Goal: Information Seeking & Learning: Learn about a topic

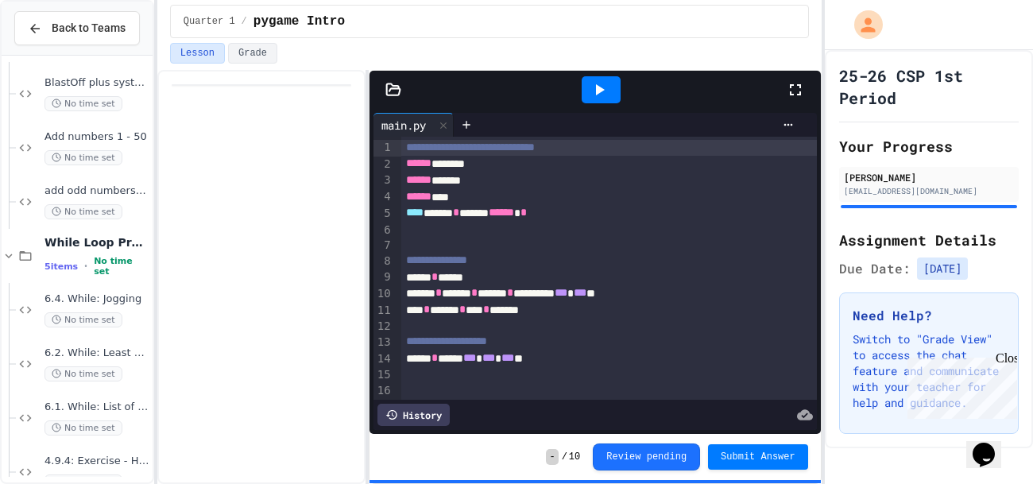
scroll to position [300, 0]
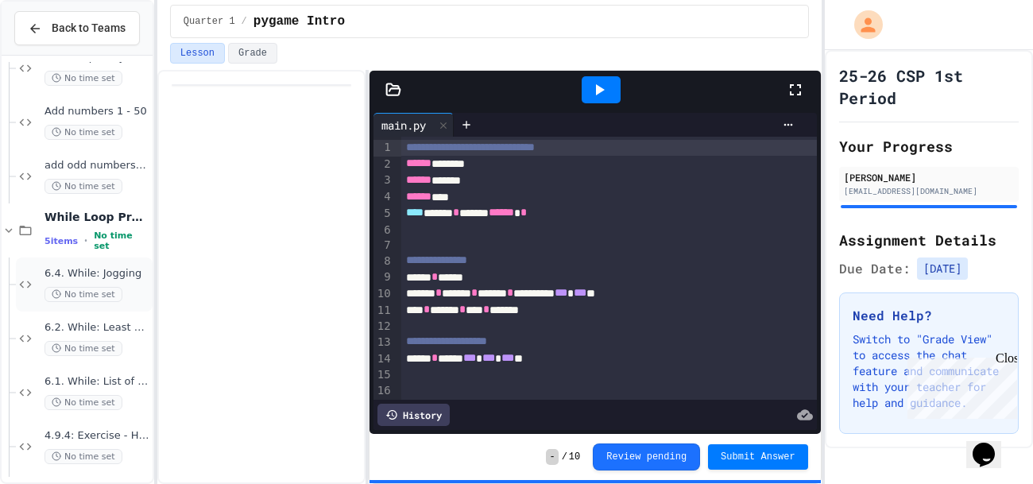
click at [75, 303] on div "6.4. While: Jogging No time set" at bounding box center [84, 284] width 137 height 54
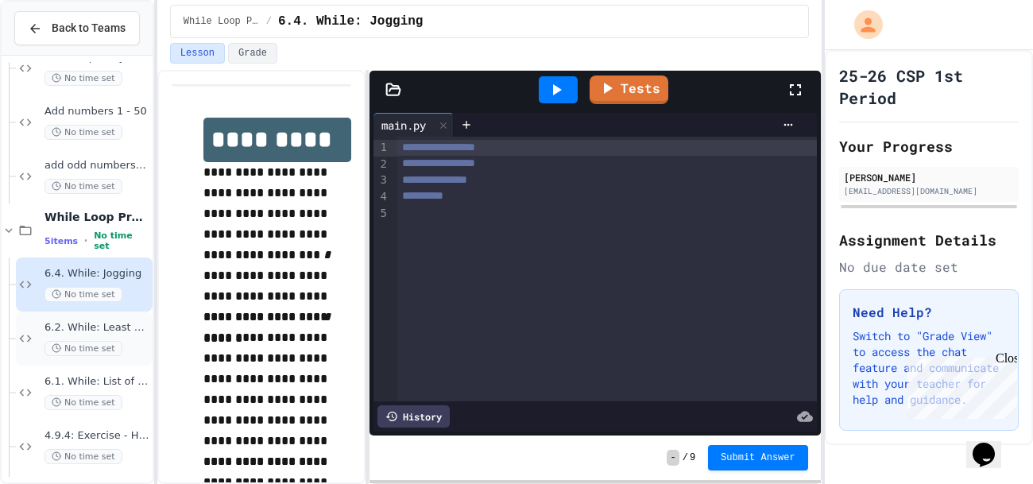
click at [87, 328] on span "6.2. While: Least divisor" at bounding box center [96, 328] width 105 height 14
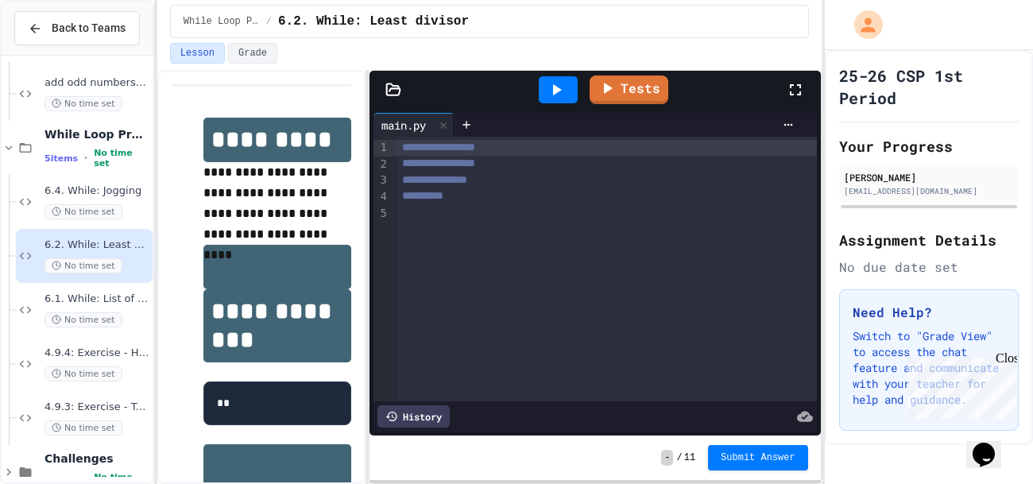
scroll to position [384, 0]
click at [91, 318] on span "No time set" at bounding box center [83, 318] width 78 height 15
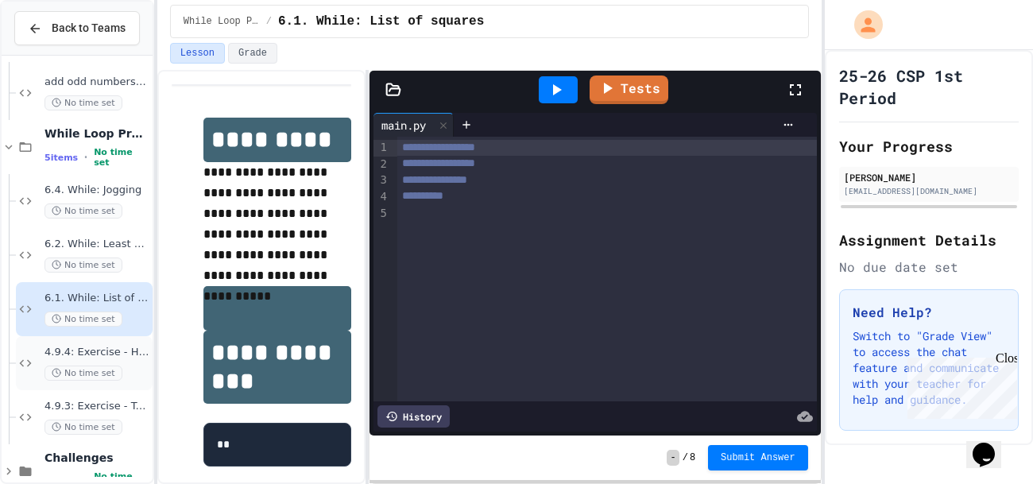
click at [100, 350] on span "4.9.4: Exercise - Higher or Lower I" at bounding box center [96, 353] width 105 height 14
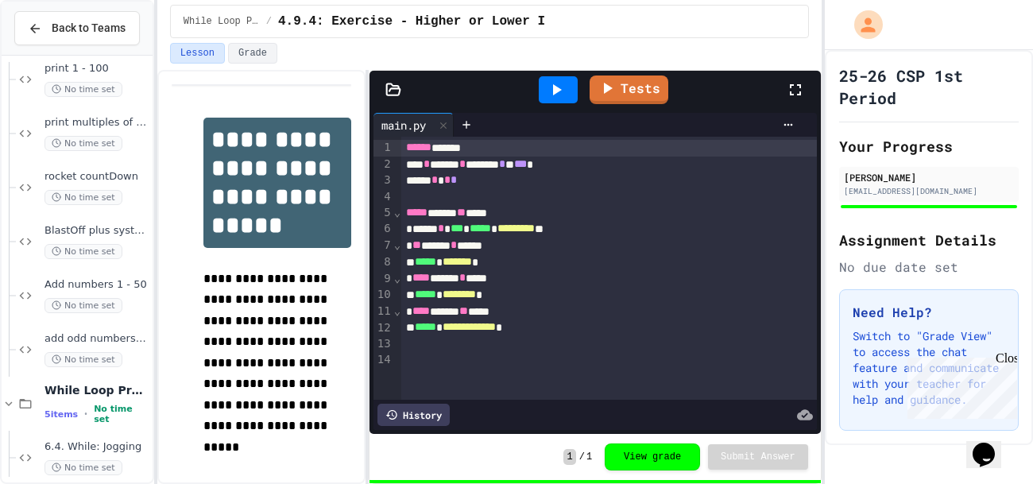
scroll to position [133, 0]
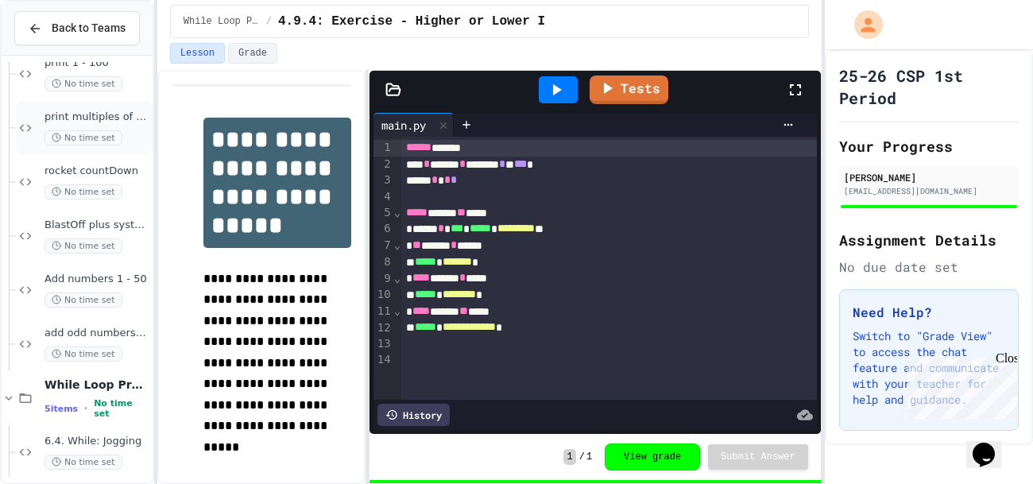
click at [99, 129] on div "print multiples of 5, 1-100 No time set" at bounding box center [96, 127] width 105 height 35
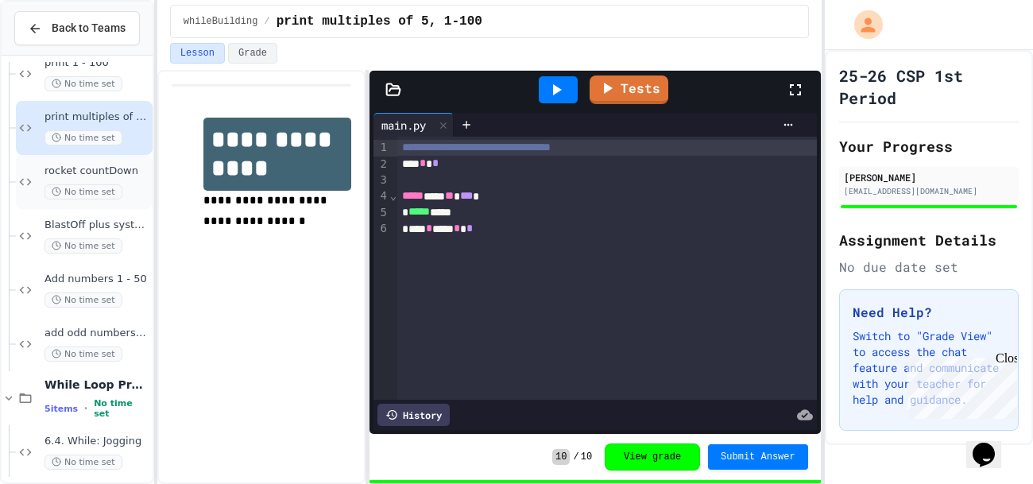
click at [106, 181] on div "rocket countDown No time set" at bounding box center [96, 181] width 105 height 35
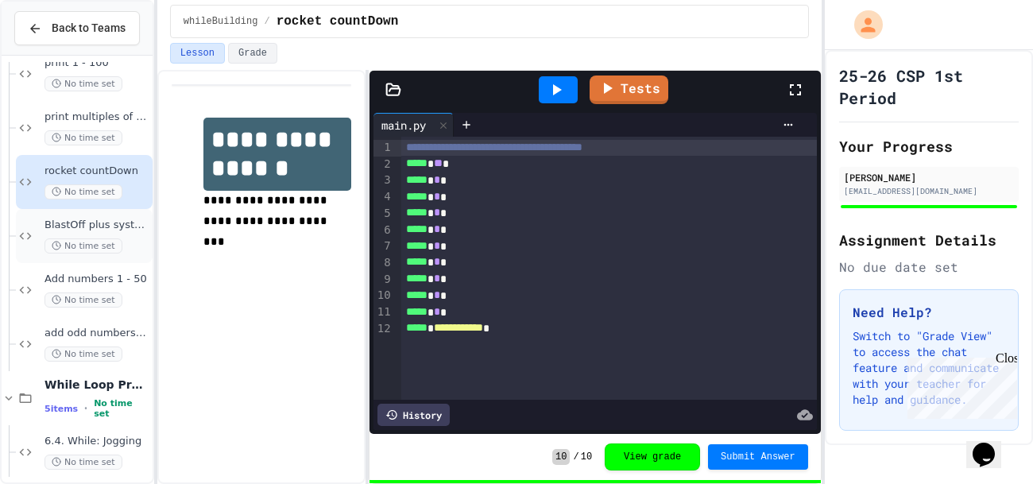
click at [108, 213] on div "BlastOff plus system check No time set" at bounding box center [84, 236] width 137 height 54
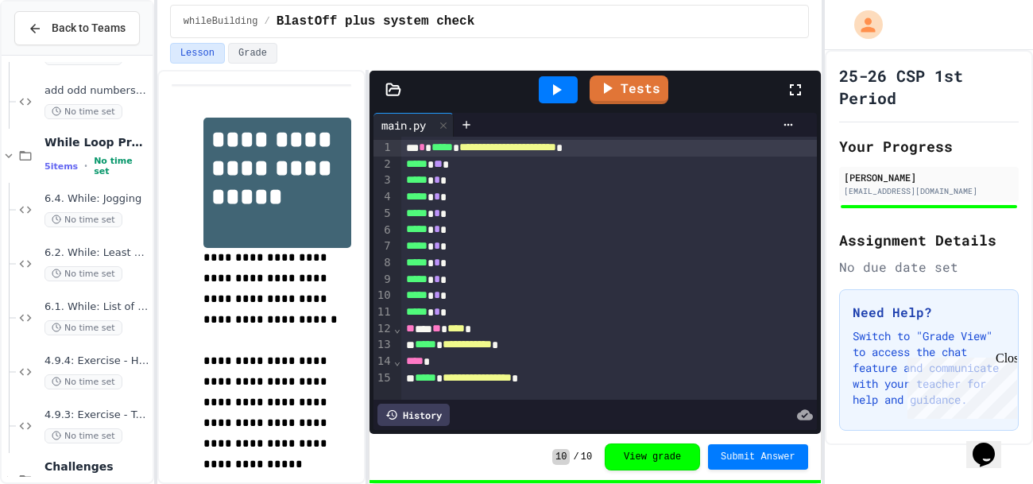
scroll to position [415, 0]
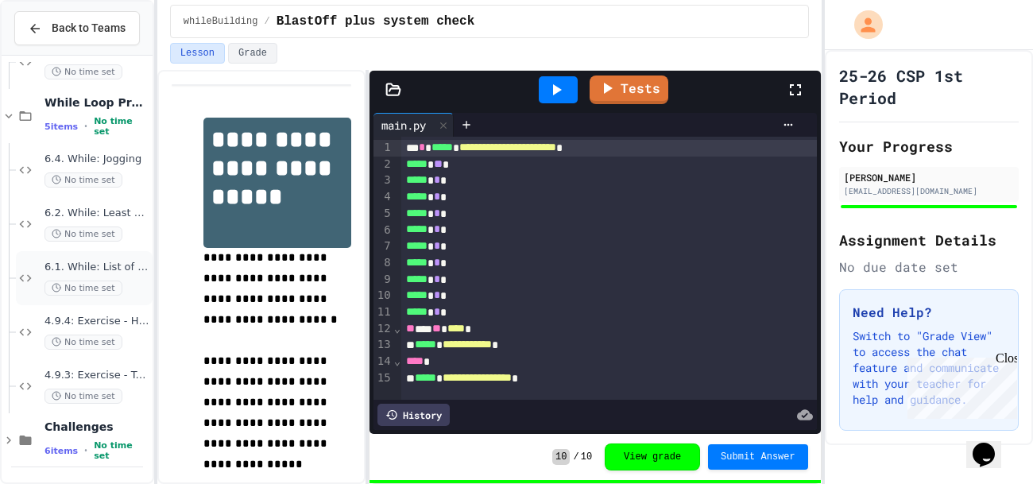
click at [120, 263] on span "6.1. While: List of squares" at bounding box center [96, 268] width 105 height 14
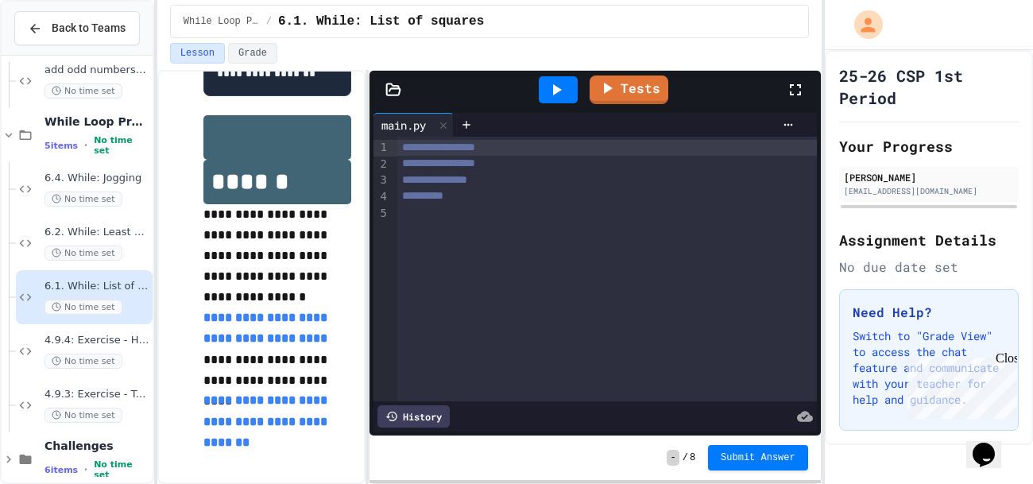
scroll to position [583, 0]
click at [98, 238] on span "6.2. While: Least divisor" at bounding box center [96, 233] width 105 height 14
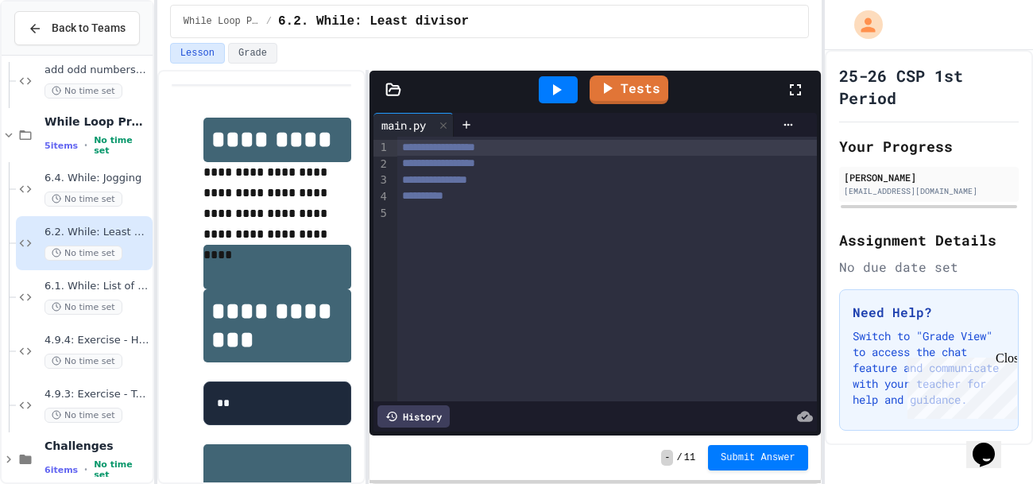
scroll to position [543, 0]
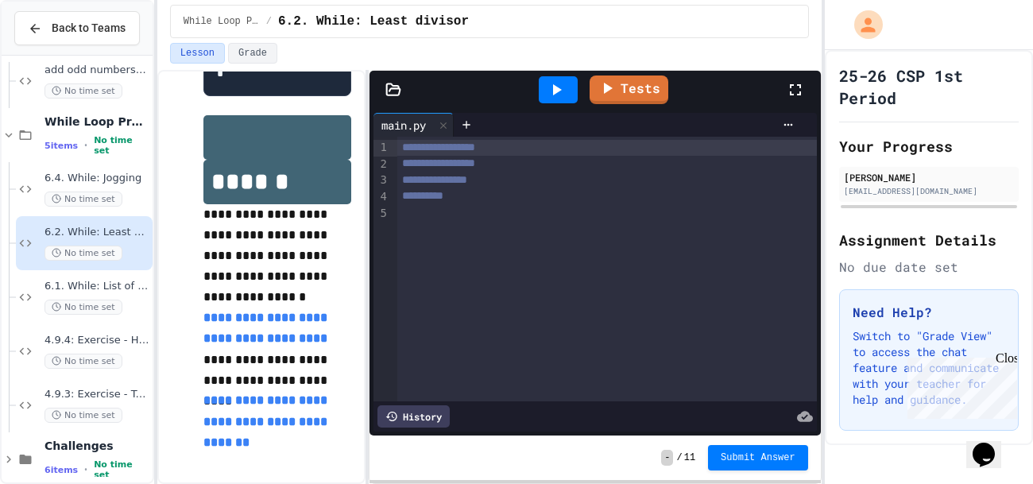
click at [532, 150] on div "**********" at bounding box center [606, 148] width 419 height 16
click at [531, 171] on div "**********" at bounding box center [606, 164] width 419 height 16
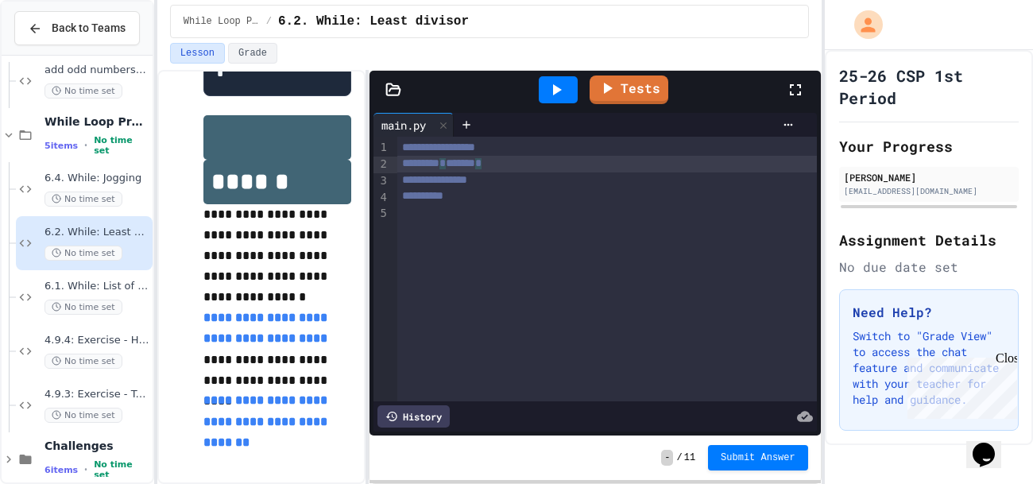
click at [525, 178] on div "**********" at bounding box center [606, 180] width 419 height 16
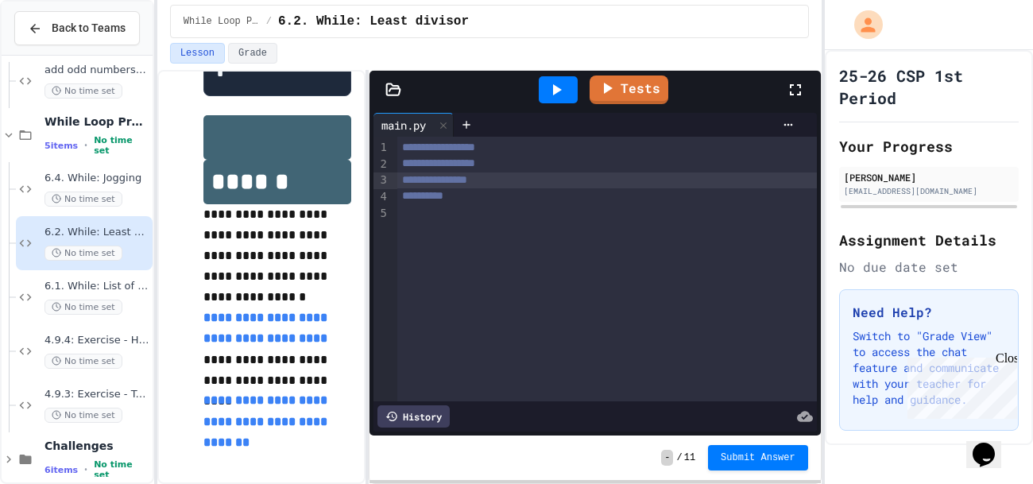
click at [478, 191] on div "**********" at bounding box center [606, 196] width 419 height 16
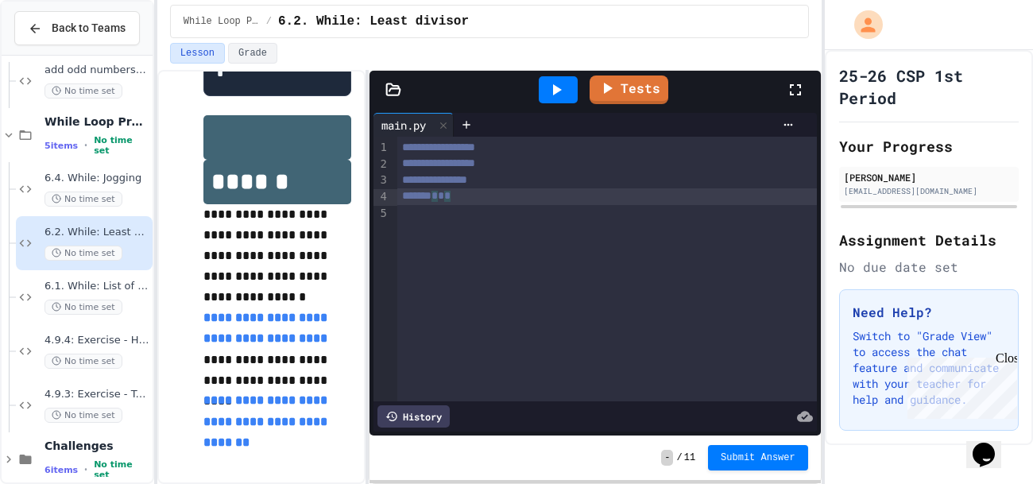
click at [427, 207] on div at bounding box center [606, 213] width 419 height 16
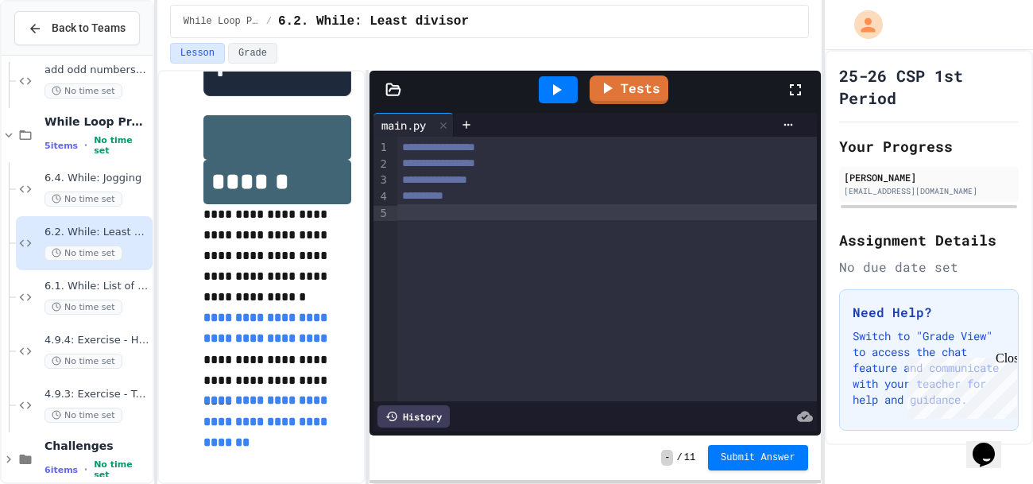
click at [255, 307] on p "**********" at bounding box center [277, 255] width 148 height 103
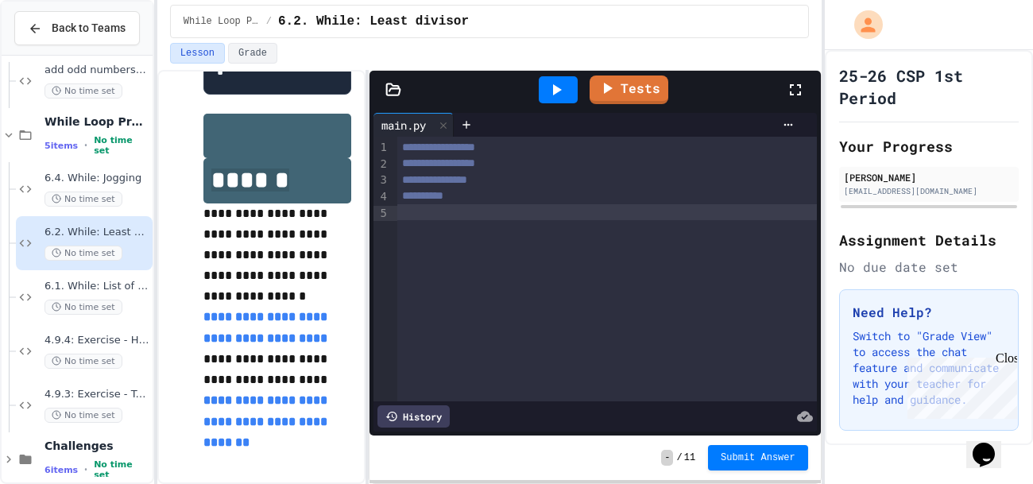
drag, startPoint x: 204, startPoint y: 232, endPoint x: 191, endPoint y: 225, distance: 14.6
click at [191, 225] on div "**********" at bounding box center [262, 20] width 180 height 899
click at [191, 168] on div "**********" at bounding box center [262, 20] width 180 height 899
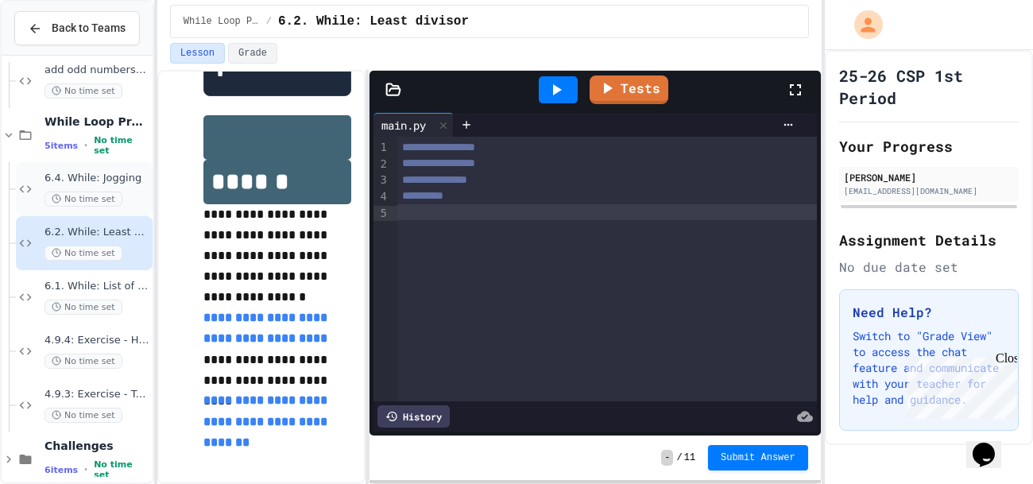
click at [110, 195] on span "No time set" at bounding box center [83, 198] width 78 height 15
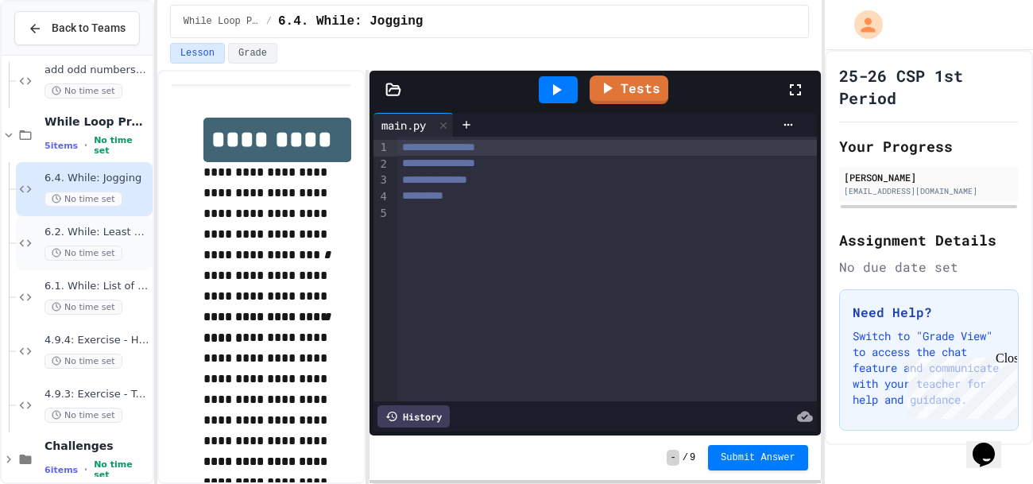
click at [105, 230] on span "6.2. While: Least divisor" at bounding box center [96, 233] width 105 height 14
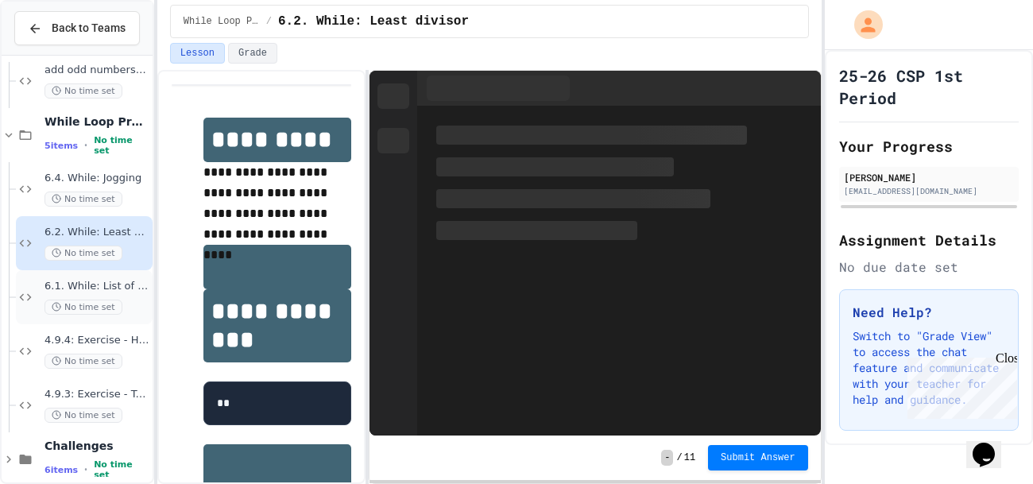
click at [114, 292] on div "6.1. While: List of squares No time set" at bounding box center [96, 297] width 105 height 35
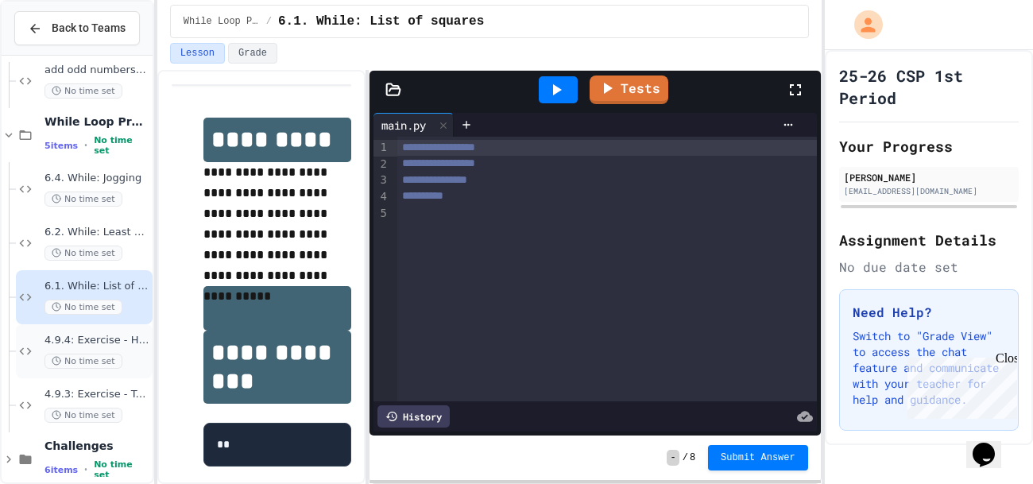
click at [122, 342] on span "4.9.4: Exercise - Higher or Lower I" at bounding box center [96, 341] width 105 height 14
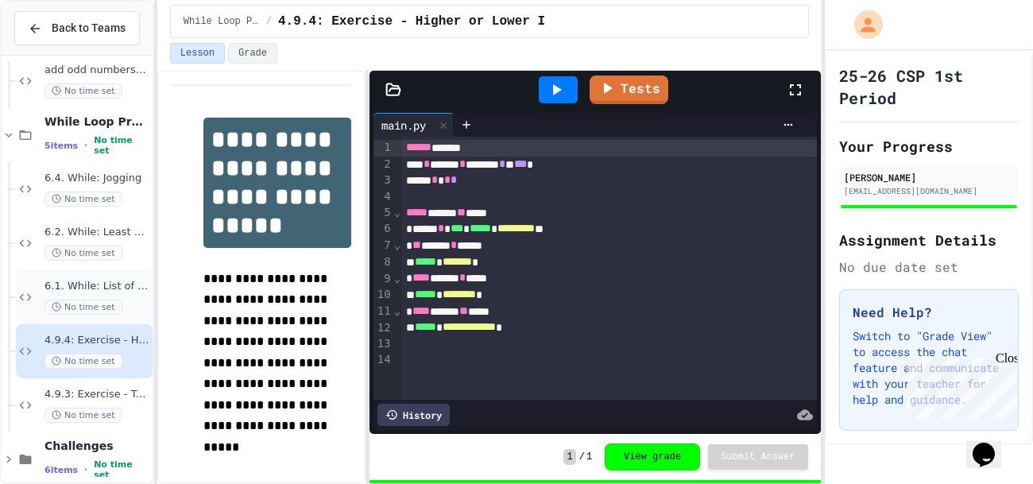
click at [123, 284] on span "6.1. While: List of squares" at bounding box center [96, 287] width 105 height 14
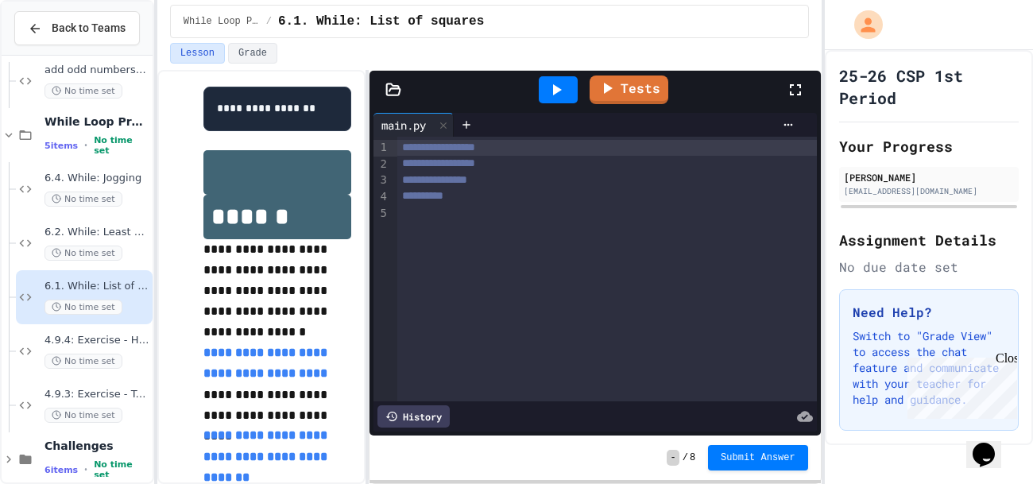
scroll to position [583, 0]
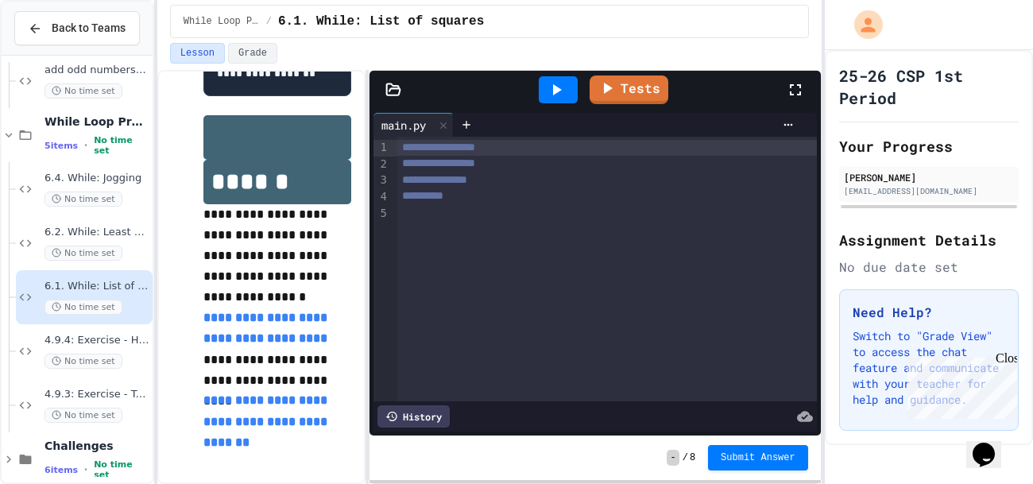
click at [313, 341] on link "**********" at bounding box center [266, 327] width 127 height 33
click at [450, 220] on div at bounding box center [606, 212] width 419 height 16
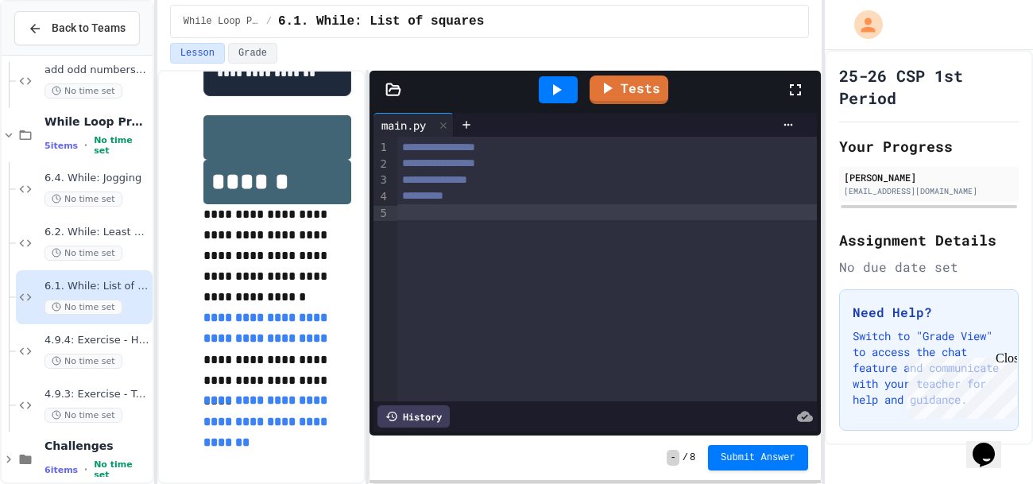
scroll to position [580, 0]
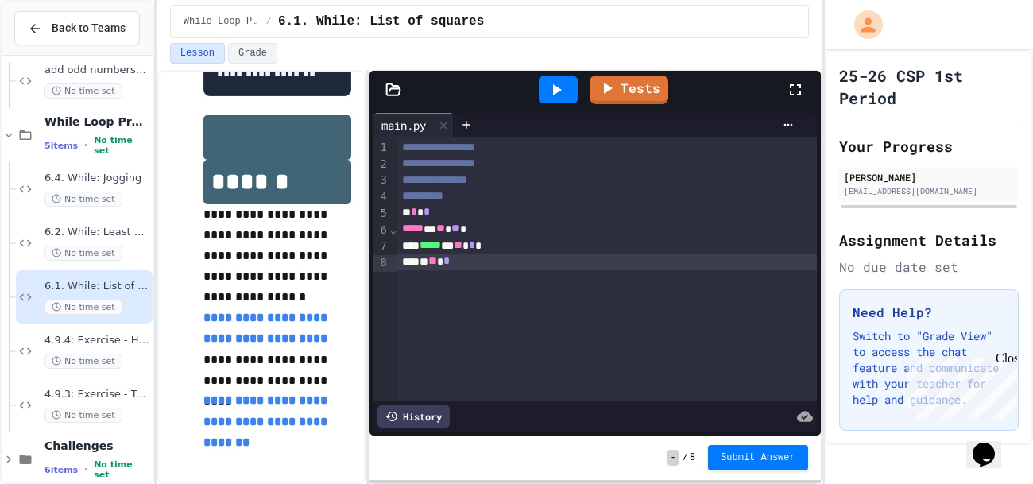
click at [551, 91] on icon at bounding box center [556, 89] width 19 height 19
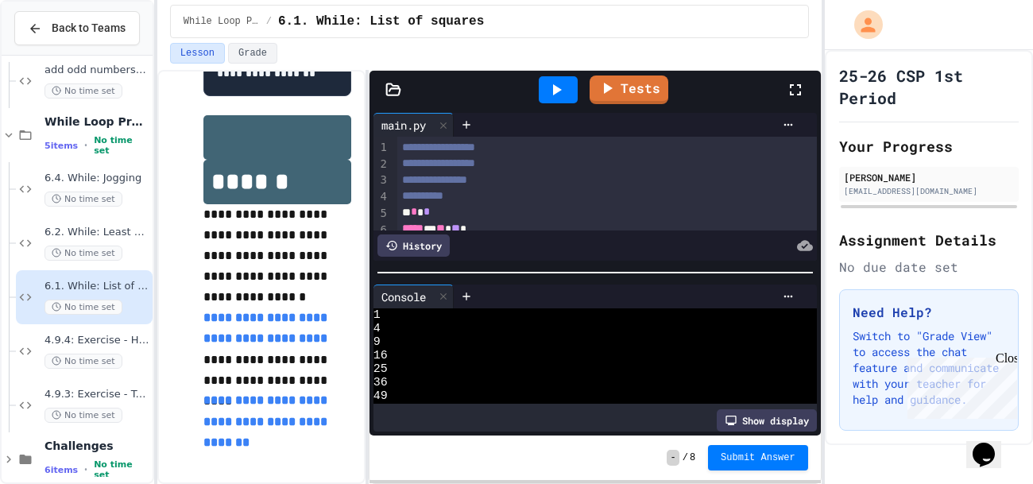
scroll to position [0, 0]
click at [449, 295] on icon at bounding box center [443, 296] width 11 height 11
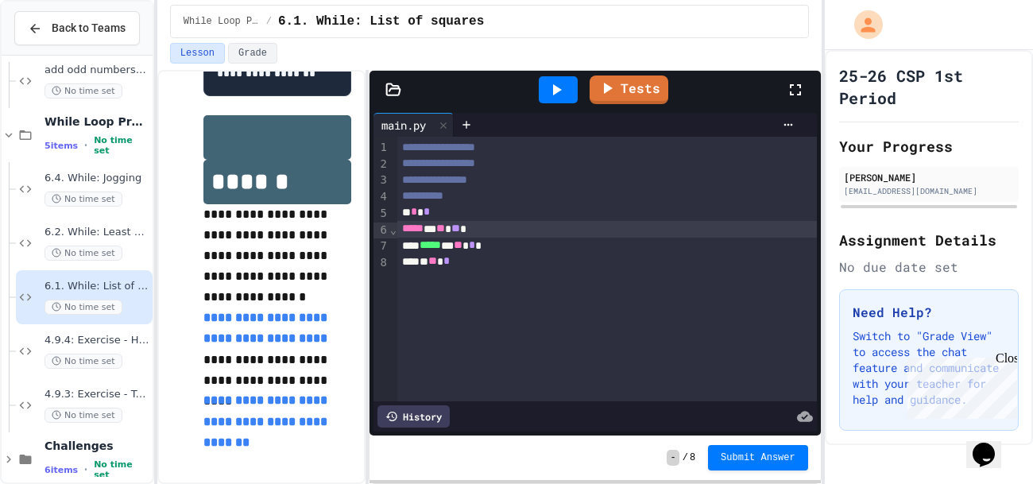
click at [489, 227] on div "***** * ** ** *" at bounding box center [607, 229] width 420 height 17
click at [426, 211] on div "* * *" at bounding box center [607, 212] width 420 height 17
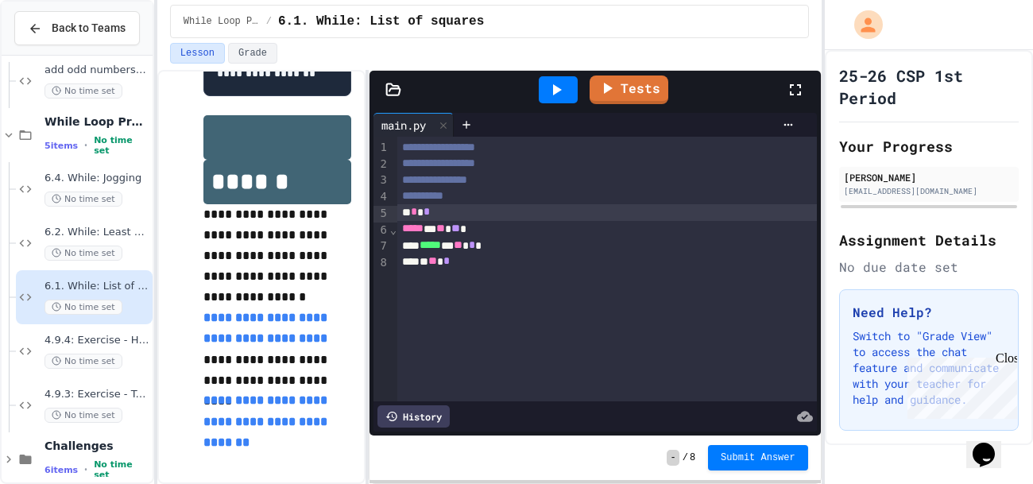
click at [451, 210] on div "* * *" at bounding box center [607, 212] width 420 height 17
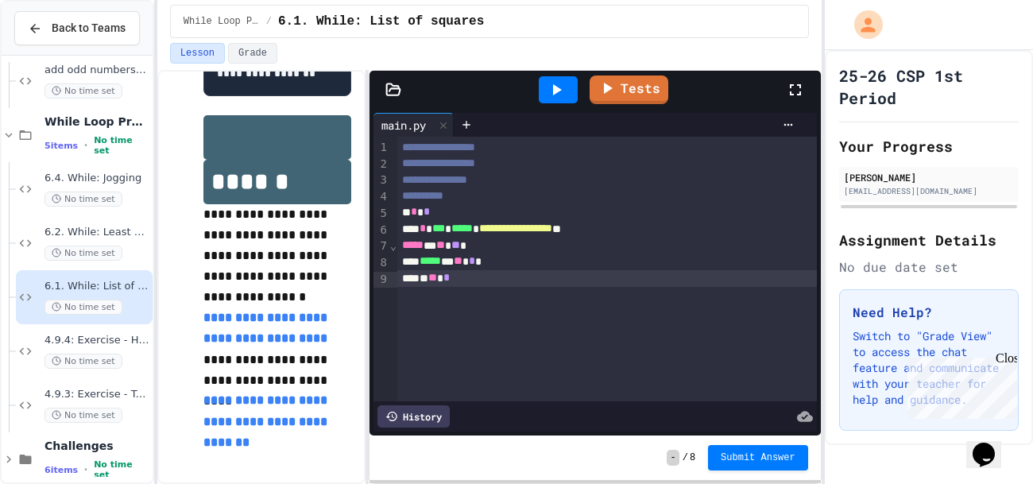
click at [529, 313] on div "**********" at bounding box center [607, 269] width 420 height 265
click at [489, 239] on div "***** * ** ** *" at bounding box center [607, 246] width 420 height 17
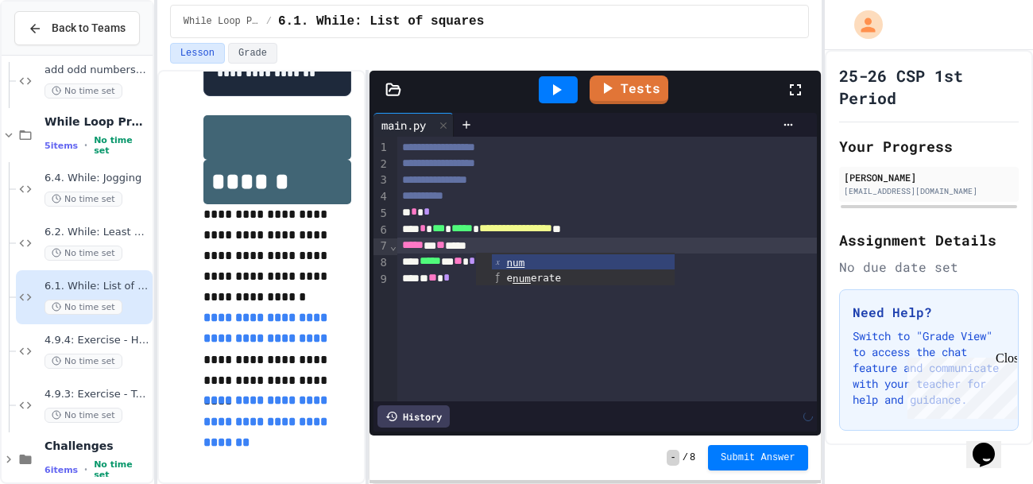
click at [508, 367] on div "**********" at bounding box center [607, 269] width 420 height 265
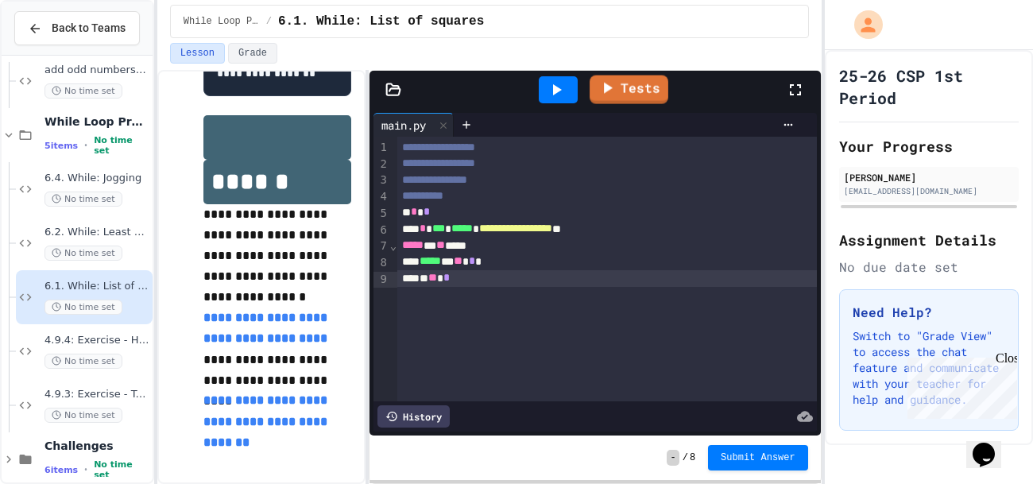
click at [555, 90] on icon at bounding box center [557, 89] width 9 height 11
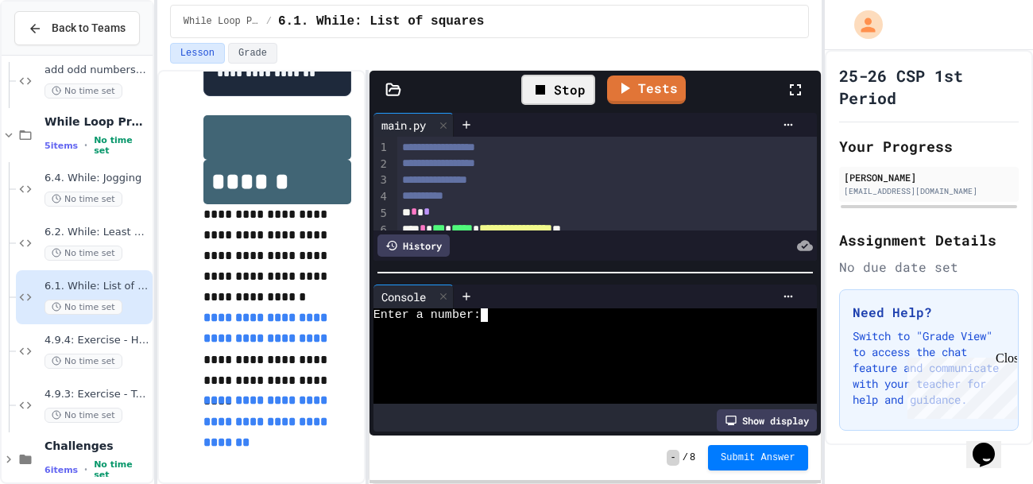
click at [485, 324] on div at bounding box center [587, 329] width 429 height 14
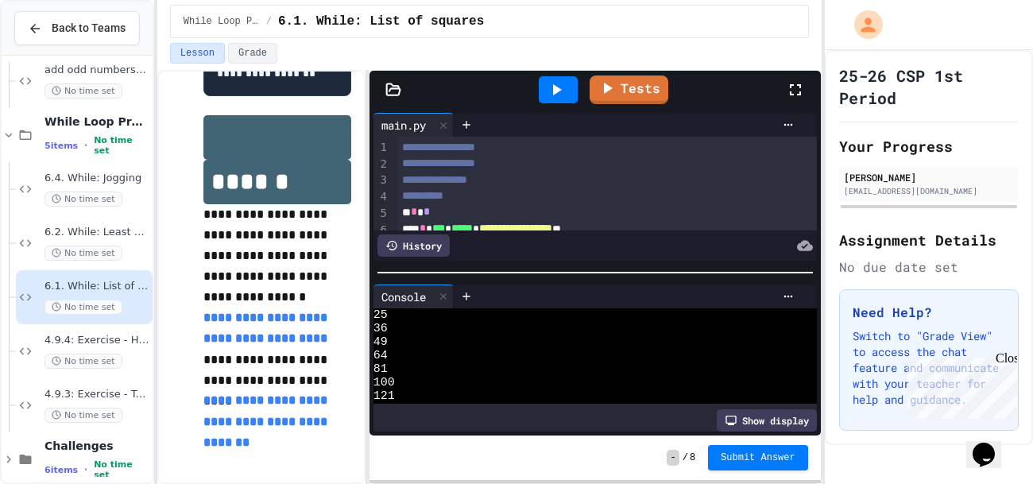
scroll to position [64, 0]
click at [451, 292] on div at bounding box center [443, 296] width 19 height 23
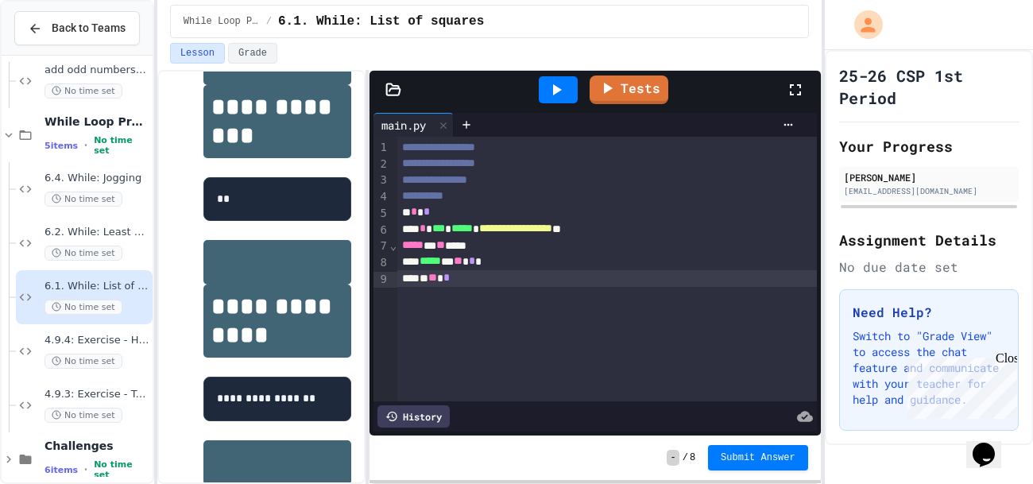
scroll to position [242, 0]
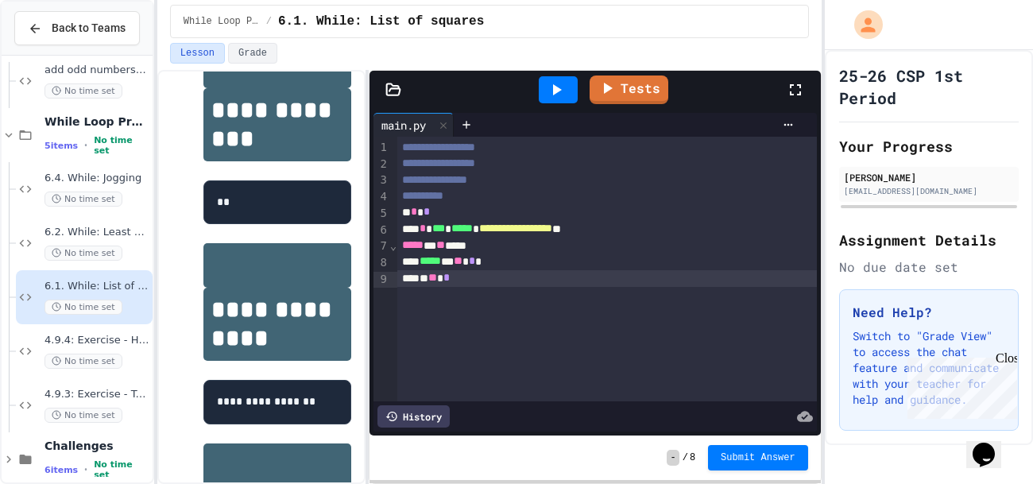
click at [450, 246] on div "***** * ** ****" at bounding box center [607, 246] width 420 height 17
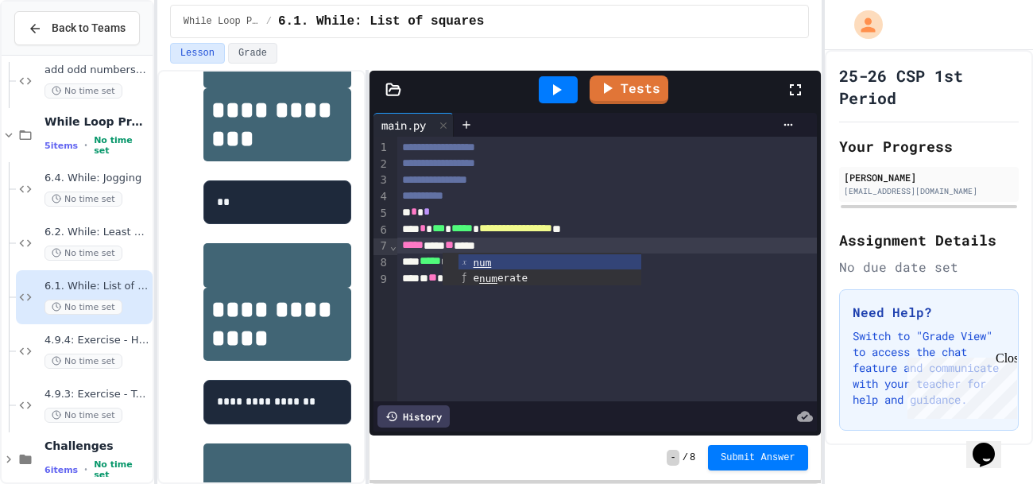
click at [508, 247] on div "***** *** ** ****" at bounding box center [607, 246] width 420 height 17
click at [667, 336] on div "**********" at bounding box center [607, 269] width 420 height 265
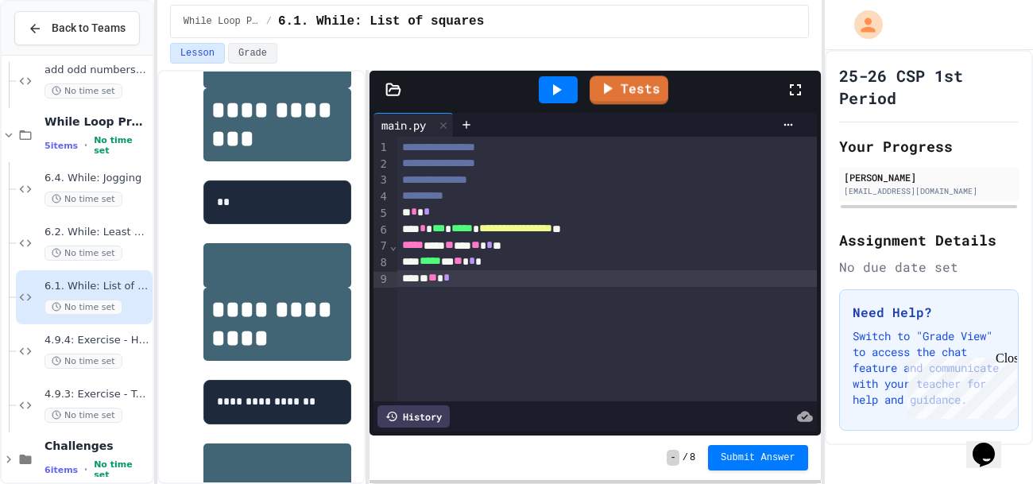
click at [557, 94] on icon at bounding box center [556, 89] width 19 height 19
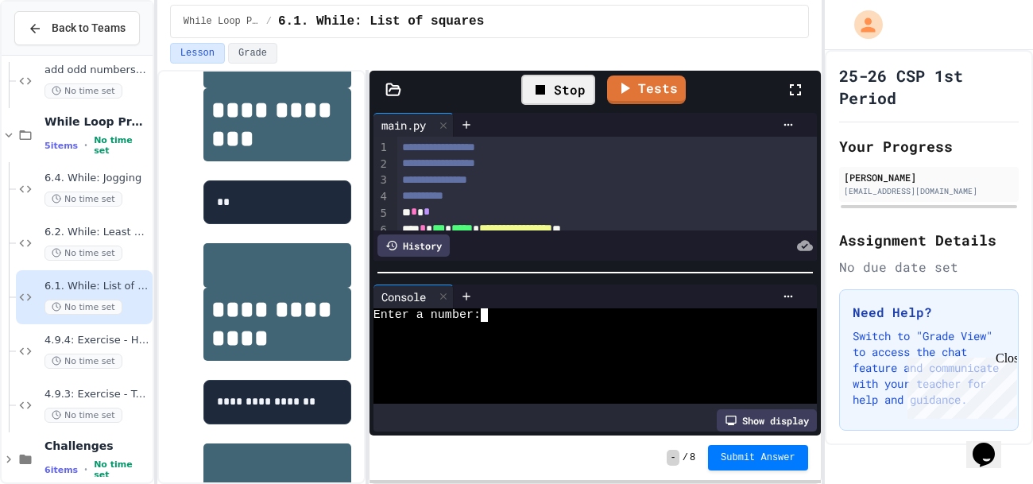
click at [510, 308] on div "Enter a number:" at bounding box center [587, 315] width 429 height 14
click at [426, 325] on div at bounding box center [587, 329] width 429 height 14
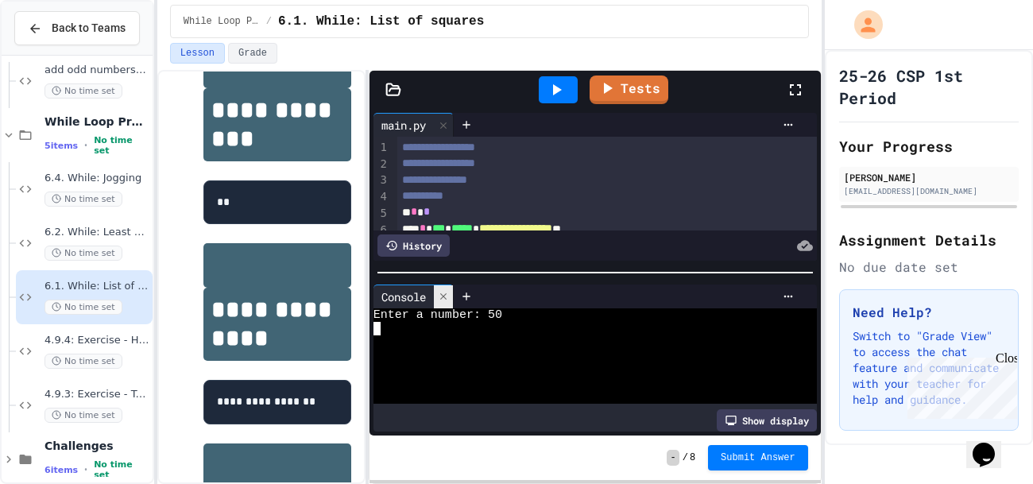
click at [444, 296] on icon at bounding box center [443, 296] width 11 height 11
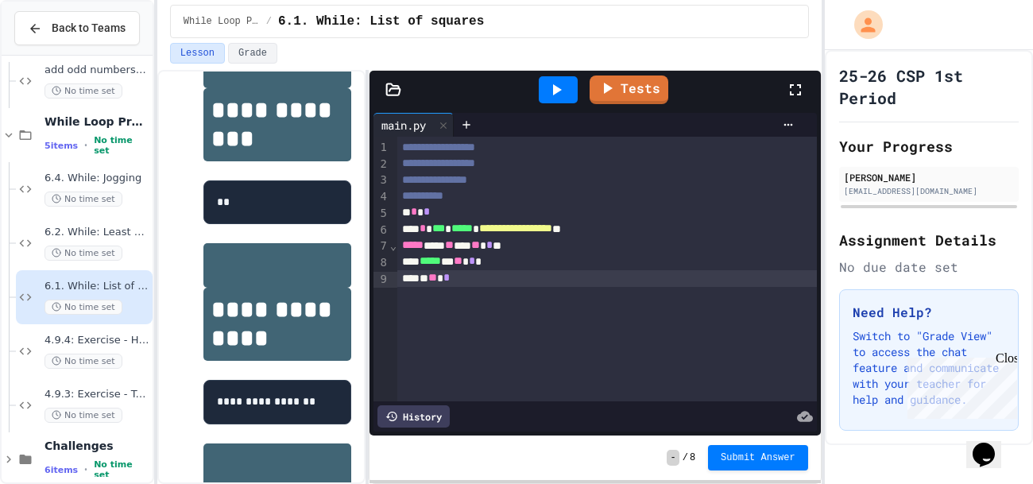
click at [454, 246] on span "**" at bounding box center [449, 244] width 9 height 11
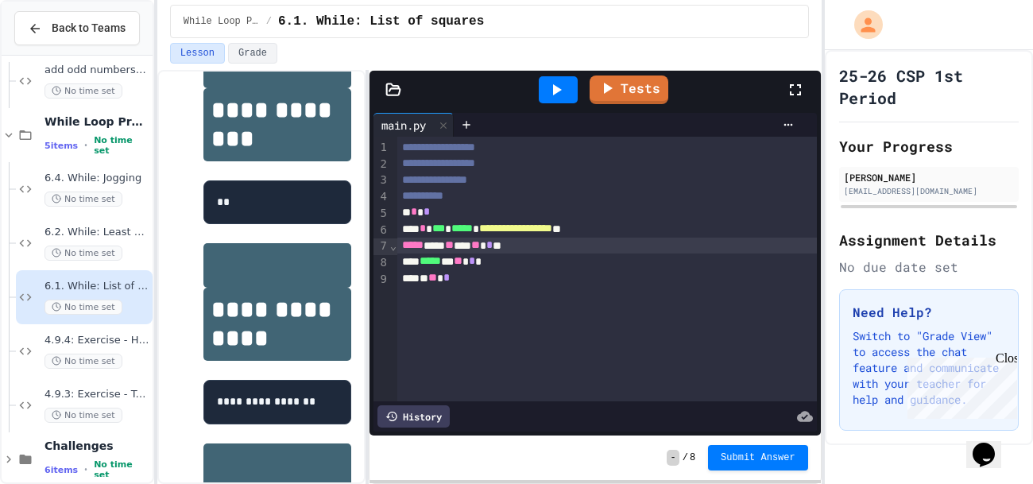
click at [565, 95] on icon at bounding box center [556, 89] width 19 height 19
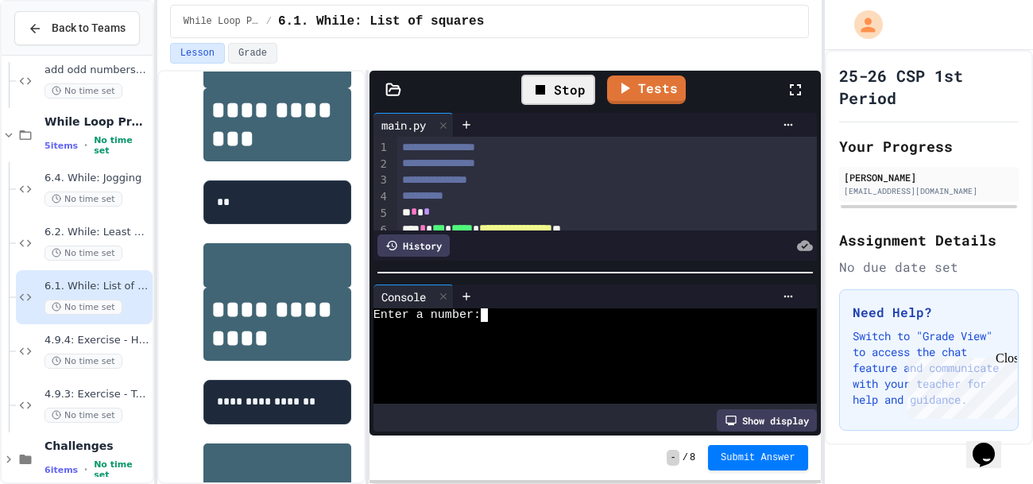
click at [485, 332] on div at bounding box center [587, 329] width 429 height 14
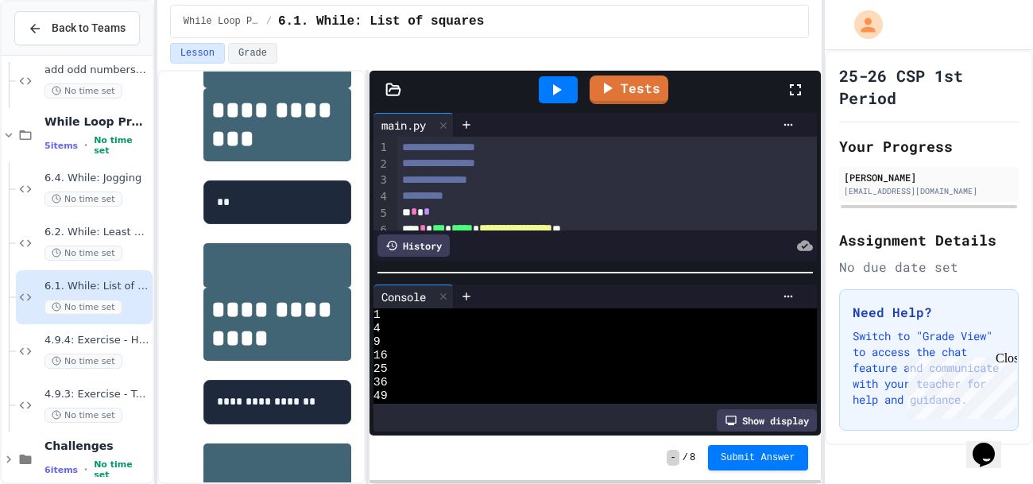
scroll to position [27, 0]
click at [631, 83] on link "Tests" at bounding box center [628, 87] width 73 height 30
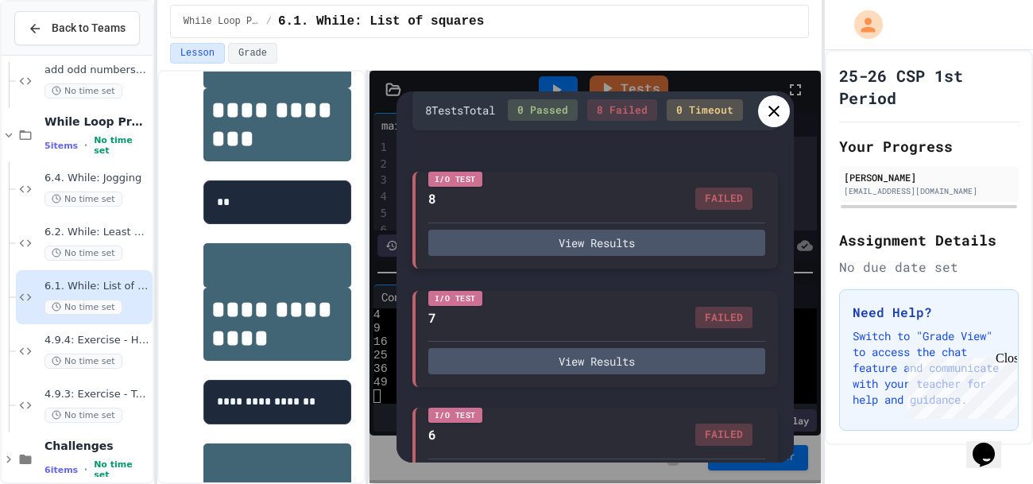
scroll to position [54, 0]
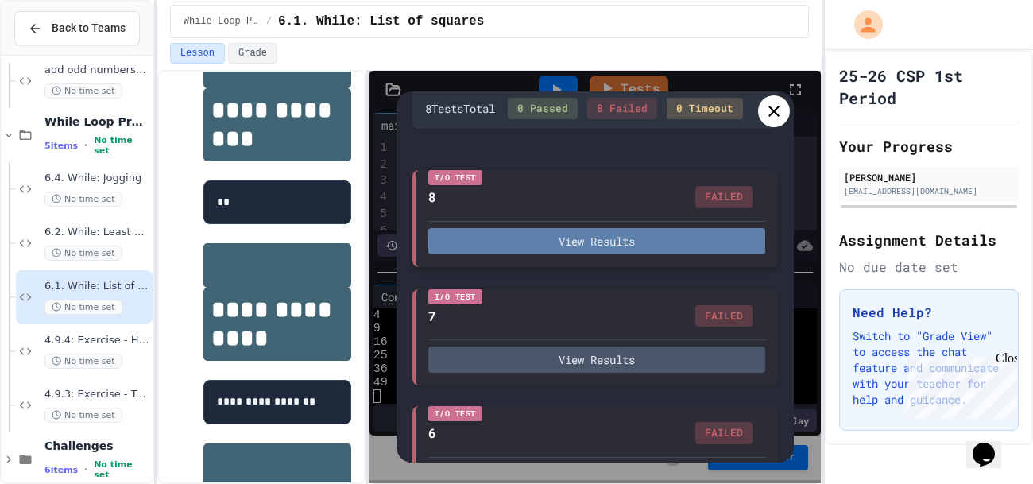
click at [648, 238] on button "View Results" at bounding box center [596, 241] width 337 height 26
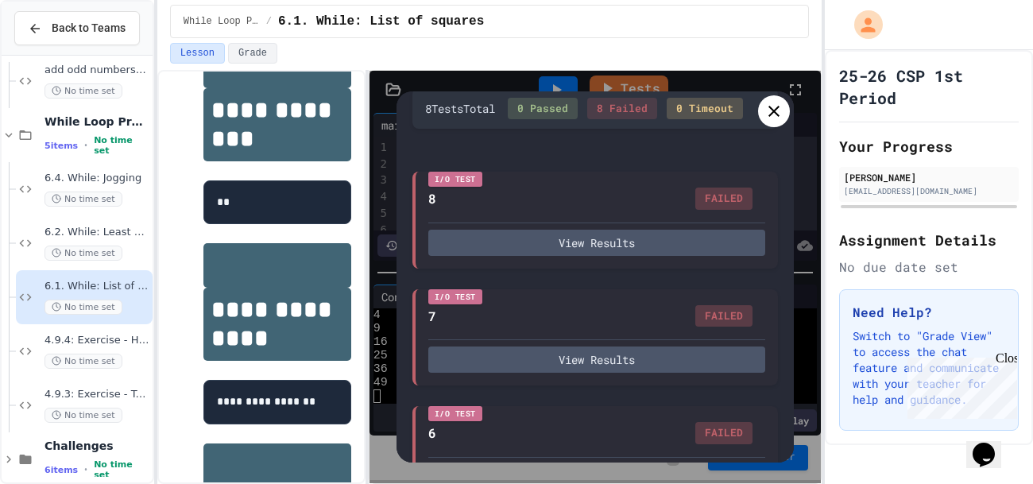
click at [748, 121] on div "8 Test s Total 0 Passed 8 Failed 0 Timeout" at bounding box center [594, 108] width 365 height 41
click at [769, 116] on icon at bounding box center [773, 111] width 19 height 19
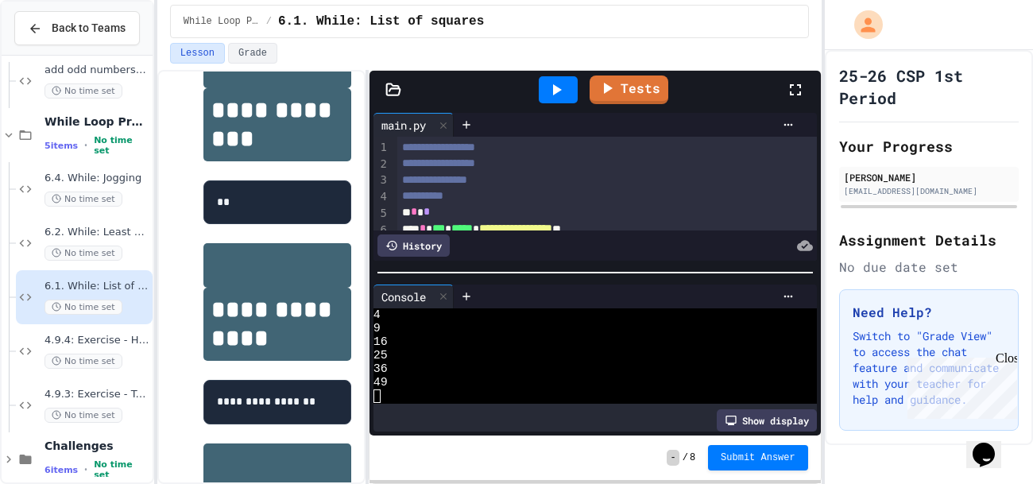
scroll to position [27, 0]
click at [448, 291] on icon at bounding box center [443, 296] width 11 height 11
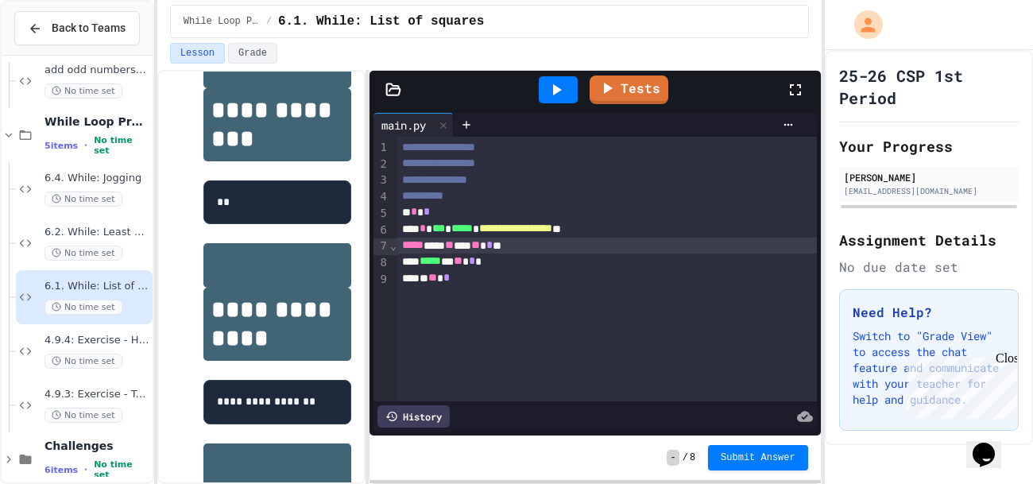
click at [565, 91] on icon at bounding box center [556, 89] width 19 height 19
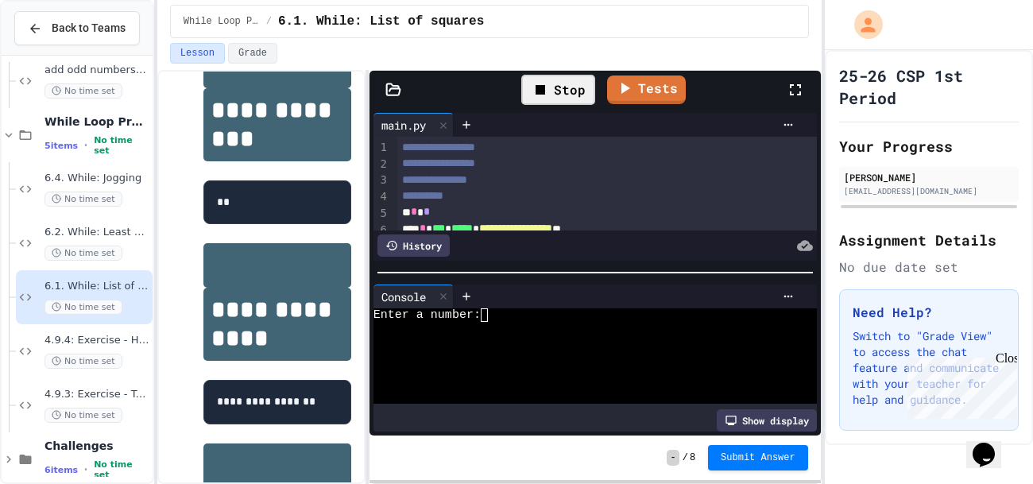
click at [470, 355] on div at bounding box center [587, 356] width 429 height 14
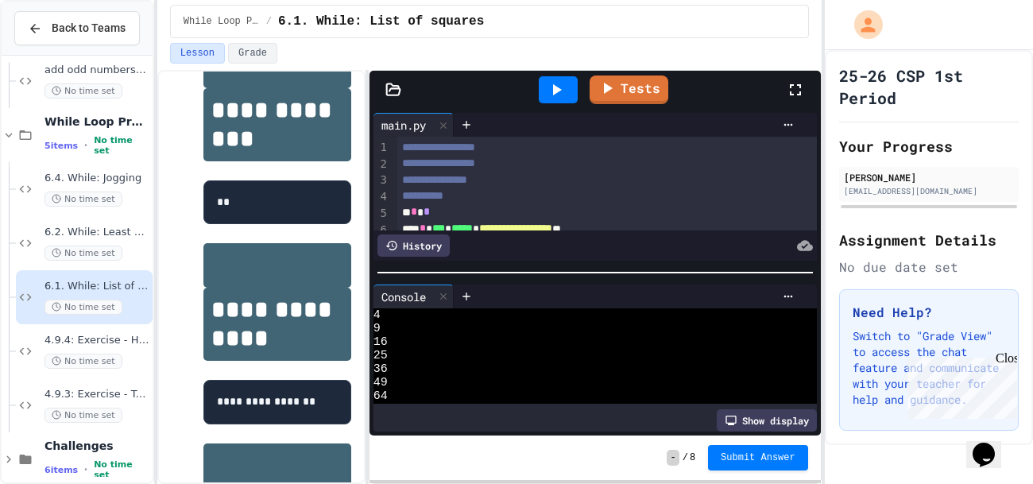
scroll to position [0, 0]
click at [625, 87] on link "Tests" at bounding box center [628, 88] width 76 height 30
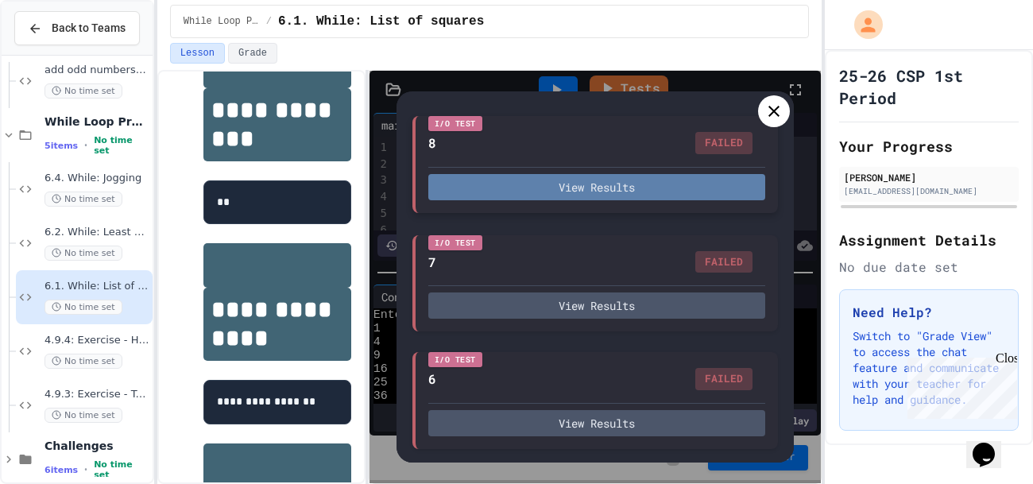
scroll to position [48, 0]
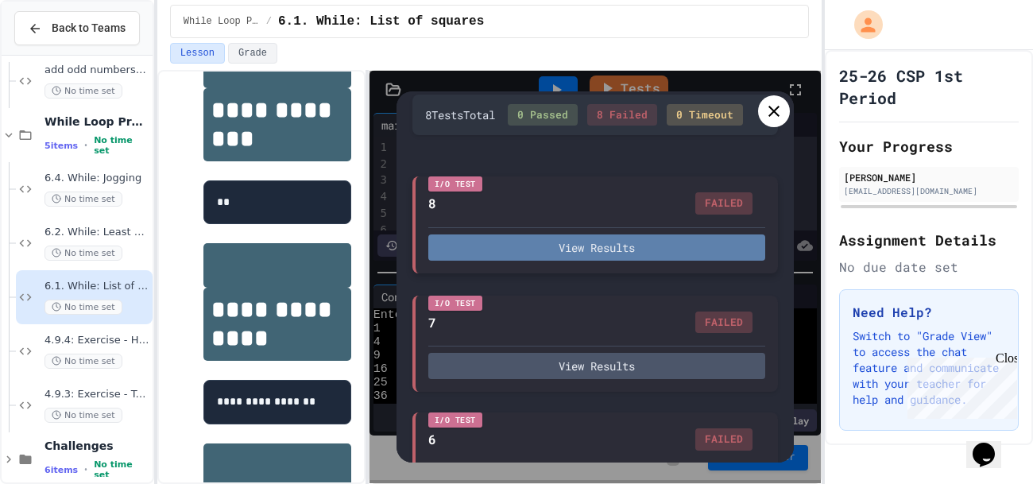
click at [555, 244] on button "View Results" at bounding box center [596, 247] width 337 height 26
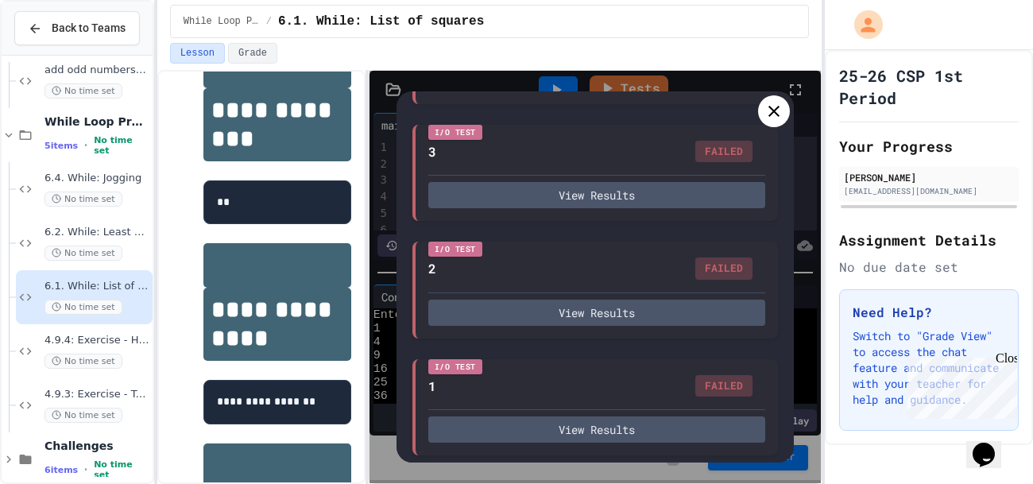
scroll to position [690, 0]
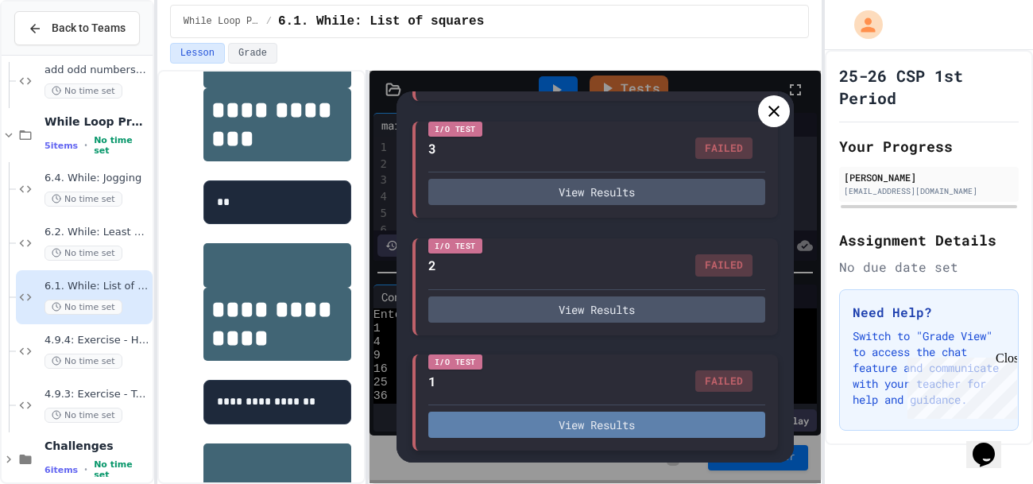
click at [605, 422] on button "View Results" at bounding box center [596, 425] width 337 height 26
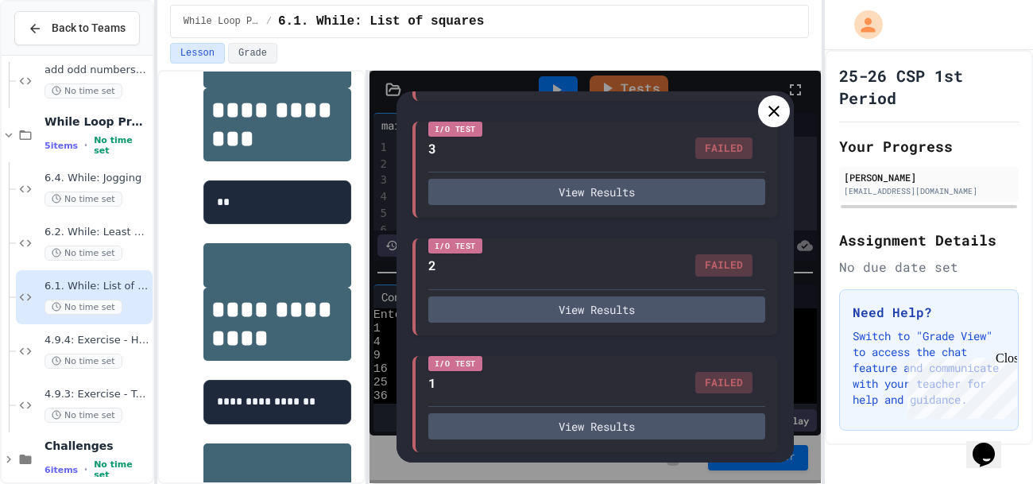
click at [778, 111] on icon at bounding box center [773, 111] width 19 height 19
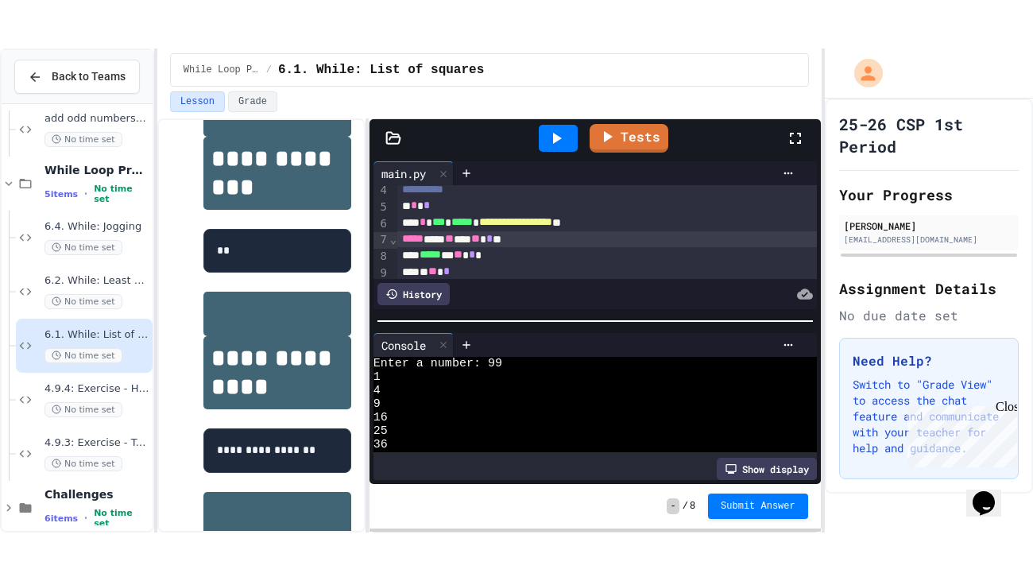
scroll to position [60, 0]
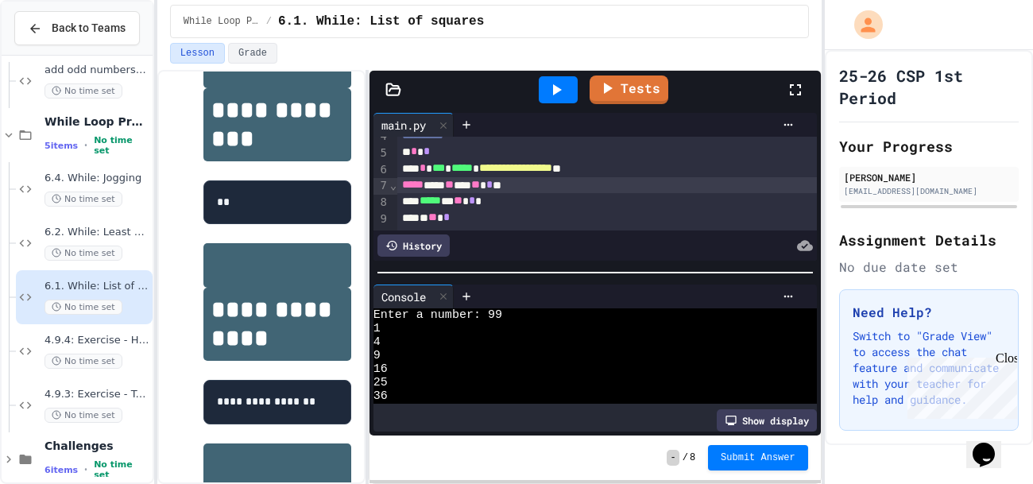
click at [795, 96] on icon at bounding box center [795, 89] width 19 height 19
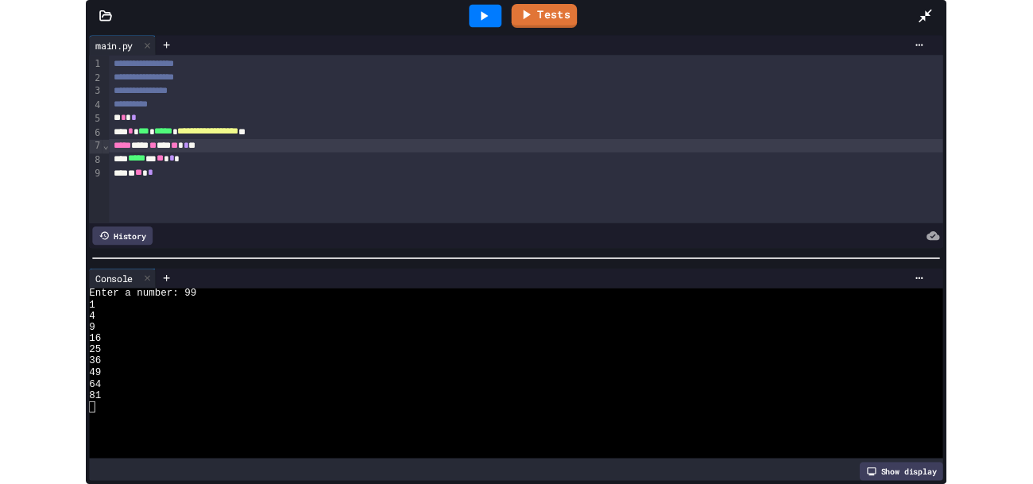
scroll to position [318, 0]
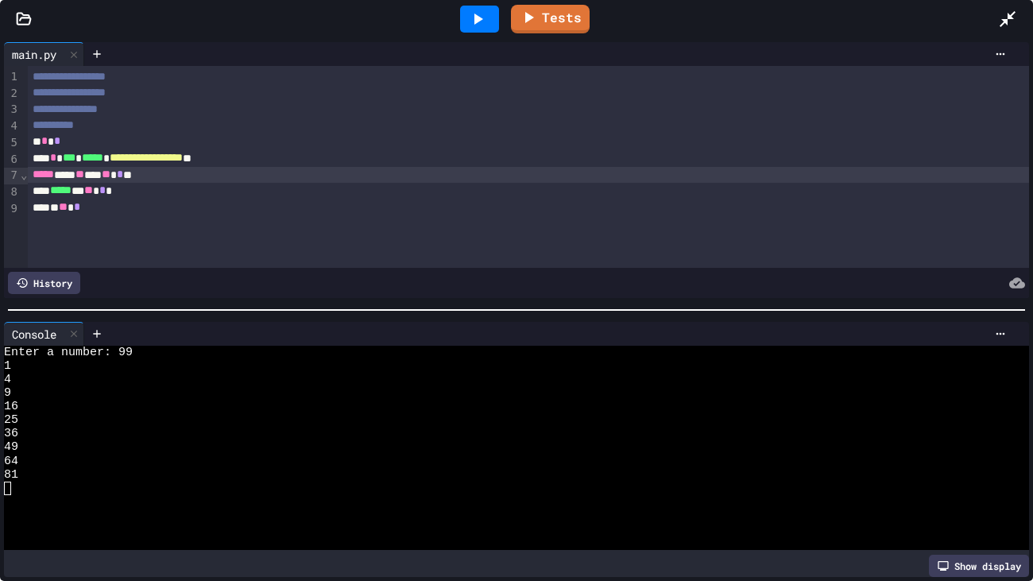
click at [474, 21] on icon at bounding box center [477, 19] width 19 height 19
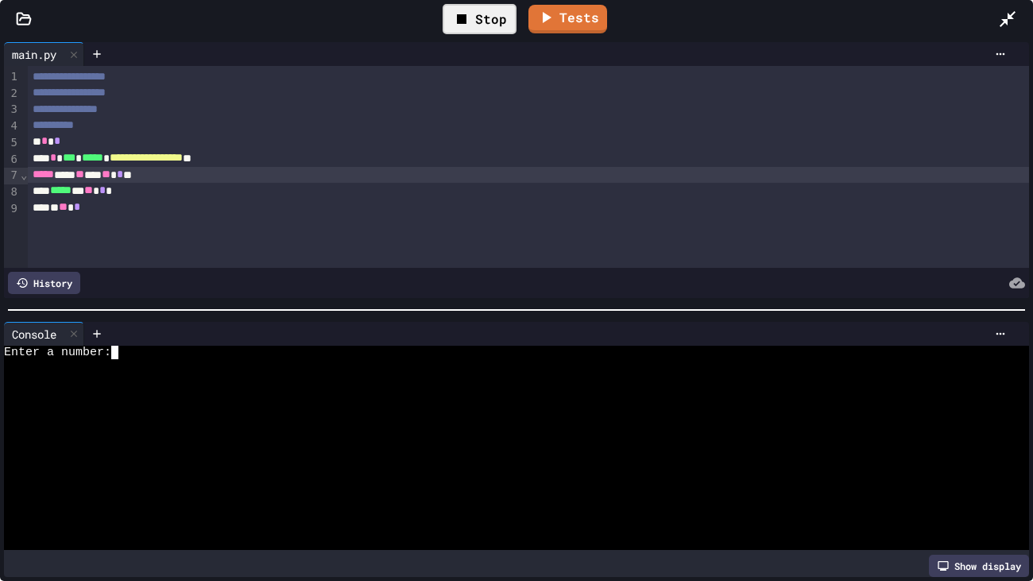
click at [292, 482] on div at bounding box center [508, 489] width 1008 height 14
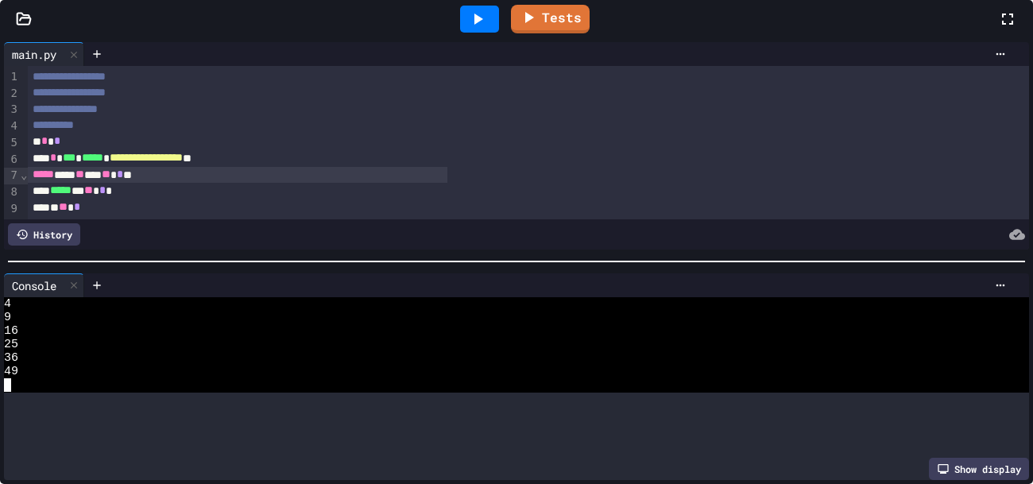
scroll to position [27, 0]
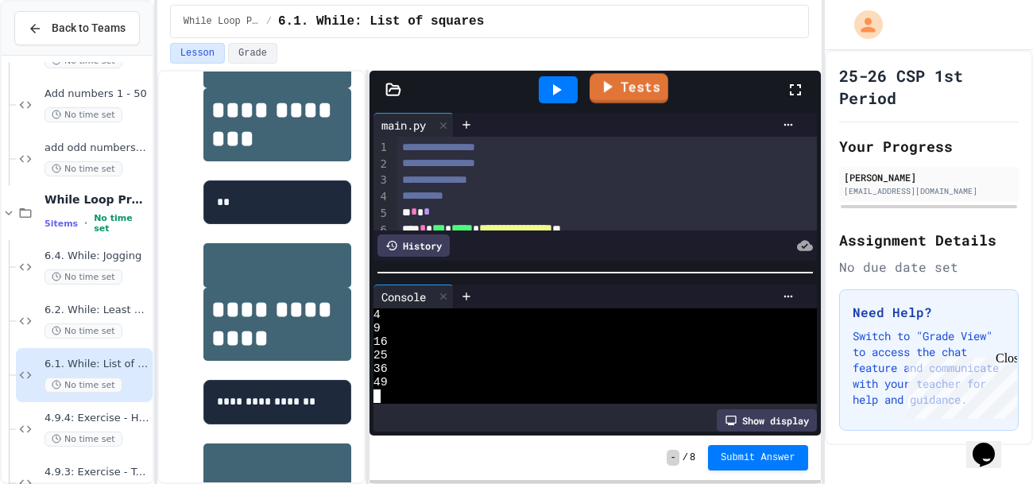
click at [617, 90] on icon at bounding box center [607, 87] width 19 height 20
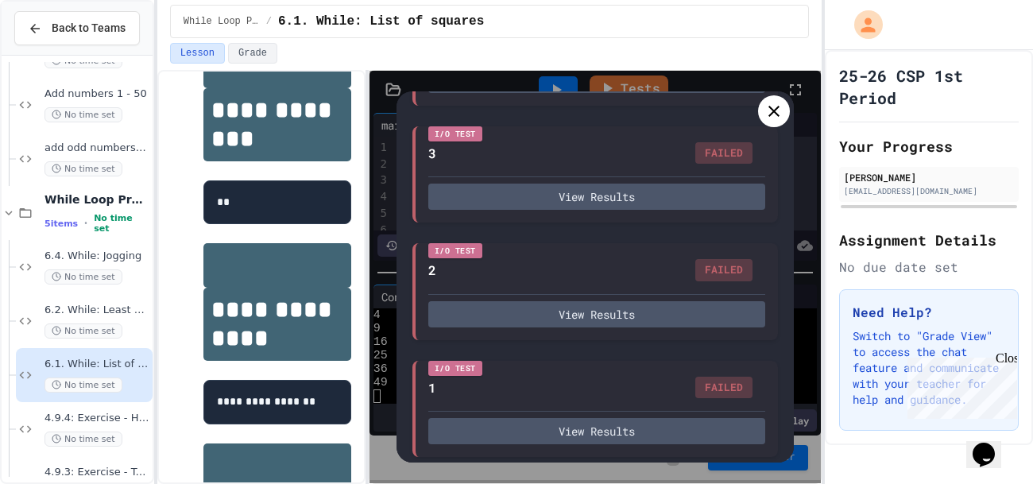
scroll to position [690, 0]
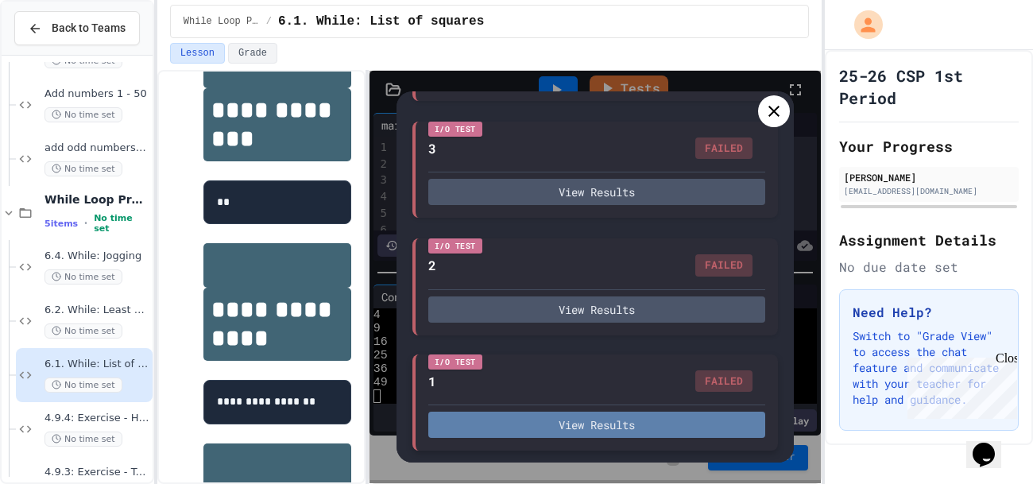
click at [570, 430] on button "View Results" at bounding box center [596, 425] width 337 height 26
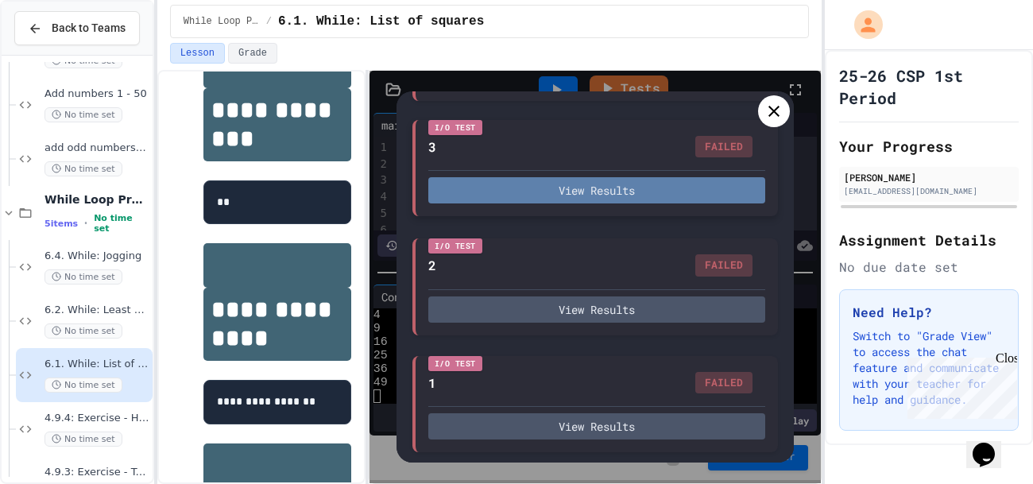
click at [682, 200] on button "View Results" at bounding box center [596, 190] width 337 height 26
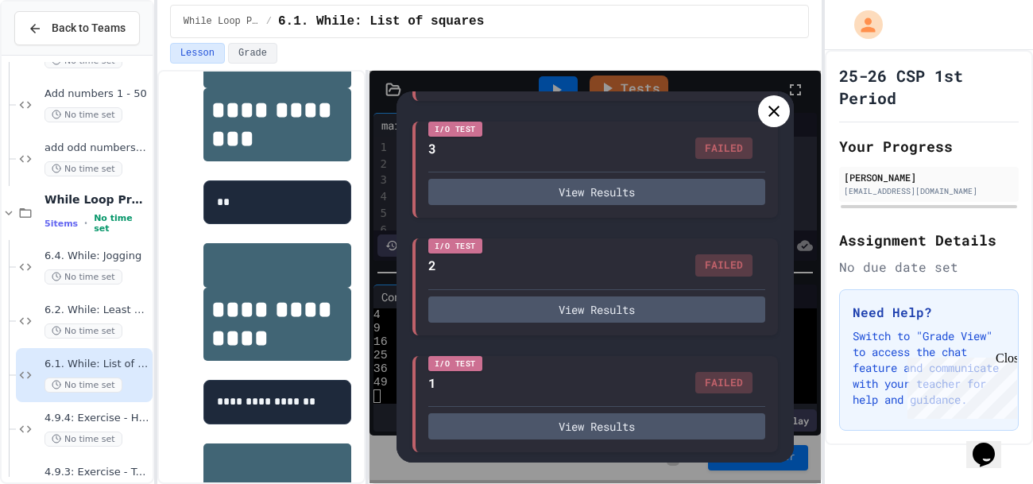
click at [783, 113] on icon at bounding box center [773, 111] width 19 height 19
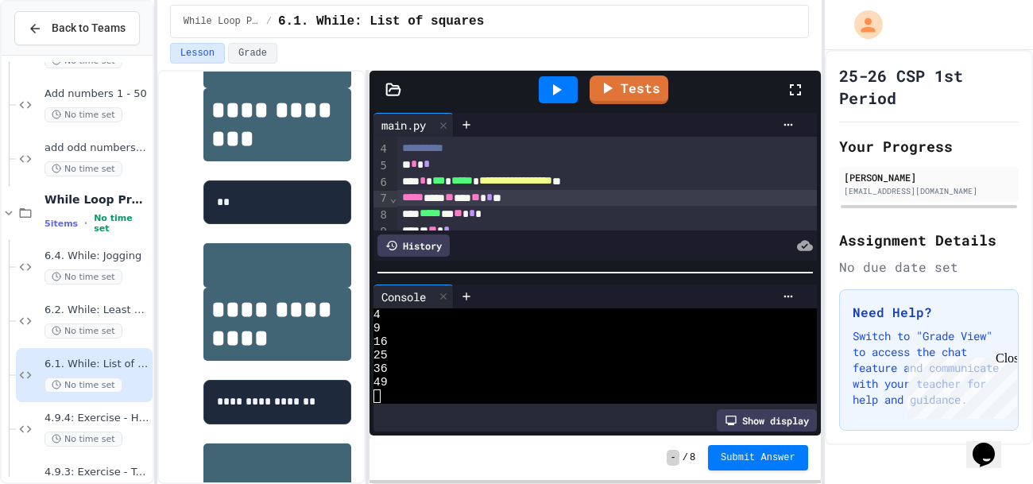
scroll to position [60, 0]
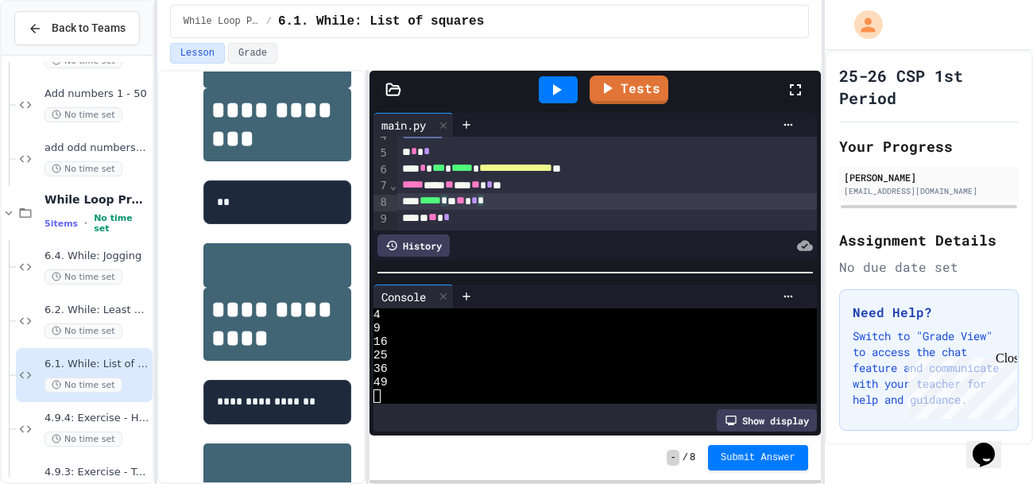
click at [512, 203] on div "***** * * ** * *" at bounding box center [607, 201] width 420 height 17
click at [555, 92] on icon at bounding box center [557, 89] width 9 height 11
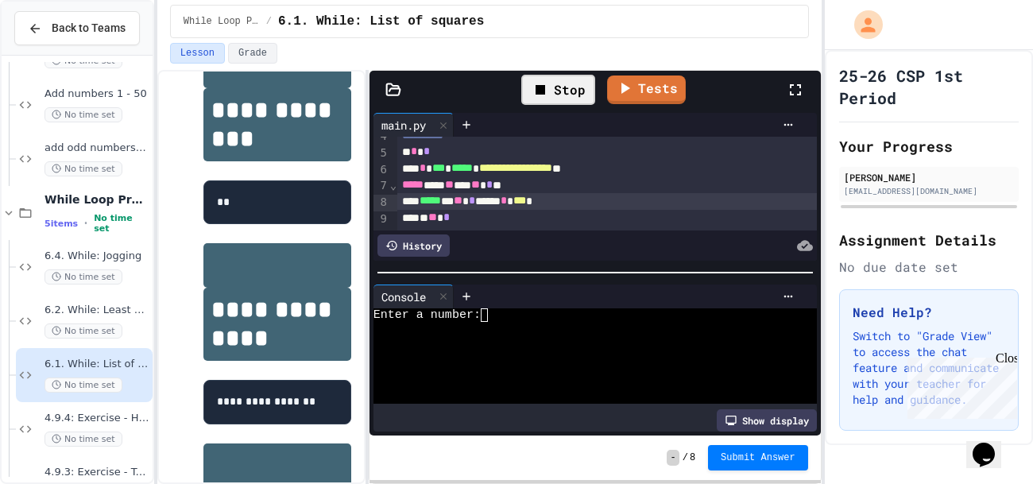
click at [581, 343] on div at bounding box center [587, 342] width 429 height 14
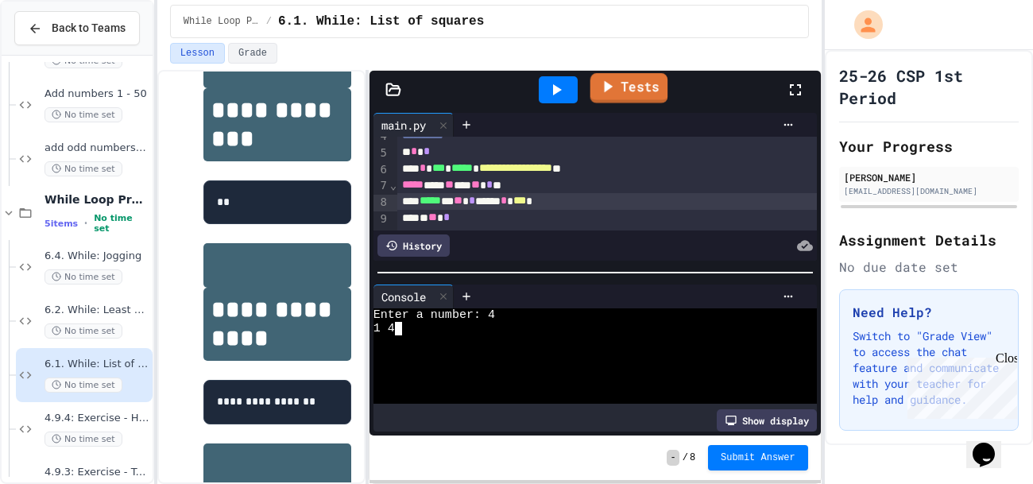
click at [627, 81] on link "Tests" at bounding box center [629, 88] width 78 height 30
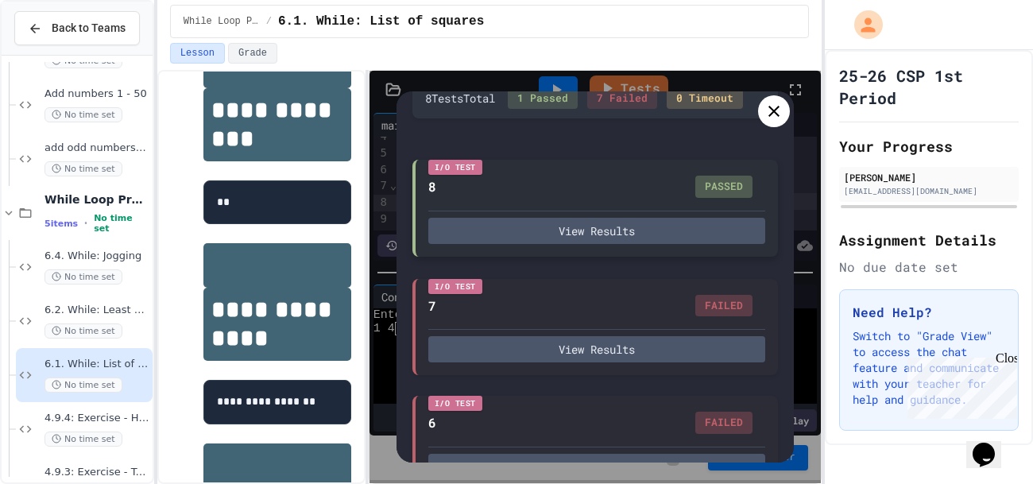
scroll to position [96, 0]
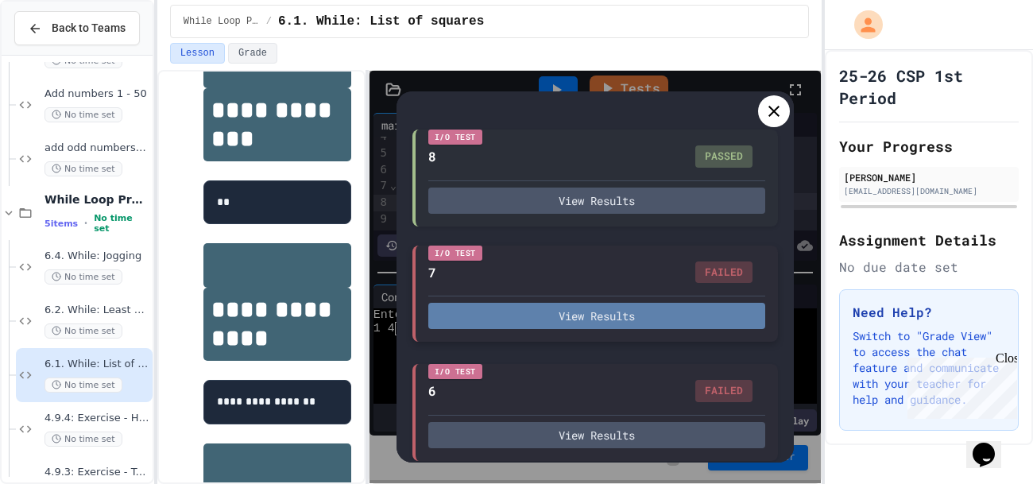
click at [641, 304] on button "View Results" at bounding box center [596, 316] width 337 height 26
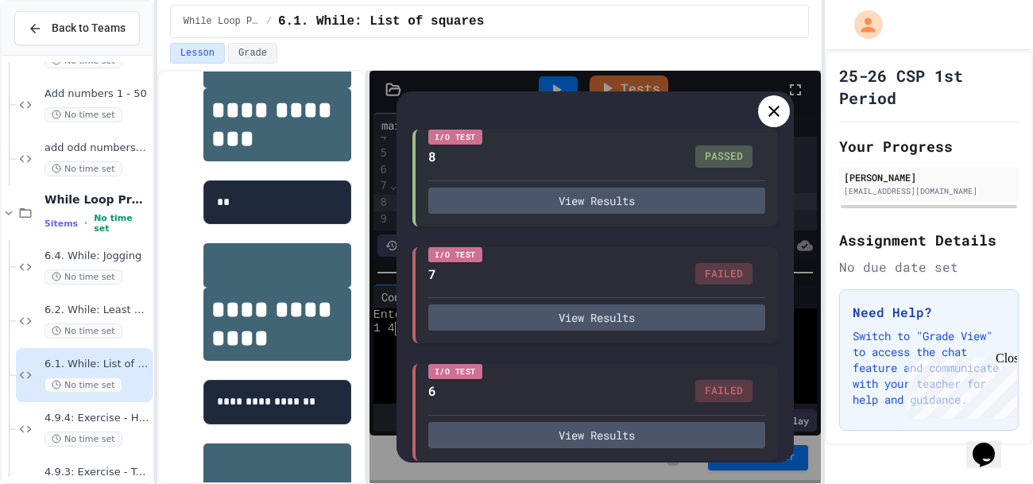
click at [781, 118] on icon at bounding box center [773, 111] width 19 height 19
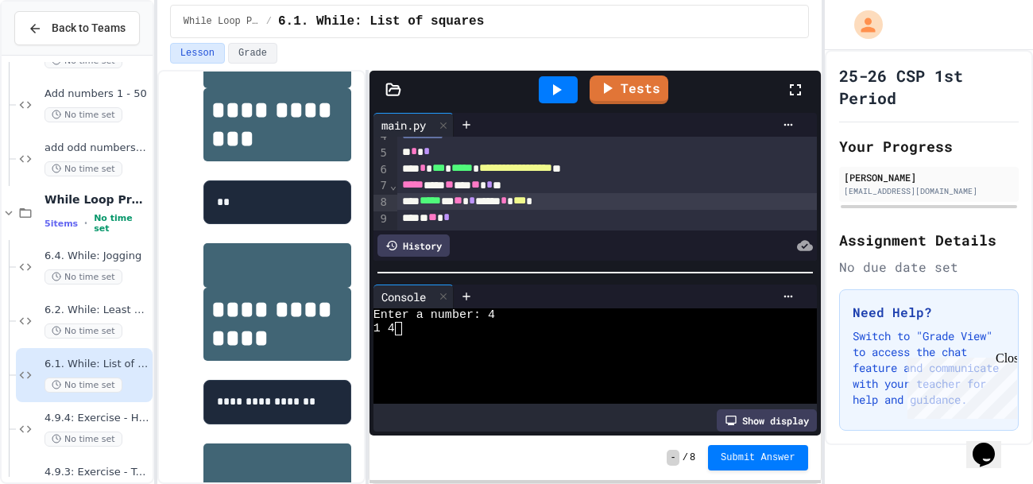
click at [555, 94] on icon at bounding box center [557, 89] width 9 height 11
click at [551, 319] on div "Enter a number:" at bounding box center [587, 315] width 429 height 14
click at [619, 85] on link "Tests" at bounding box center [628, 89] width 79 height 30
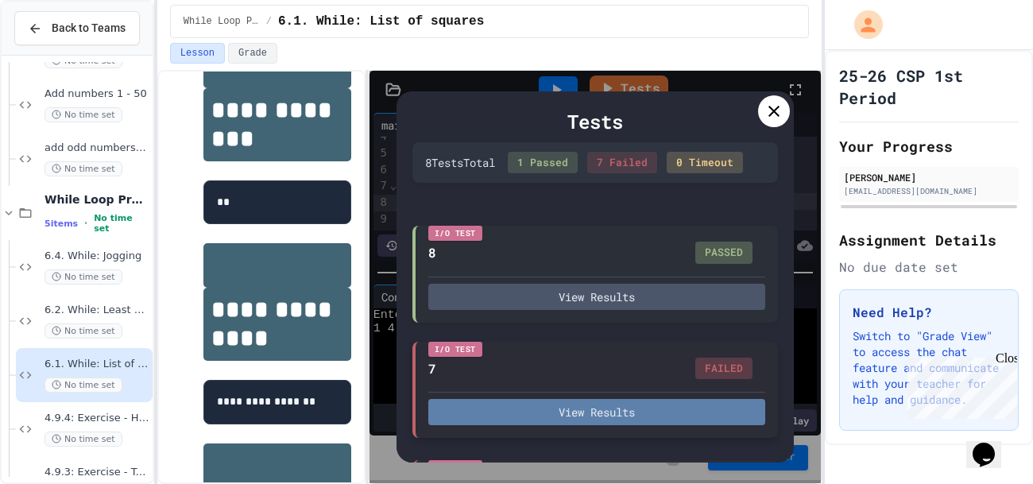
click at [628, 400] on button "View Results" at bounding box center [596, 412] width 337 height 26
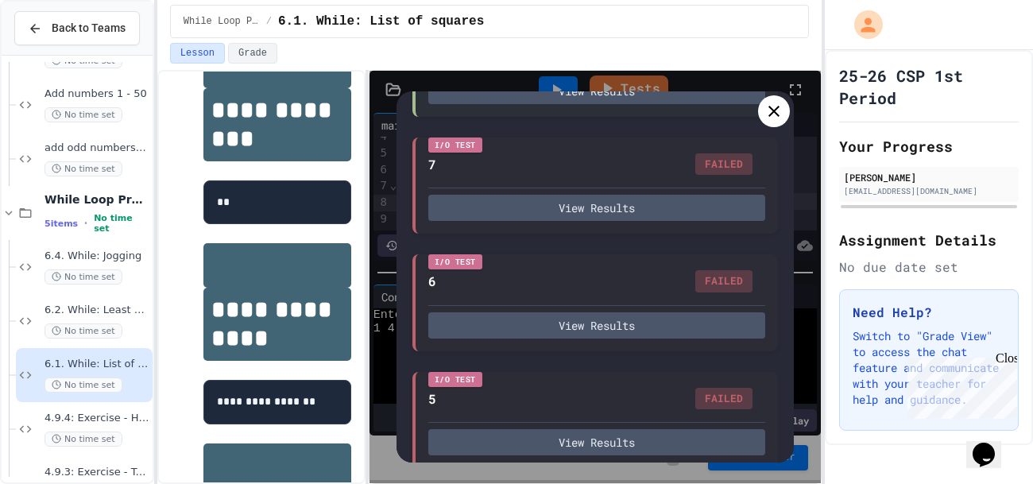
scroll to position [207, 0]
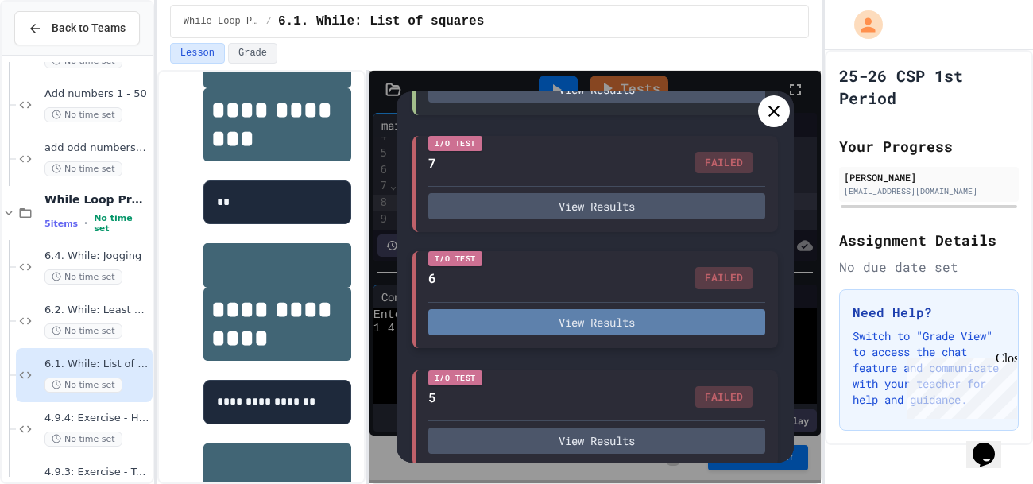
click at [659, 322] on button "View Results" at bounding box center [596, 322] width 337 height 26
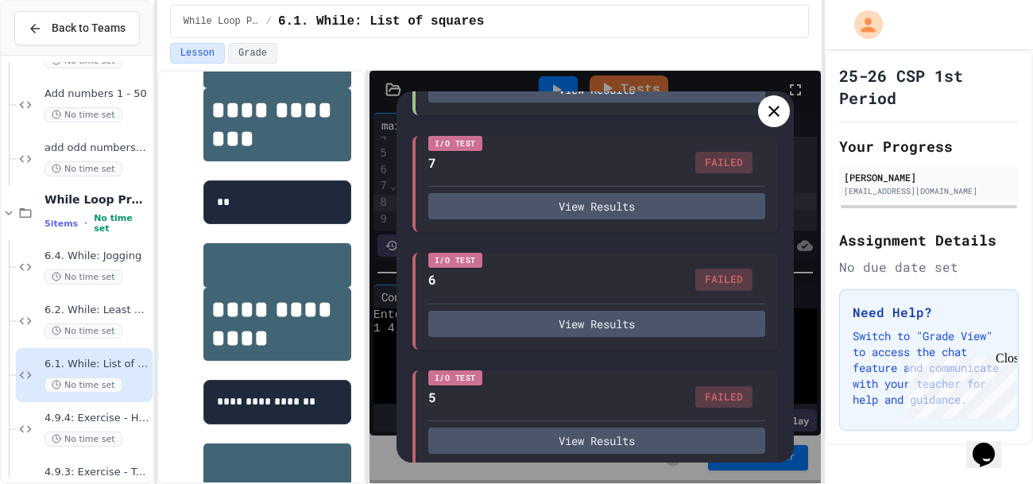
click at [773, 117] on icon at bounding box center [773, 111] width 19 height 19
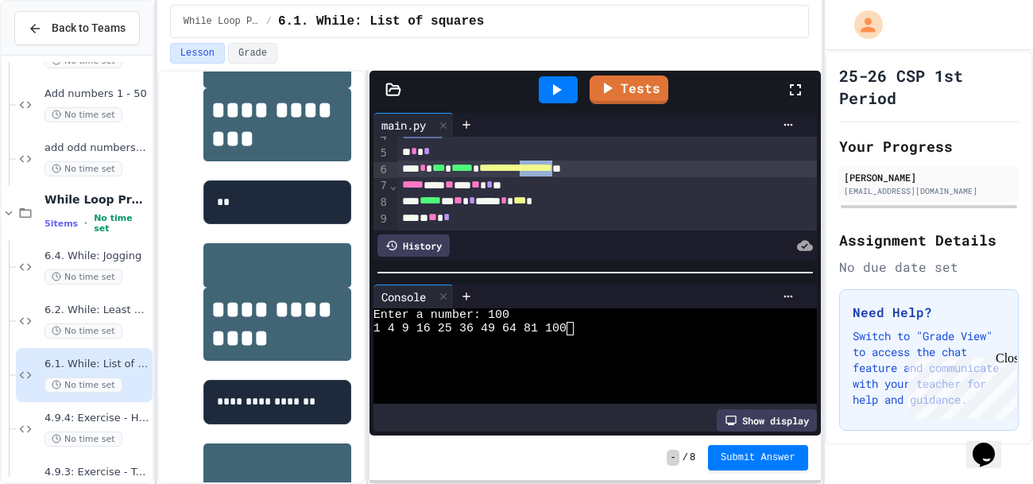
scroll to position [60, 0]
drag, startPoint x: 628, startPoint y: 168, endPoint x: 513, endPoint y: 169, distance: 115.2
click at [513, 169] on div "**********" at bounding box center [607, 169] width 420 height 17
click at [567, 90] on div at bounding box center [558, 89] width 39 height 27
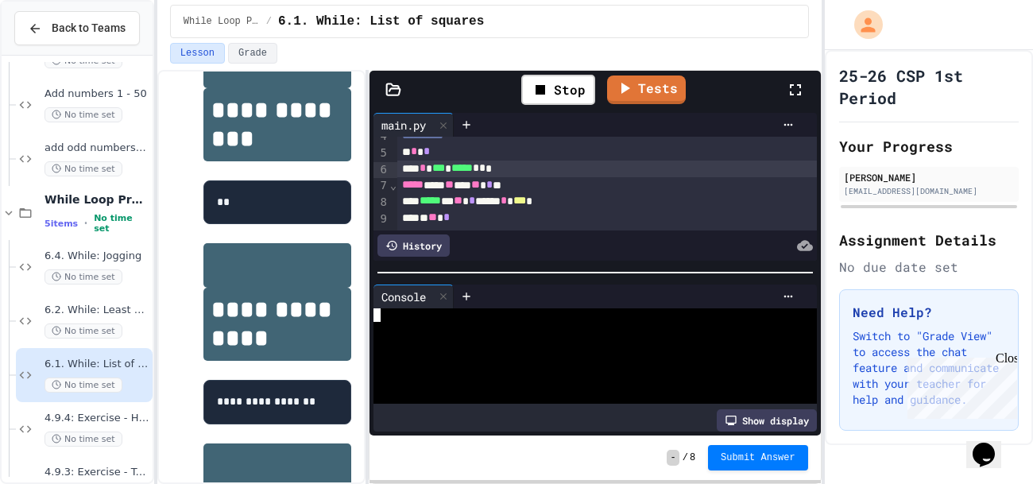
click at [525, 331] on div at bounding box center [587, 329] width 429 height 14
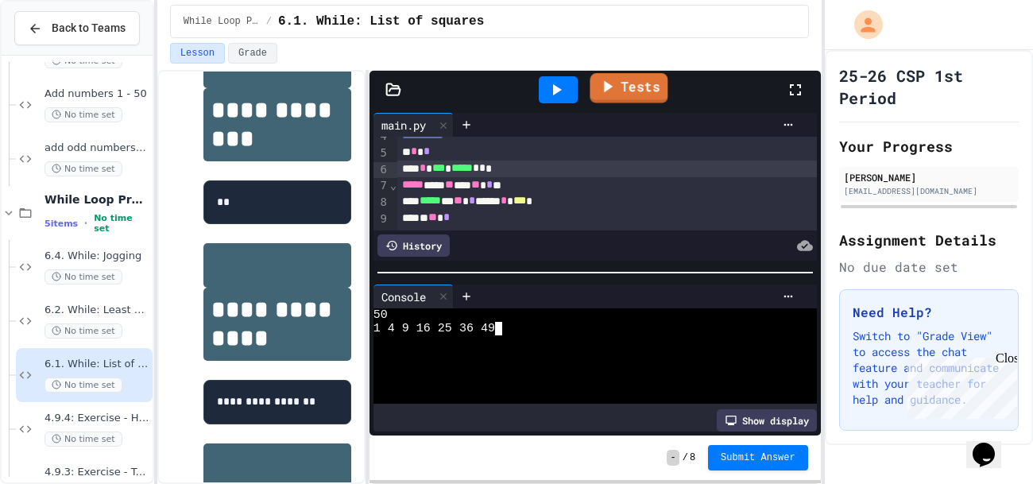
click at [623, 96] on link "Tests" at bounding box center [629, 88] width 78 height 30
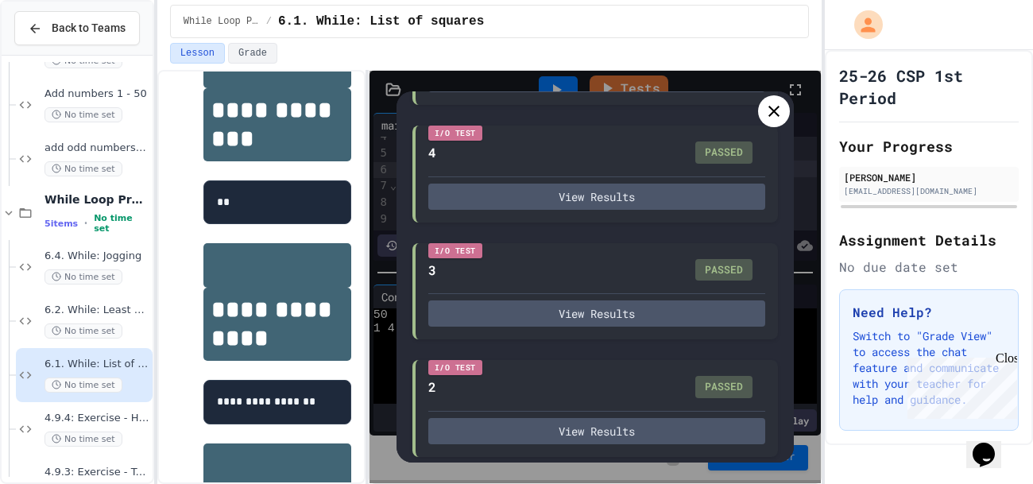
scroll to position [690, 0]
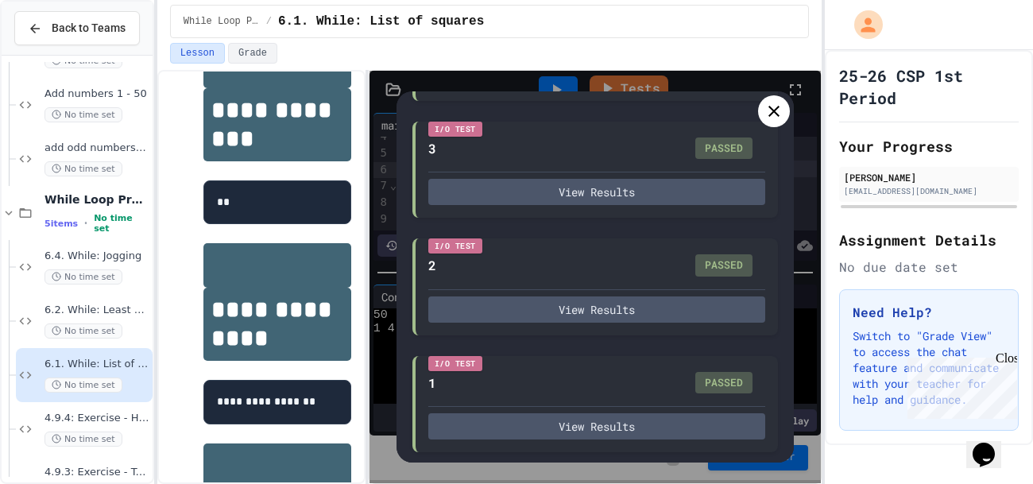
click at [770, 114] on icon at bounding box center [773, 111] width 11 height 11
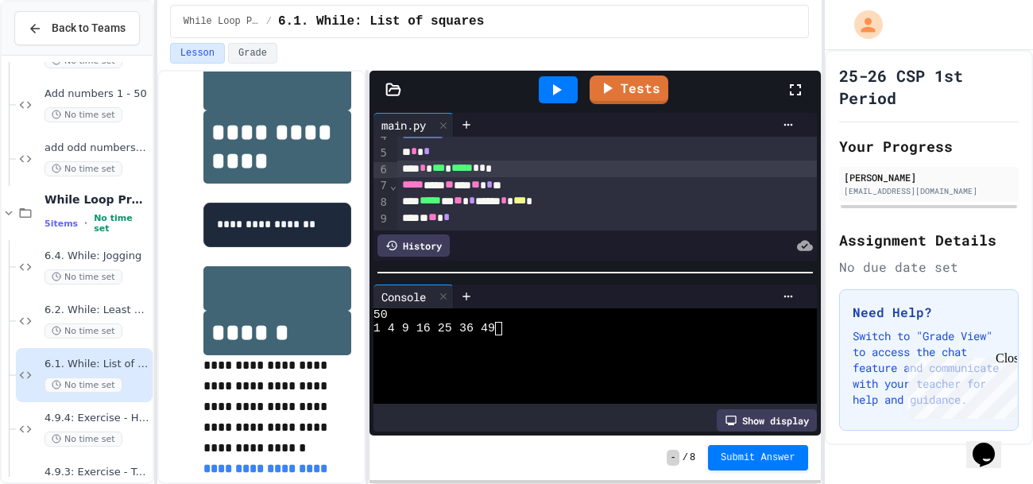
scroll to position [427, 0]
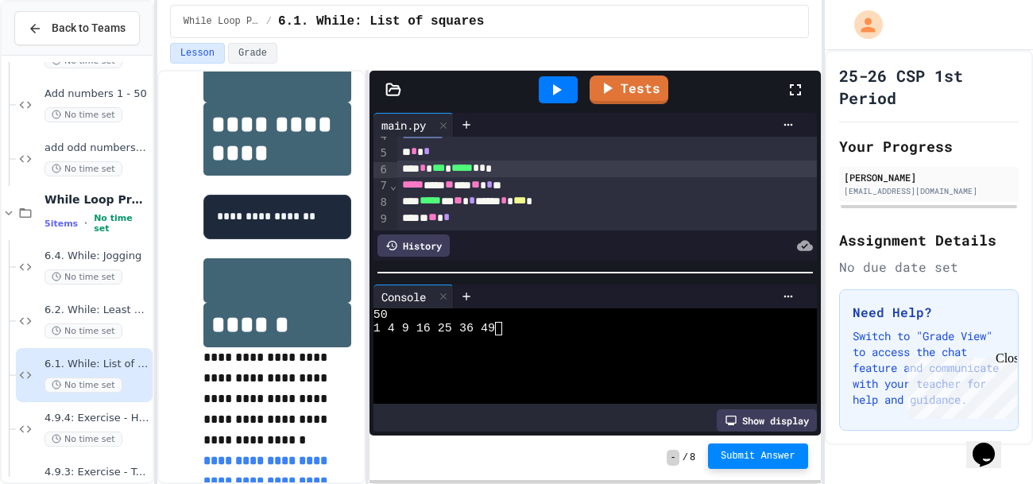
click at [780, 458] on span "Submit Answer" at bounding box center [758, 456] width 75 height 13
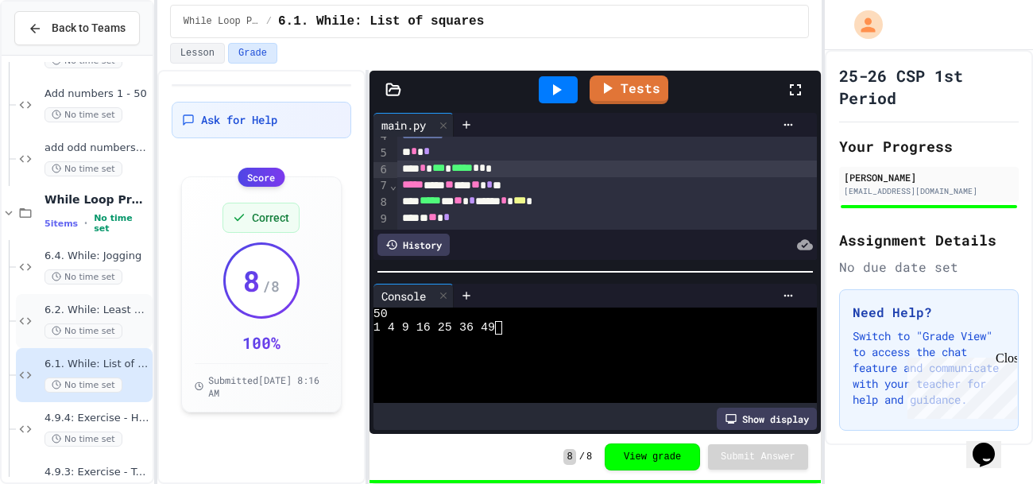
click at [76, 305] on span "6.2. While: Least divisor" at bounding box center [96, 311] width 105 height 14
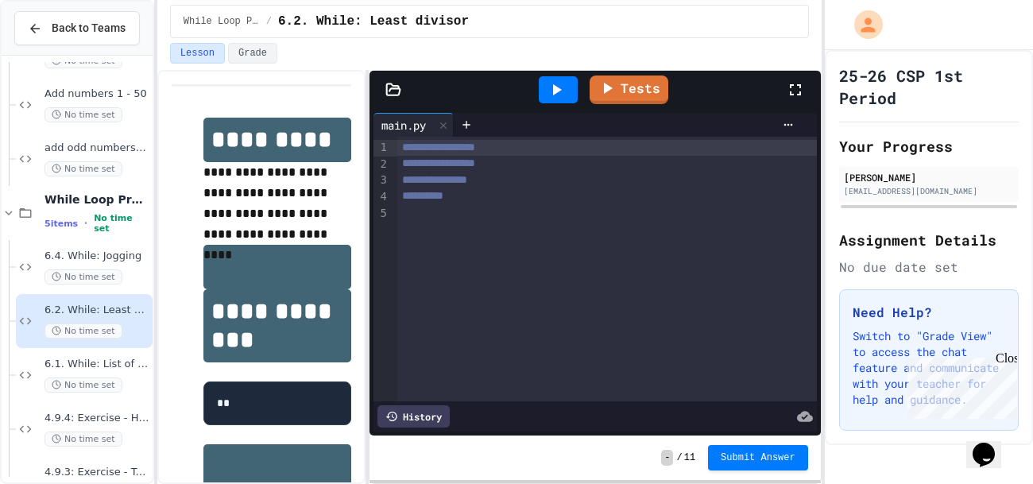
click at [644, 104] on div "Tests" at bounding box center [601, 89] width 369 height 43
click at [636, 98] on link "Tests" at bounding box center [629, 87] width 71 height 30
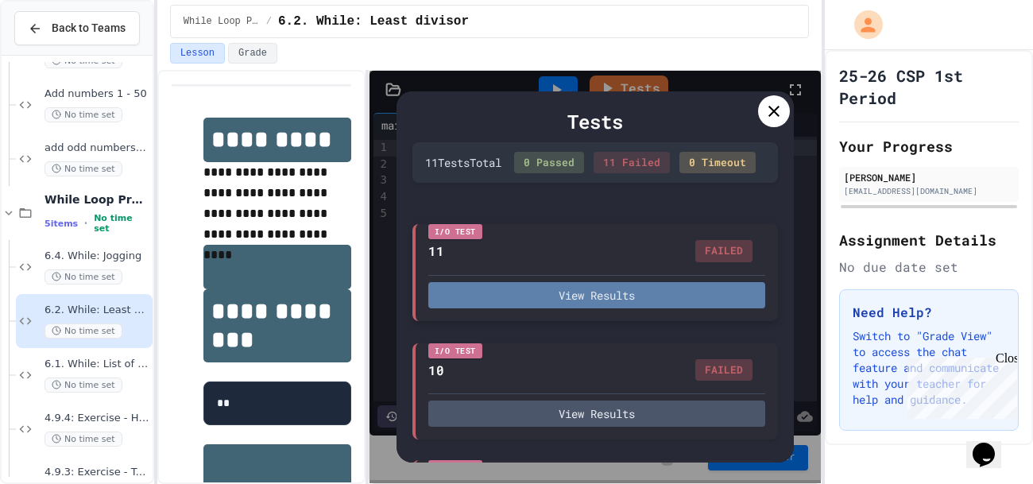
click at [603, 307] on button "View Results" at bounding box center [596, 295] width 337 height 26
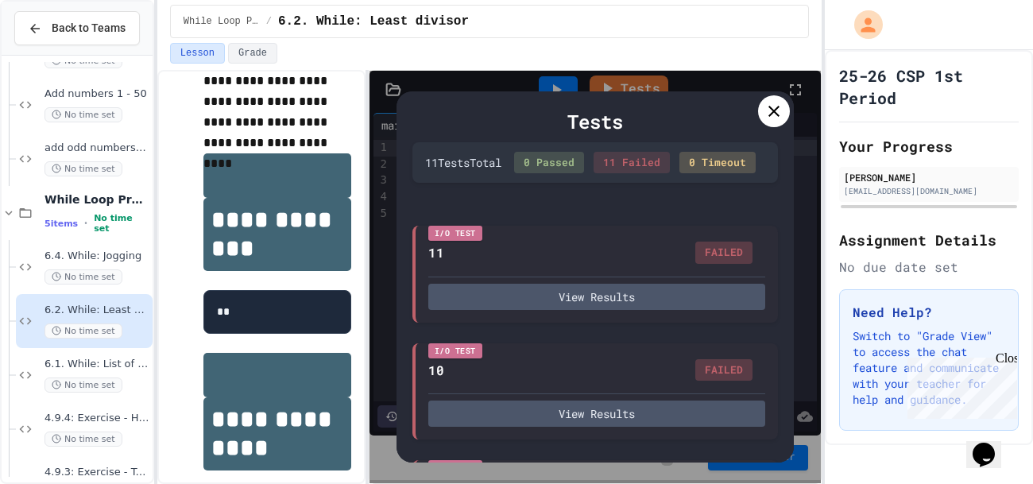
scroll to position [93, 0]
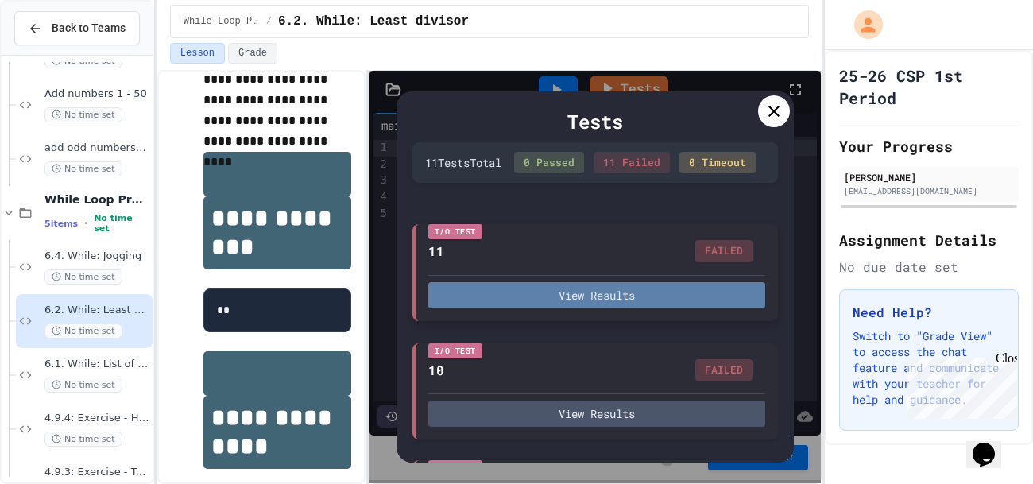
click at [660, 307] on button "View Results" at bounding box center [596, 295] width 337 height 26
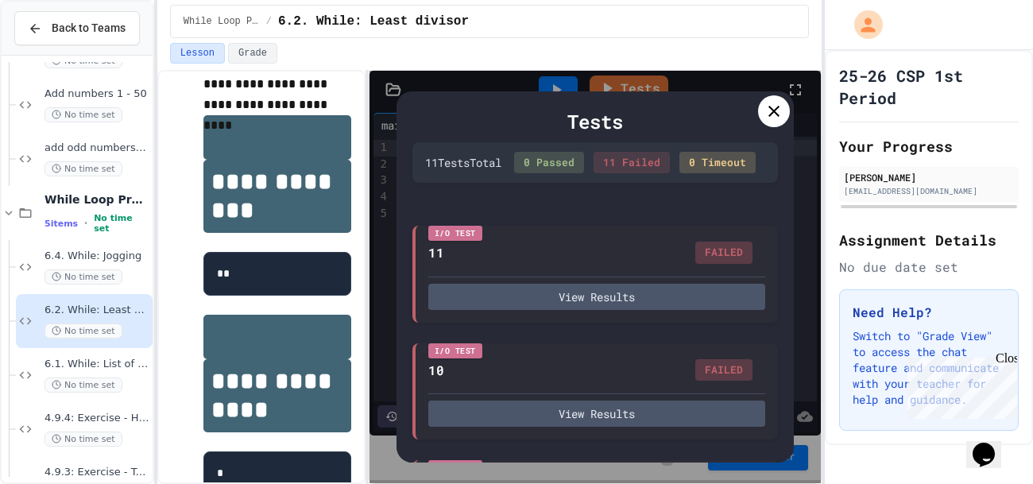
scroll to position [111, 0]
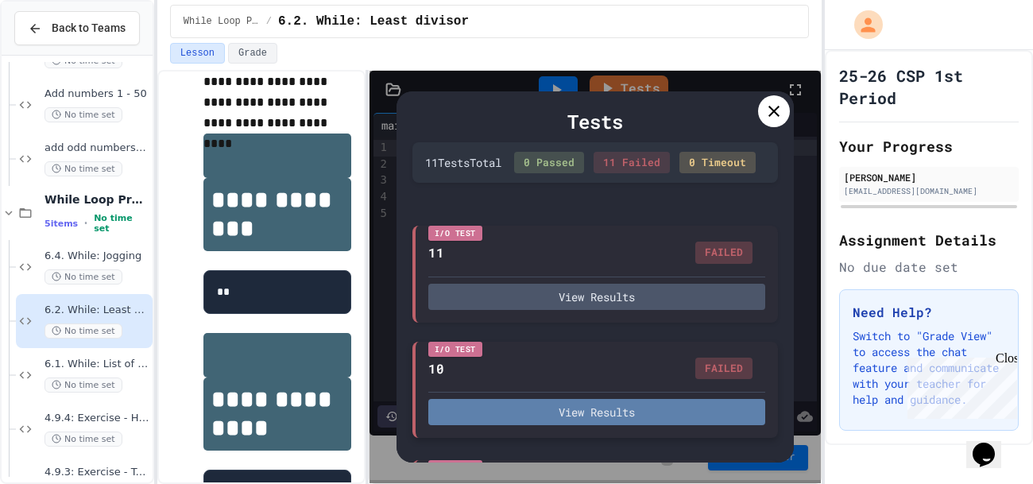
click at [570, 425] on button "View Results" at bounding box center [596, 412] width 337 height 26
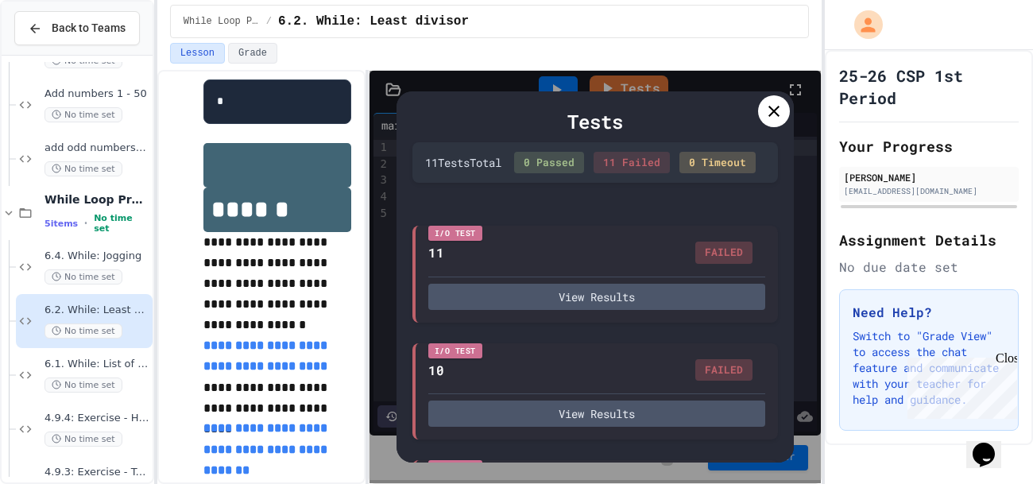
scroll to position [543, 0]
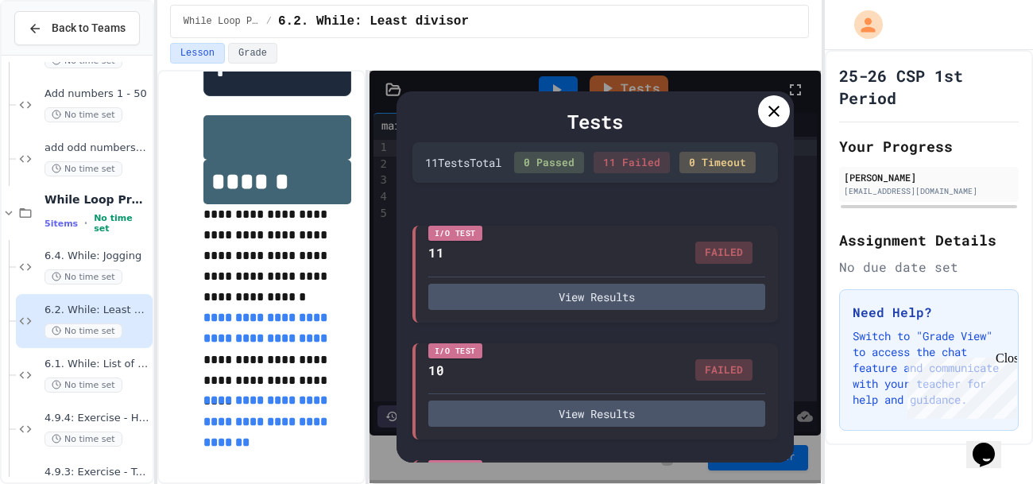
click at [319, 428] on link "**********" at bounding box center [266, 421] width 127 height 54
click at [772, 115] on icon at bounding box center [773, 111] width 19 height 19
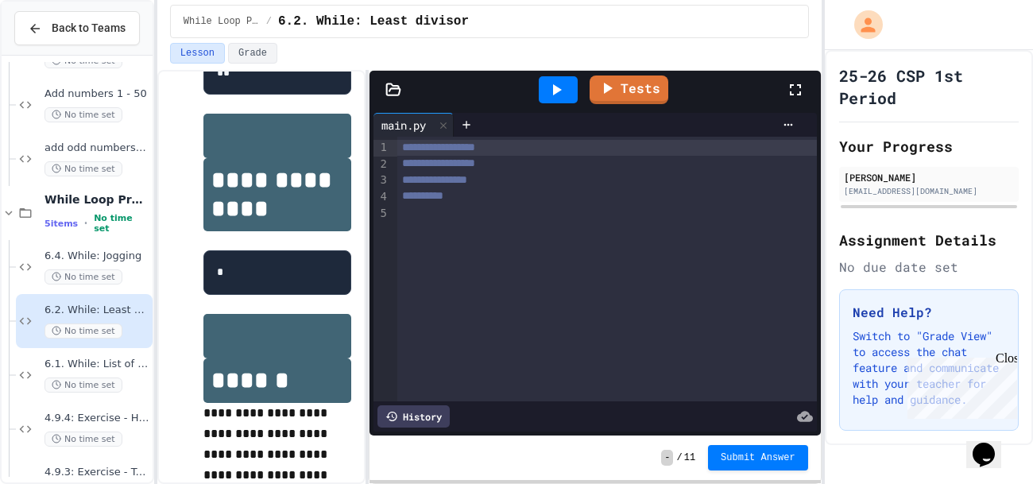
scroll to position [339, 0]
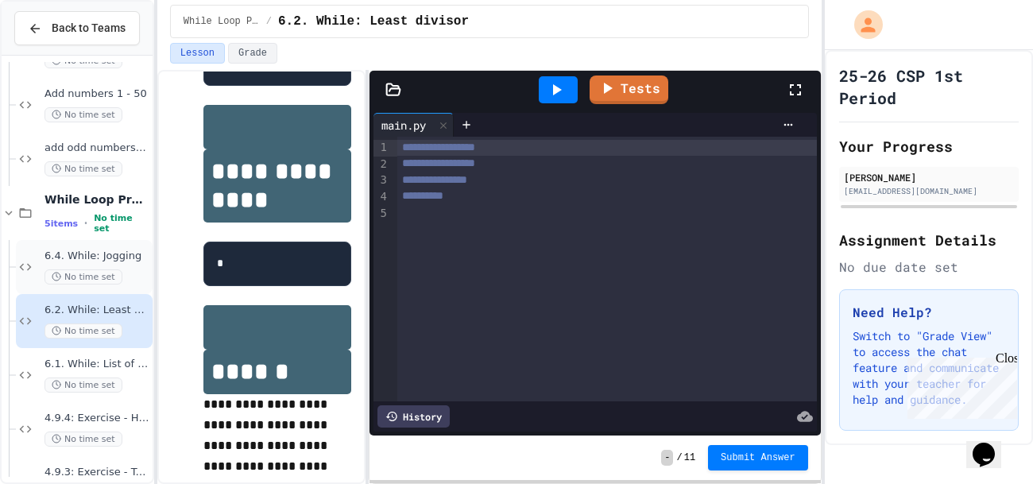
click at [50, 267] on div "6.4. While: Jogging No time set" at bounding box center [96, 266] width 105 height 35
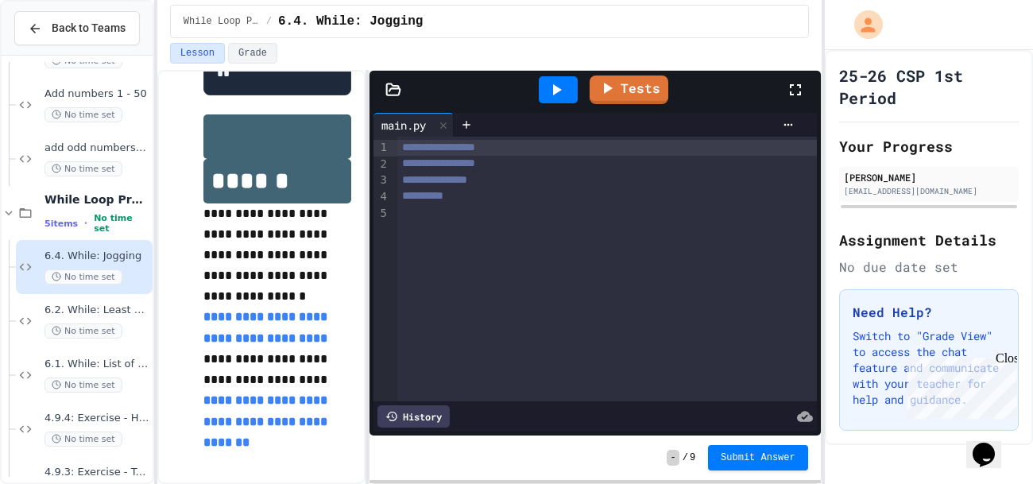
scroll to position [805, 0]
click at [613, 75] on icon at bounding box center [608, 85] width 17 height 20
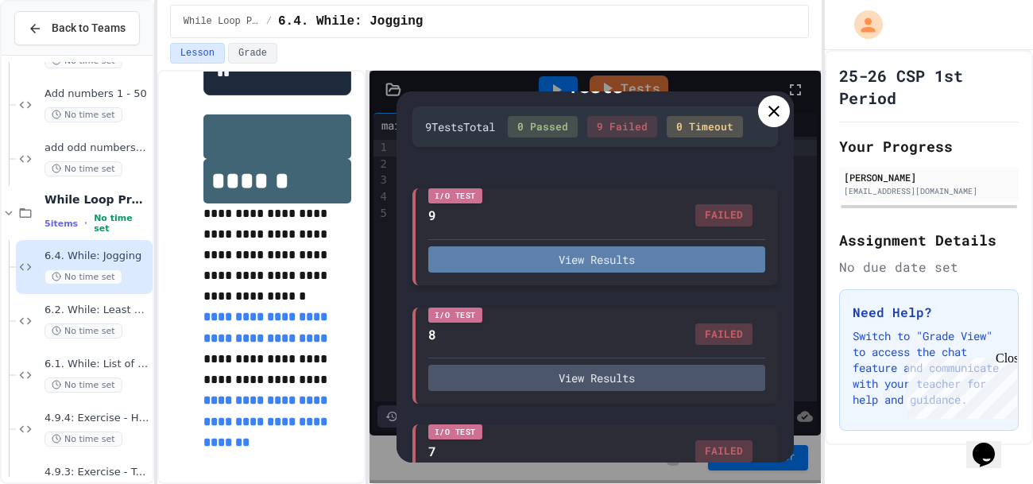
scroll to position [37, 0]
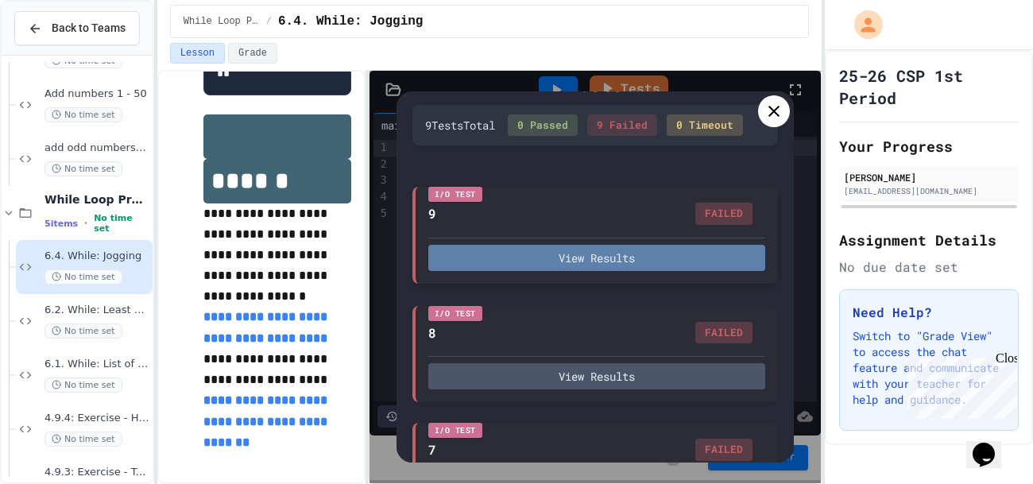
click at [595, 267] on button "View Results" at bounding box center [596, 258] width 337 height 26
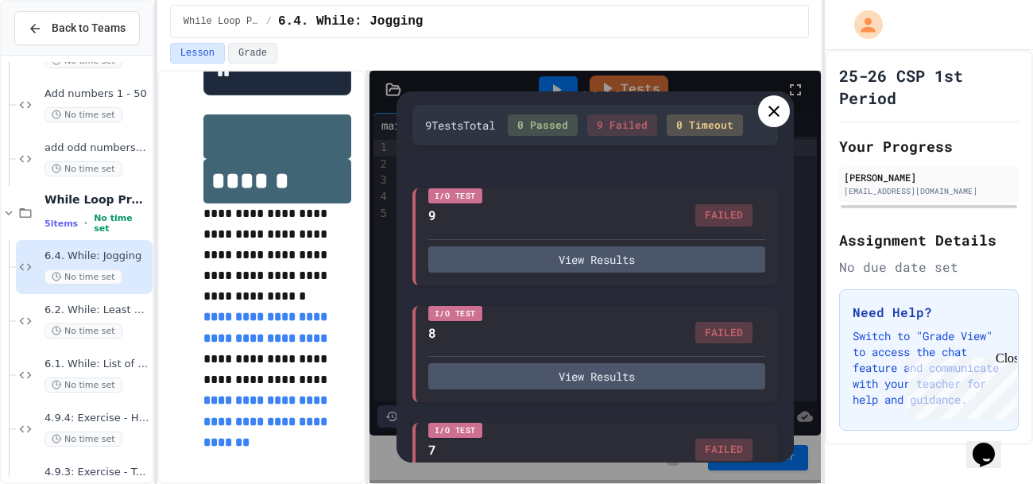
click at [784, 118] on div at bounding box center [774, 111] width 32 height 32
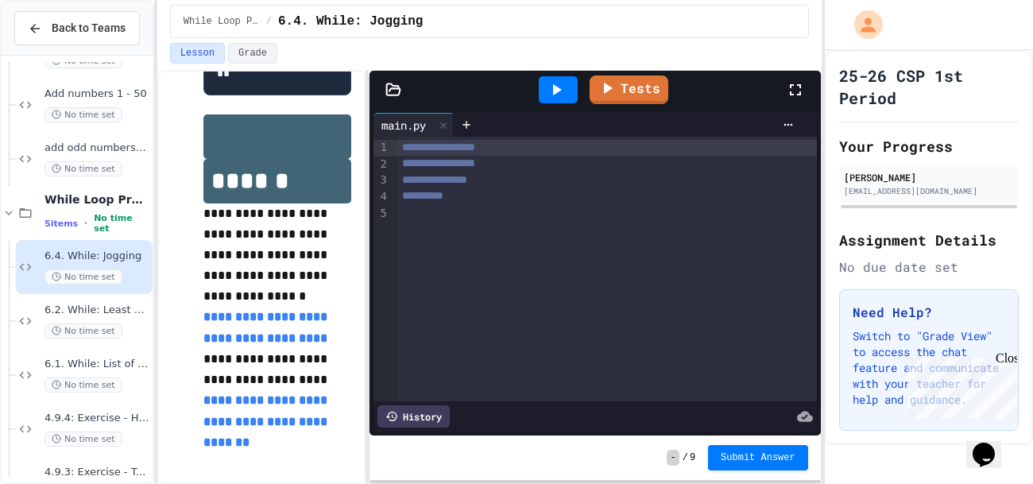
click at [634, 269] on div "**********" at bounding box center [606, 269] width 419 height 265
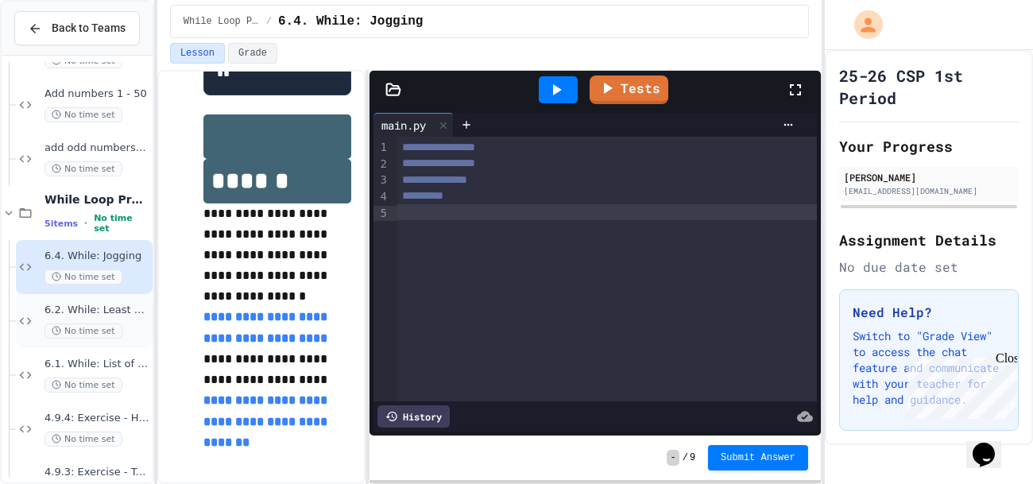
click at [66, 324] on span "No time set" at bounding box center [83, 330] width 78 height 15
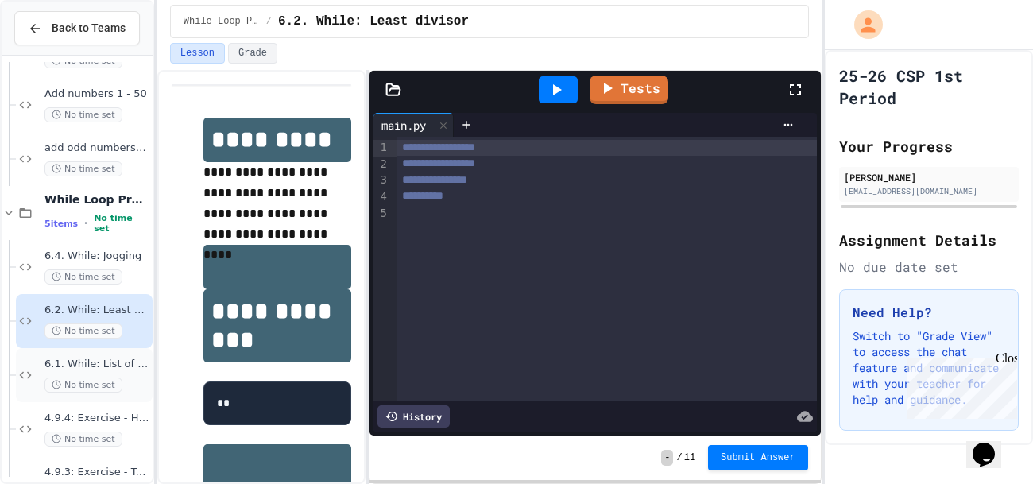
click at [118, 377] on div "No time set" at bounding box center [96, 384] width 105 height 15
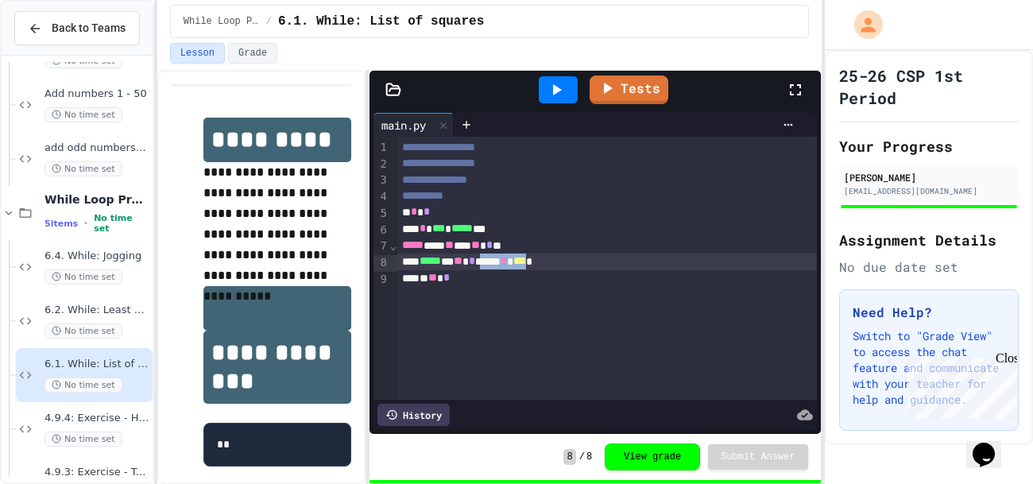
drag, startPoint x: 582, startPoint y: 259, endPoint x: 515, endPoint y: 264, distance: 67.7
click at [515, 264] on div "***** ** ** * ***** * *** *" at bounding box center [607, 261] width 420 height 17
click at [603, 84] on icon at bounding box center [607, 86] width 19 height 20
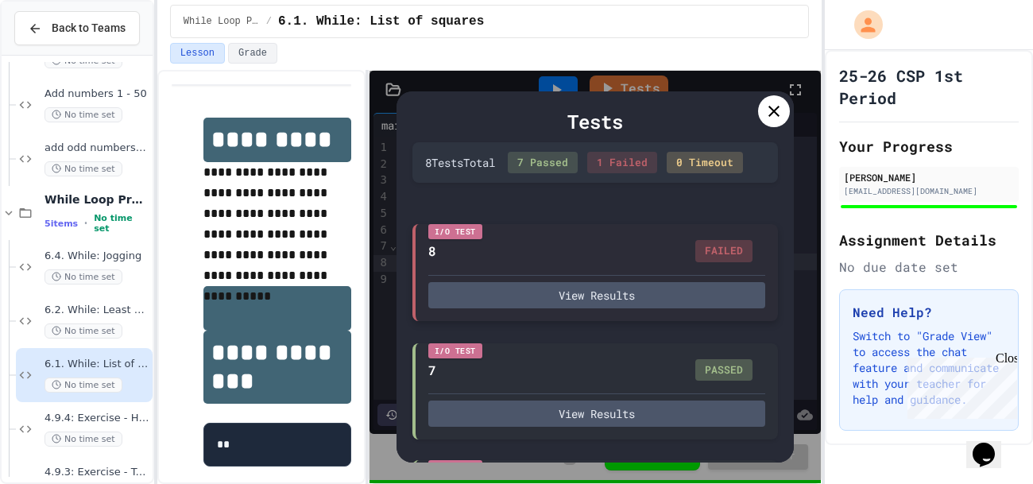
click at [630, 278] on div "View Results" at bounding box center [596, 291] width 337 height 33
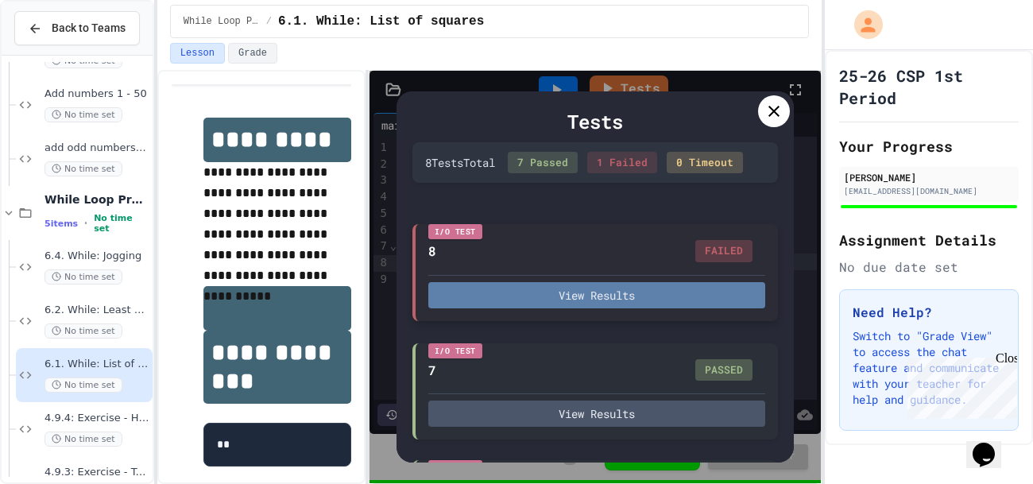
click at [623, 295] on button "View Results" at bounding box center [596, 295] width 337 height 26
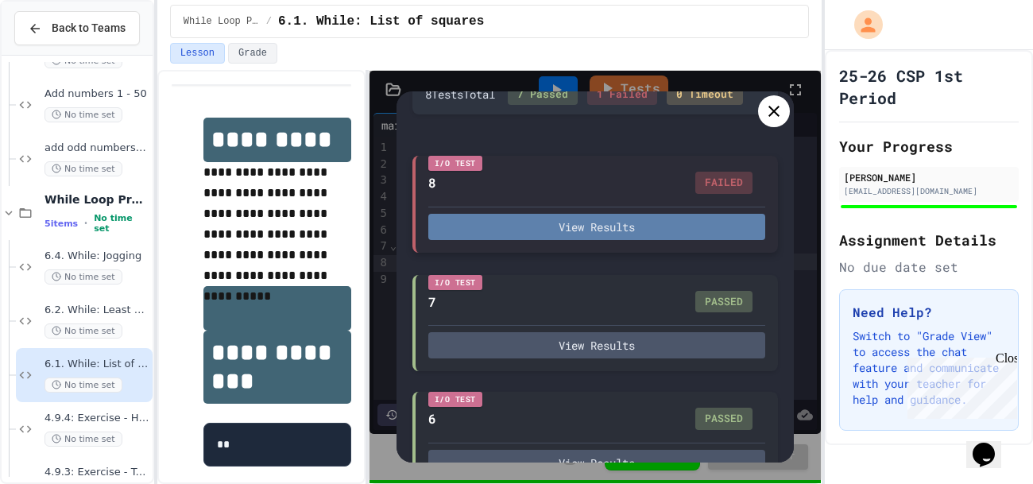
scroll to position [62, 0]
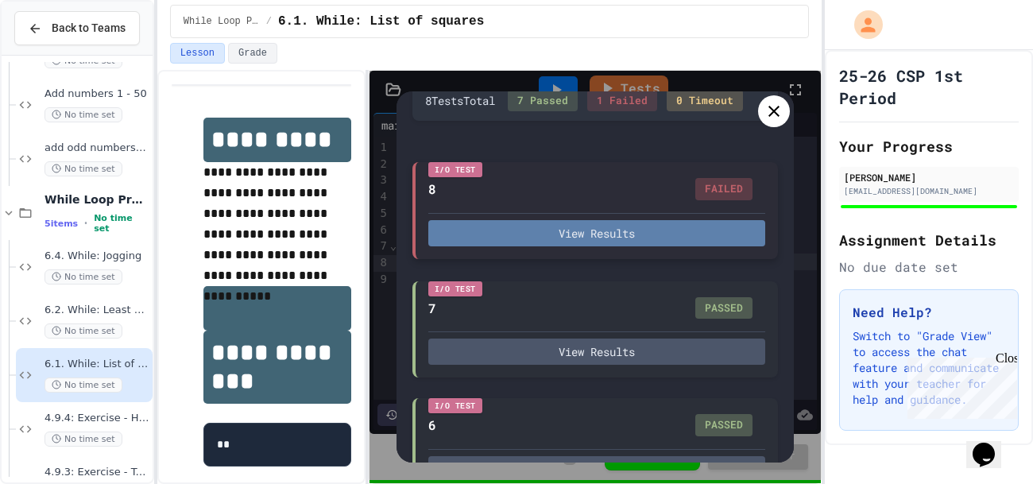
click at [644, 242] on button "View Results" at bounding box center [596, 233] width 337 height 26
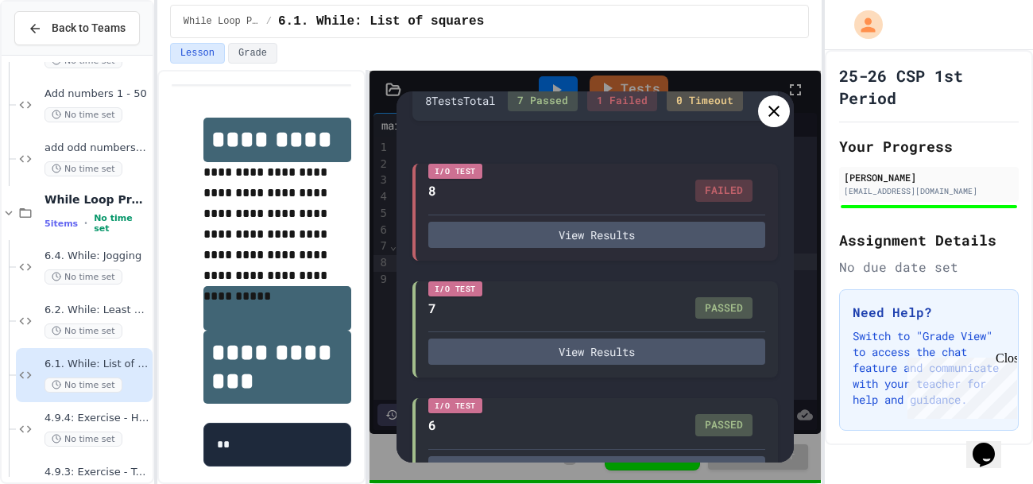
click at [767, 119] on icon at bounding box center [773, 111] width 19 height 19
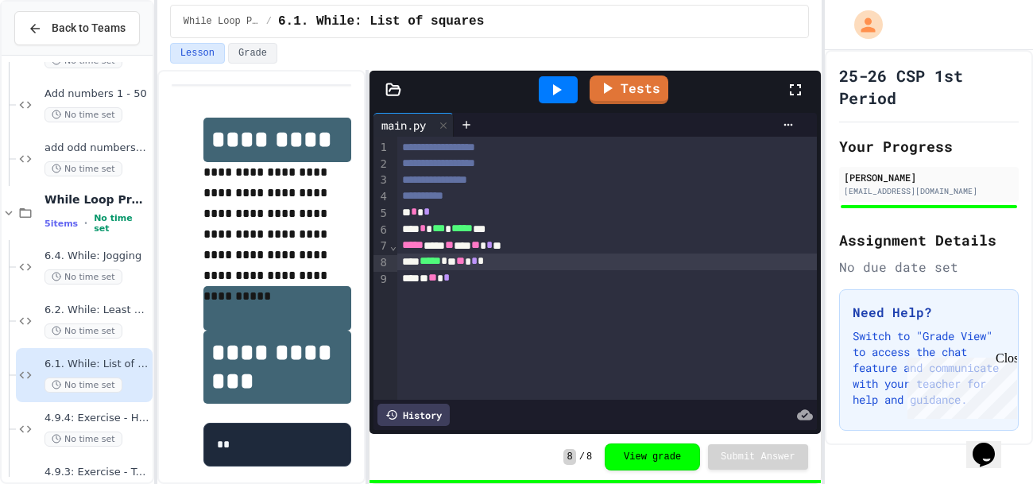
click at [484, 261] on span "*" at bounding box center [481, 260] width 6 height 11
click at [604, 83] on icon at bounding box center [607, 87] width 19 height 20
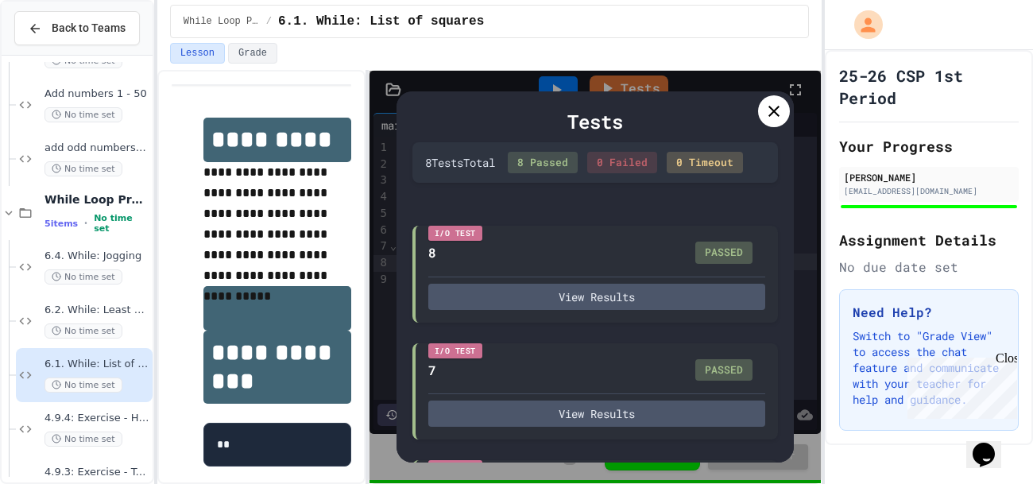
click at [779, 109] on icon at bounding box center [773, 111] width 19 height 19
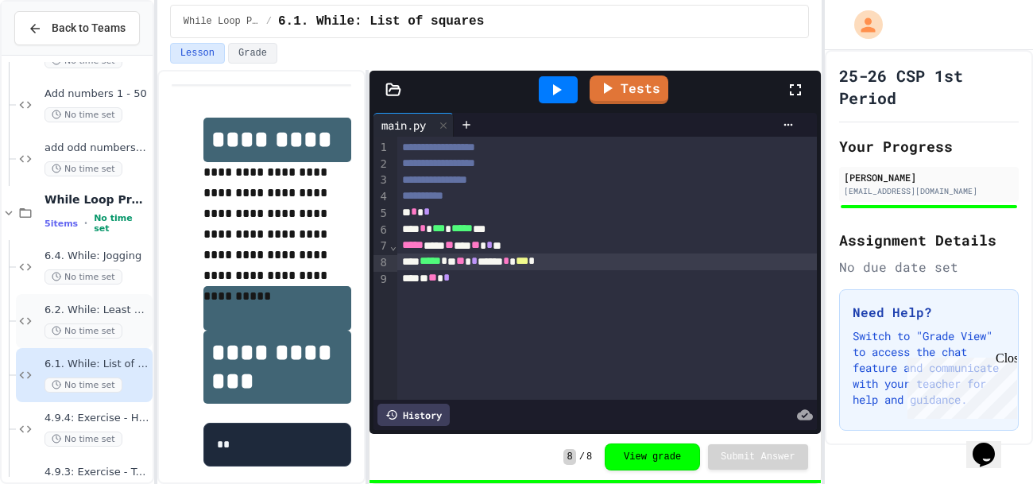
click at [101, 327] on span "No time set" at bounding box center [83, 330] width 78 height 15
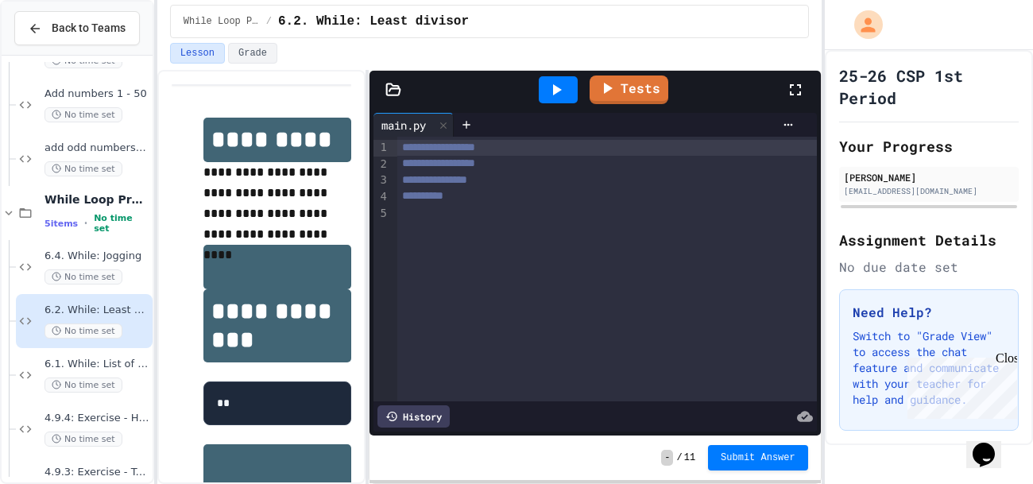
click at [969, 438] on p "Chat with us now!" at bounding box center [958, 445] width 103 height 14
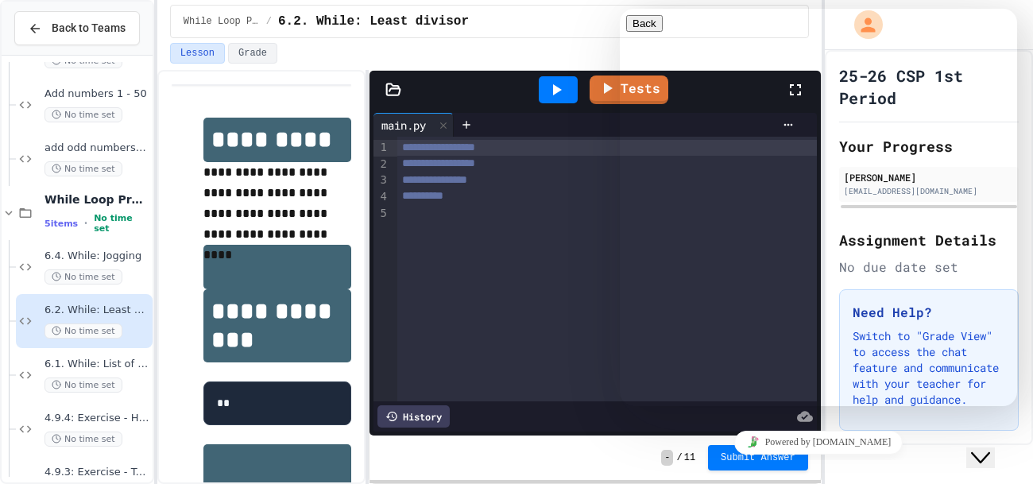
click at [940, 449] on div "Powered by [DOMAIN_NAME]" at bounding box center [818, 442] width 385 height 23
click at [641, 32] on button "Back" at bounding box center [644, 23] width 37 height 17
click at [540, 45] on div "Lesson Grade" at bounding box center [489, 53] width 639 height 21
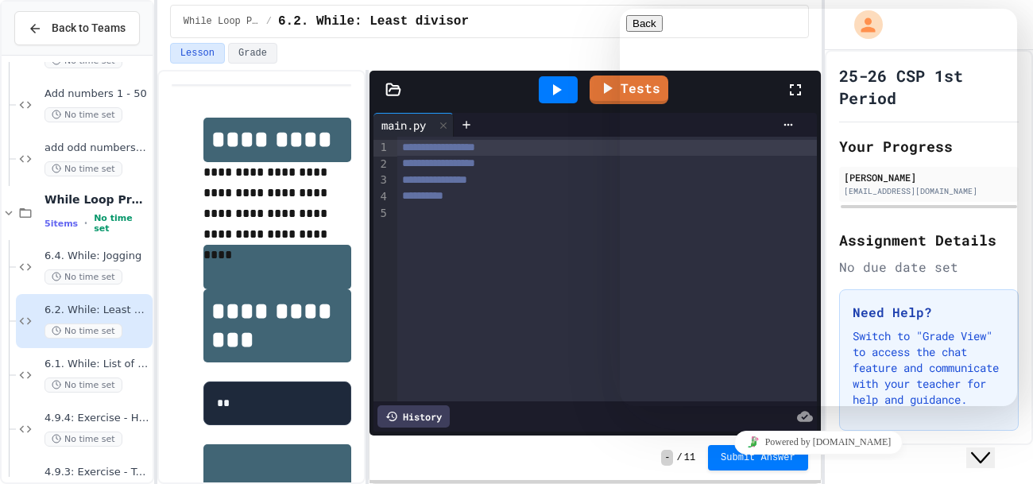
click at [990, 448] on div "Close Chat This icon closes the chat window." at bounding box center [980, 457] width 19 height 19
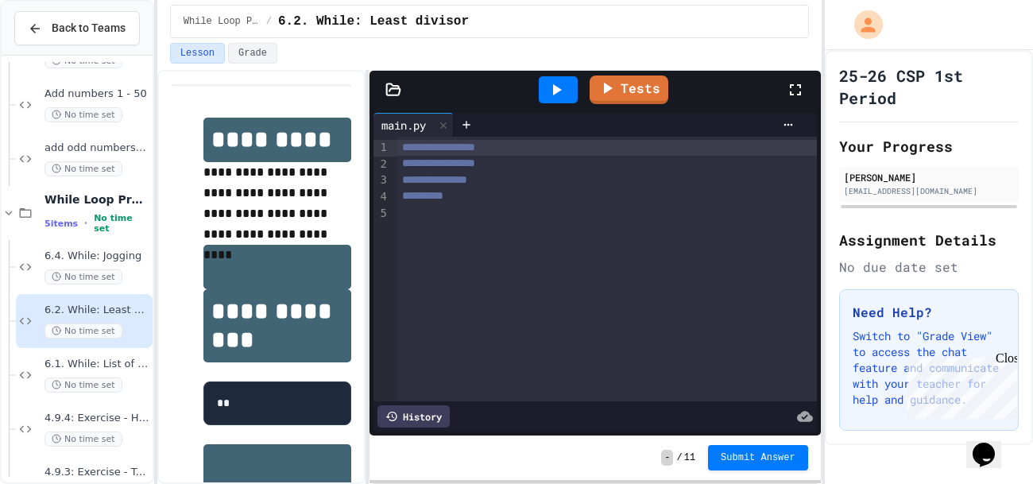
click at [1006, 362] on div "Close" at bounding box center [1006, 361] width 20 height 20
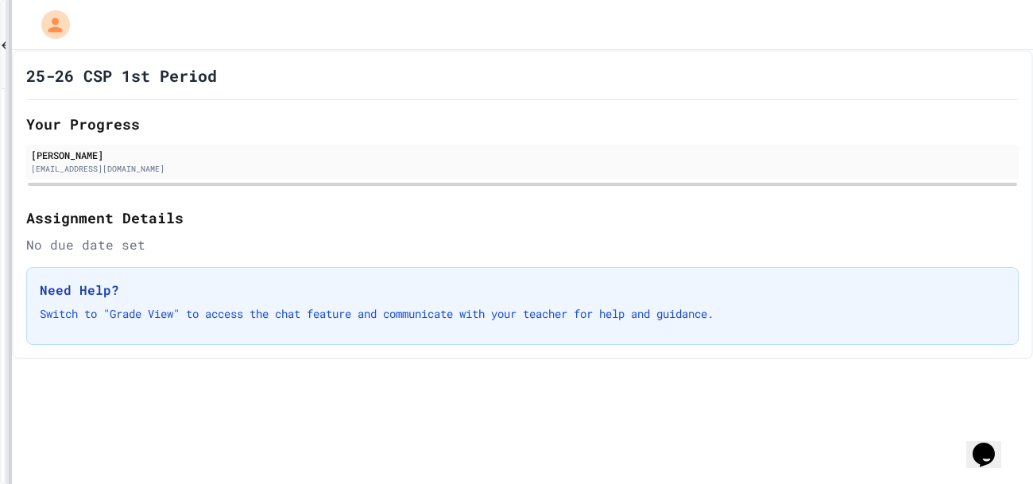
click at [0, 304] on div "**********" at bounding box center [516, 242] width 1033 height 484
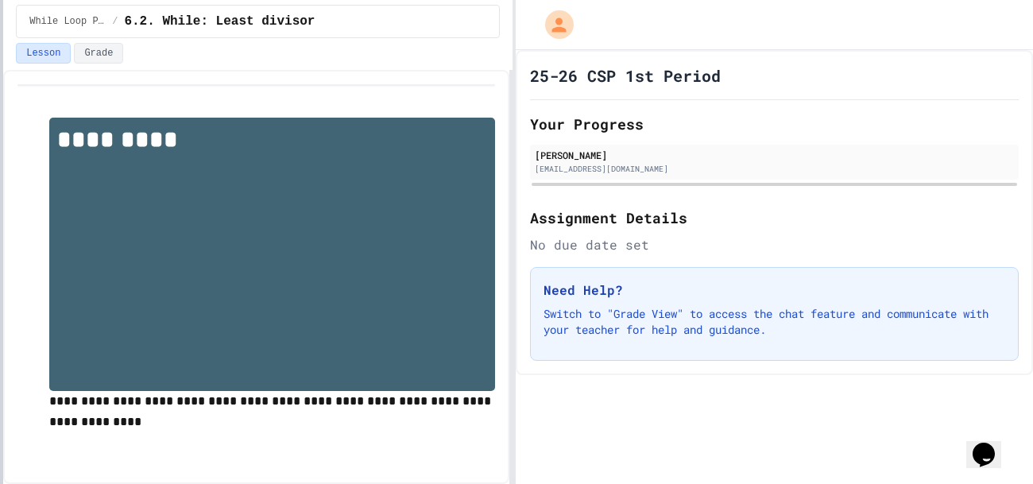
click at [1032, 256] on div "**********" at bounding box center [516, 242] width 1033 height 484
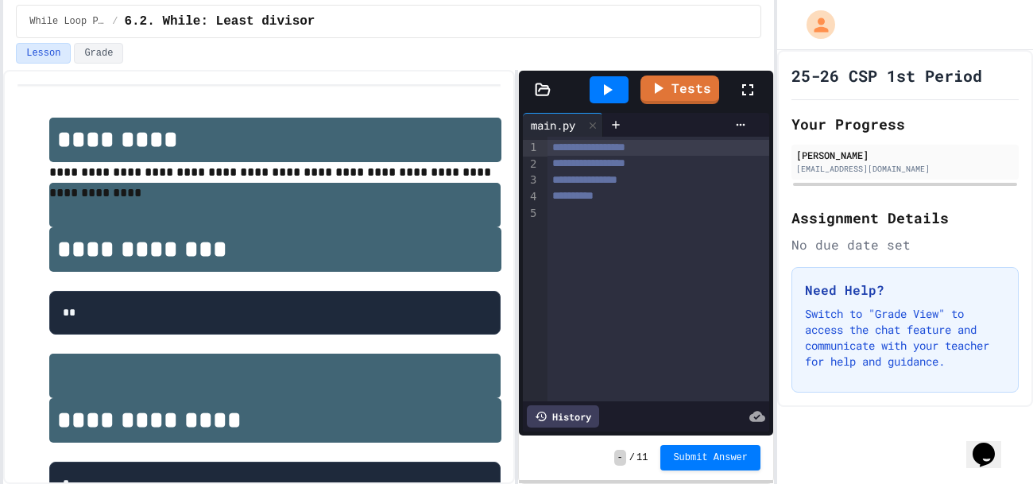
click at [768, 287] on div "**********" at bounding box center [516, 242] width 1033 height 484
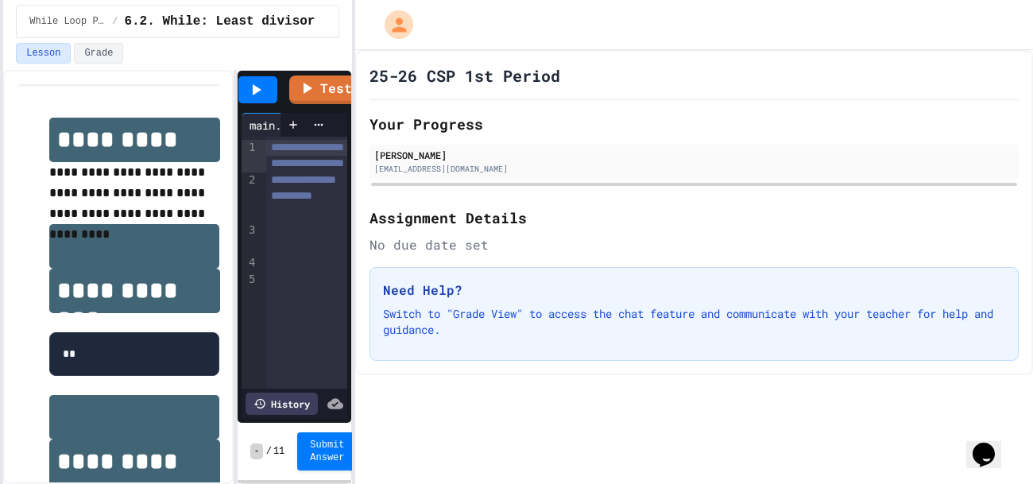
click at [346, 311] on div "**********" at bounding box center [516, 242] width 1033 height 484
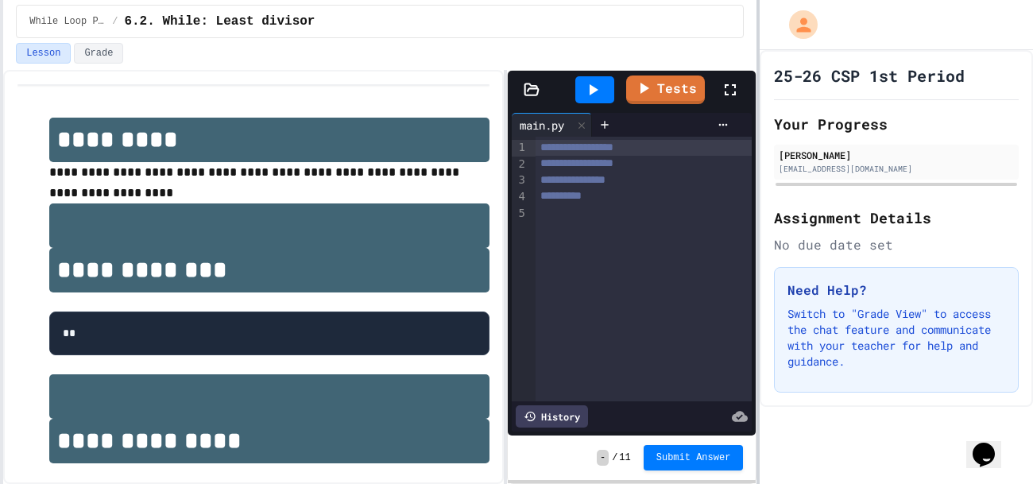
click at [760, 311] on div at bounding box center [757, 242] width 3 height 484
click at [729, 281] on div "**********" at bounding box center [644, 269] width 216 height 265
click at [509, 254] on div "**********" at bounding box center [632, 272] width 248 height 327
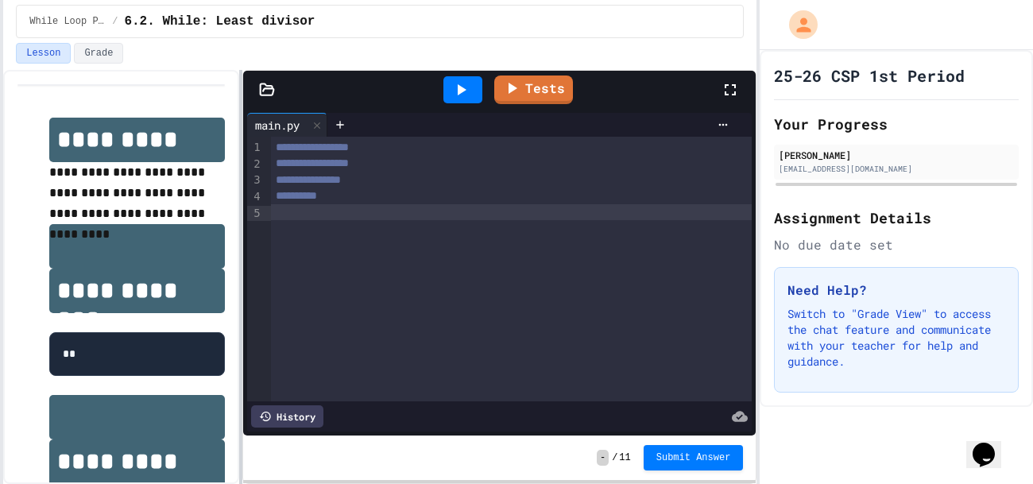
click at [239, 277] on div at bounding box center [240, 277] width 3 height 414
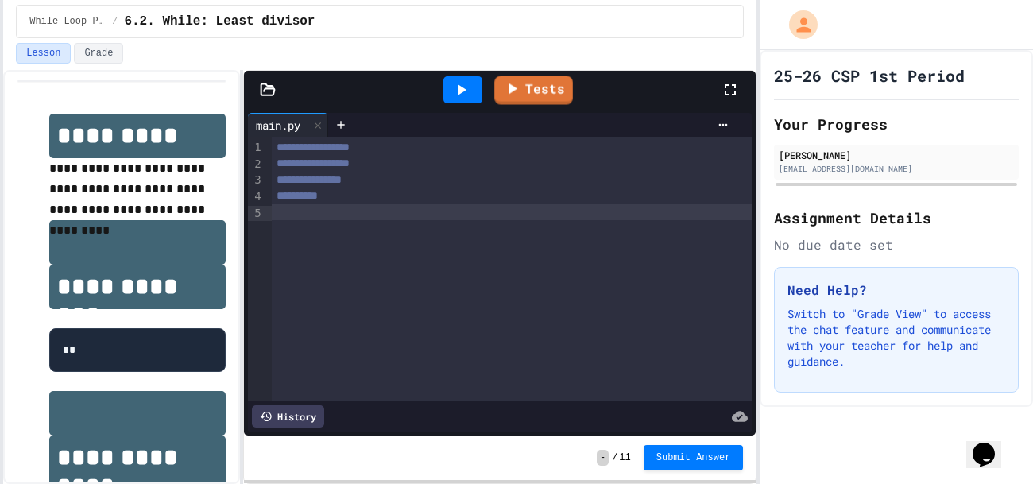
click at [537, 111] on div "**********" at bounding box center [500, 272] width 512 height 327
click at [535, 100] on link "Tests" at bounding box center [533, 87] width 71 height 30
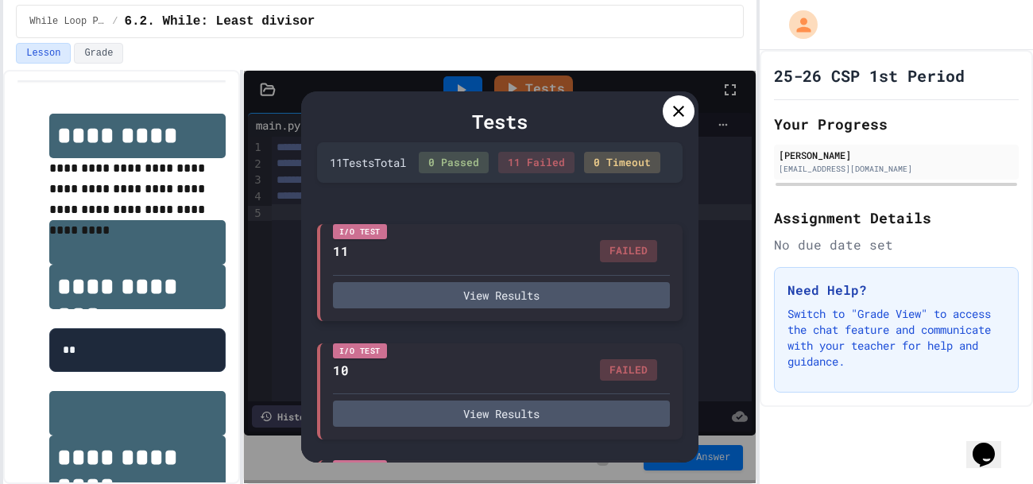
scroll to position [1058, 0]
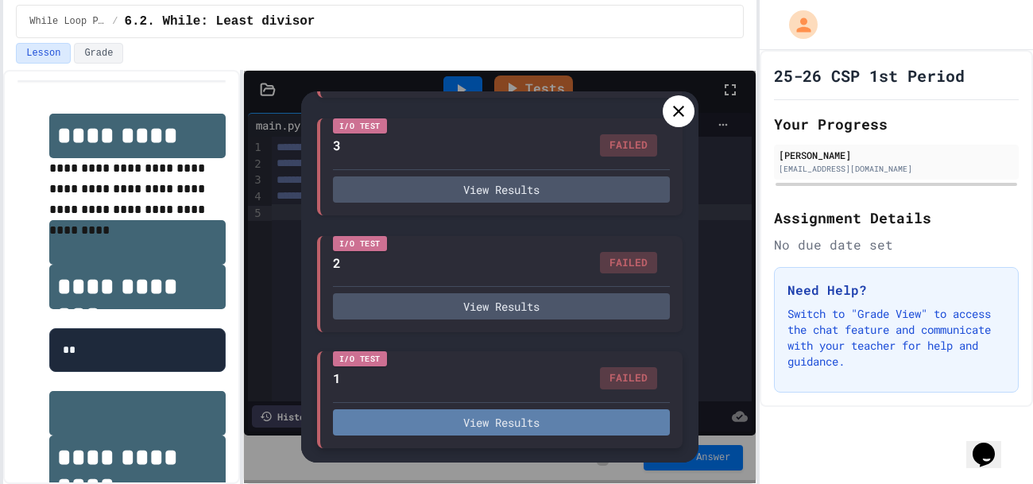
click at [474, 433] on button "View Results" at bounding box center [501, 422] width 337 height 26
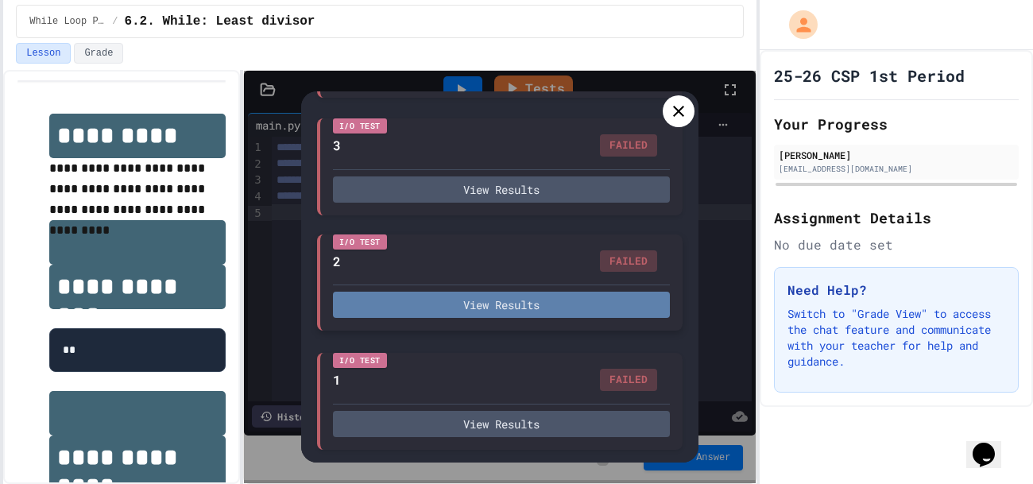
click at [474, 293] on button "View Results" at bounding box center [501, 305] width 337 height 26
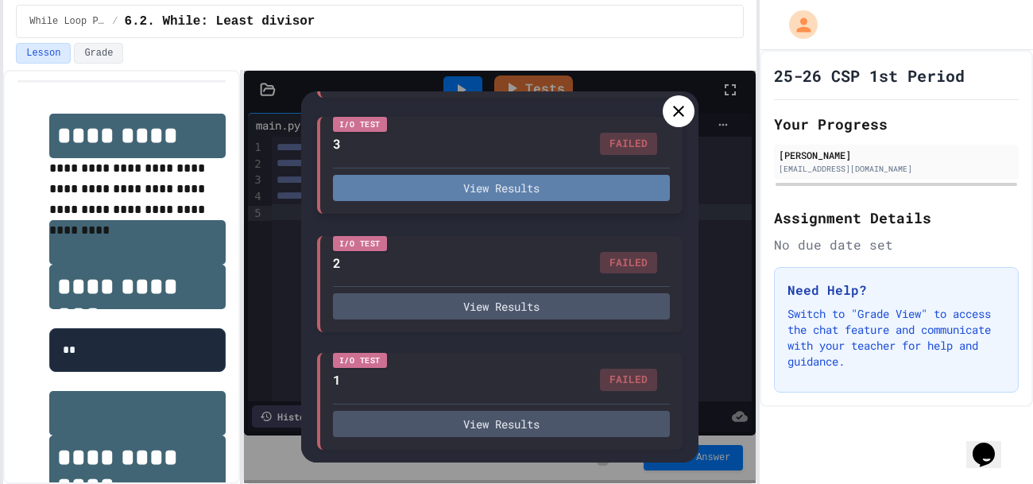
click at [530, 195] on button "View Results" at bounding box center [501, 188] width 337 height 26
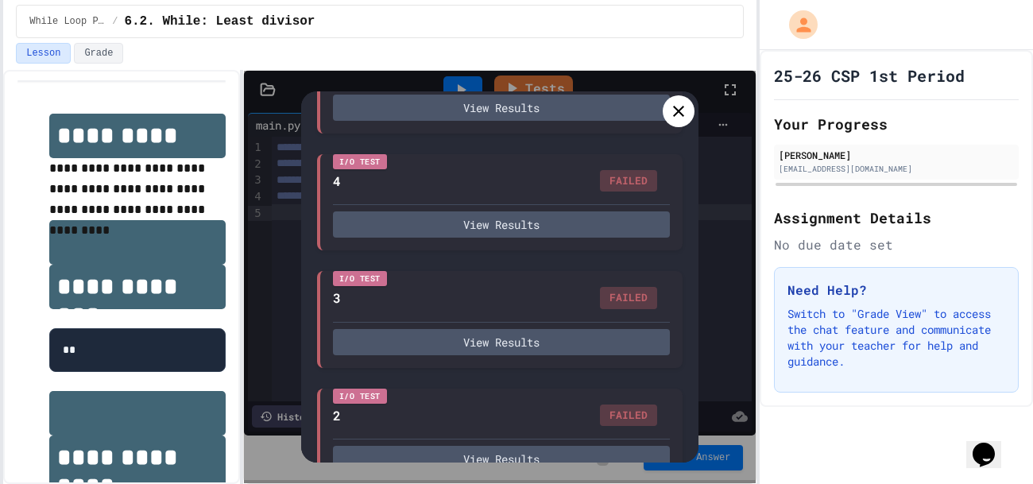
scroll to position [897, 0]
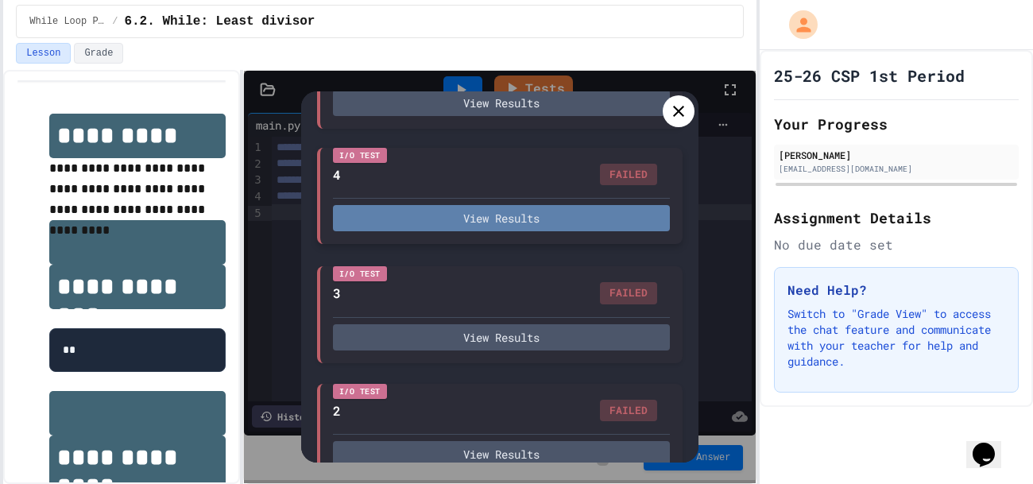
click at [502, 231] on button "View Results" at bounding box center [501, 218] width 337 height 26
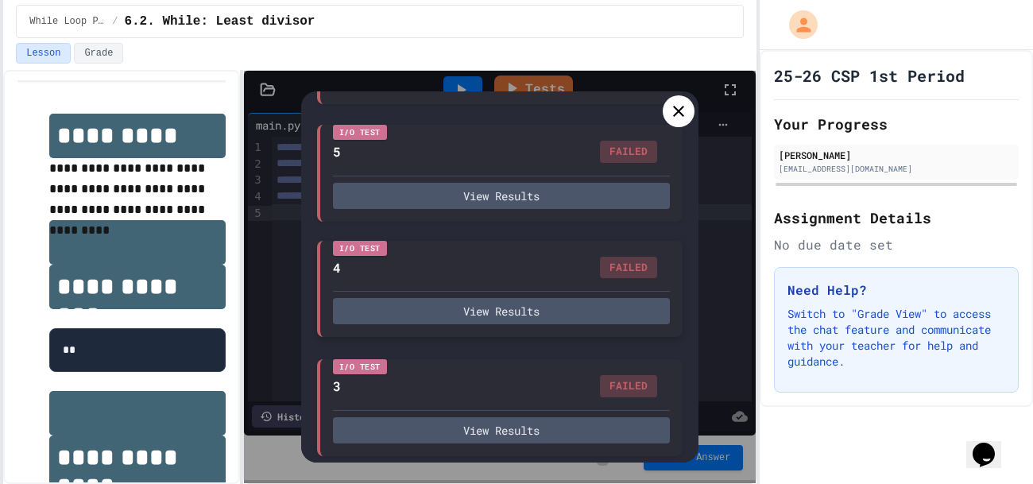
scroll to position [806, 0]
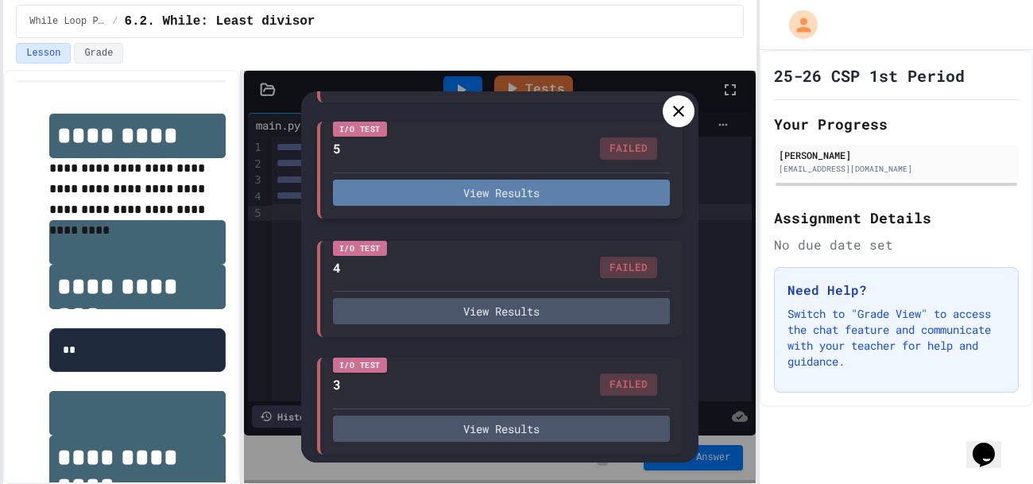
click at [485, 198] on button "View Results" at bounding box center [501, 193] width 337 height 26
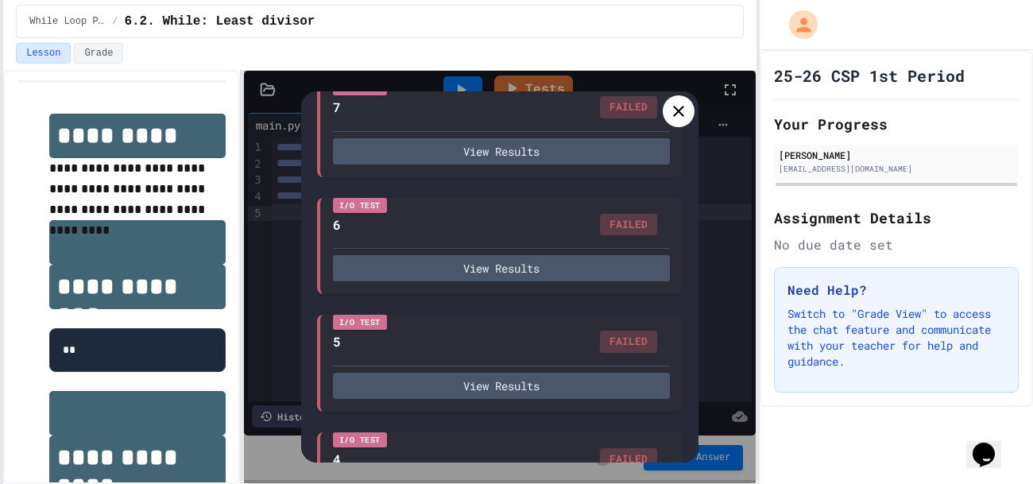
scroll to position [611, 0]
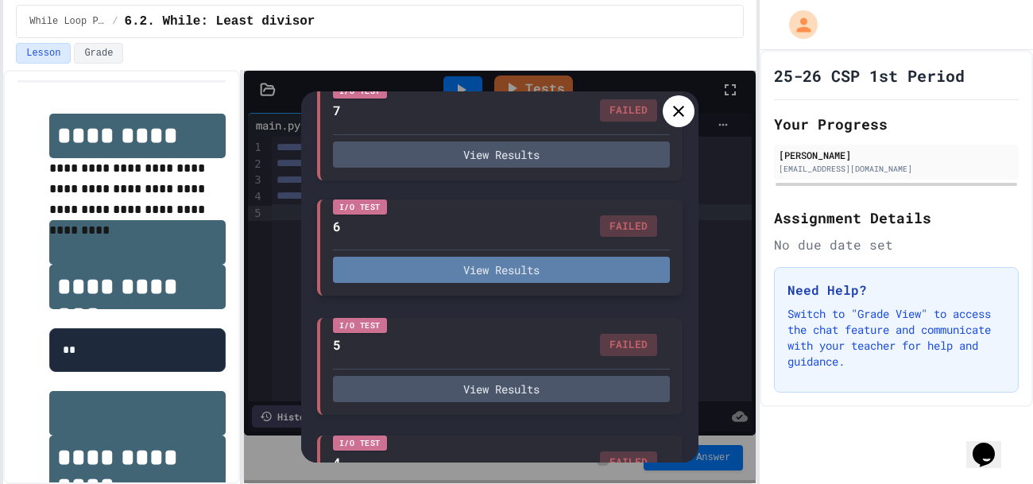
click at [454, 280] on button "View Results" at bounding box center [501, 270] width 337 height 26
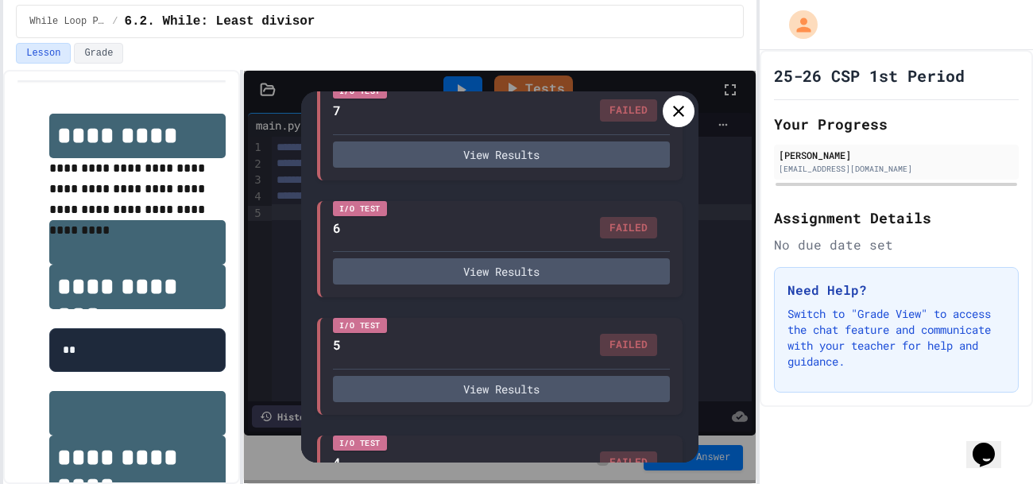
click at [458, 151] on div "View Results" at bounding box center [501, 149] width 337 height 33
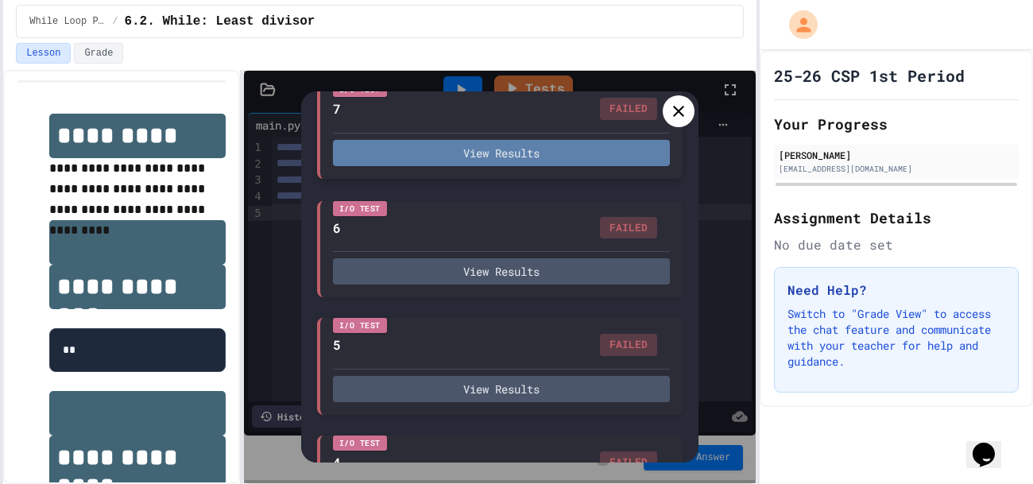
click at [457, 164] on button "View Results" at bounding box center [501, 153] width 337 height 26
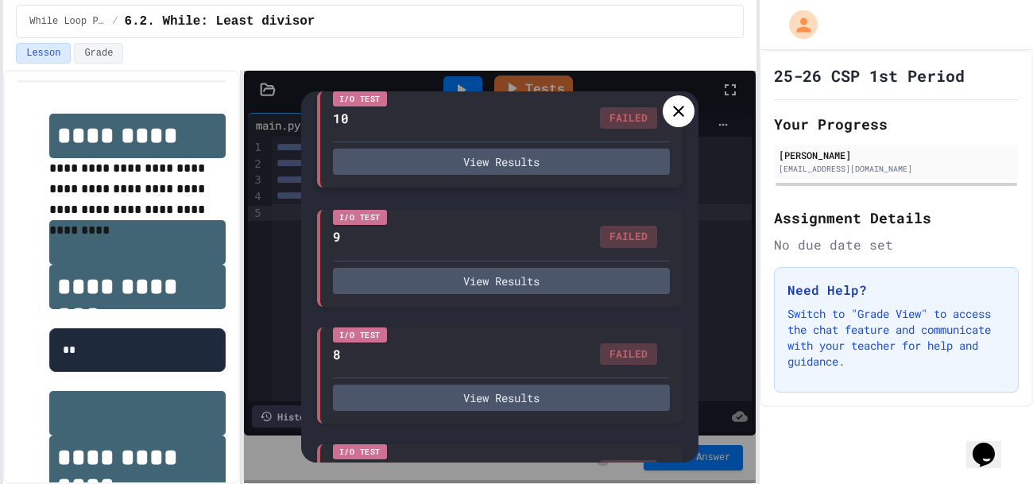
scroll to position [245, 0]
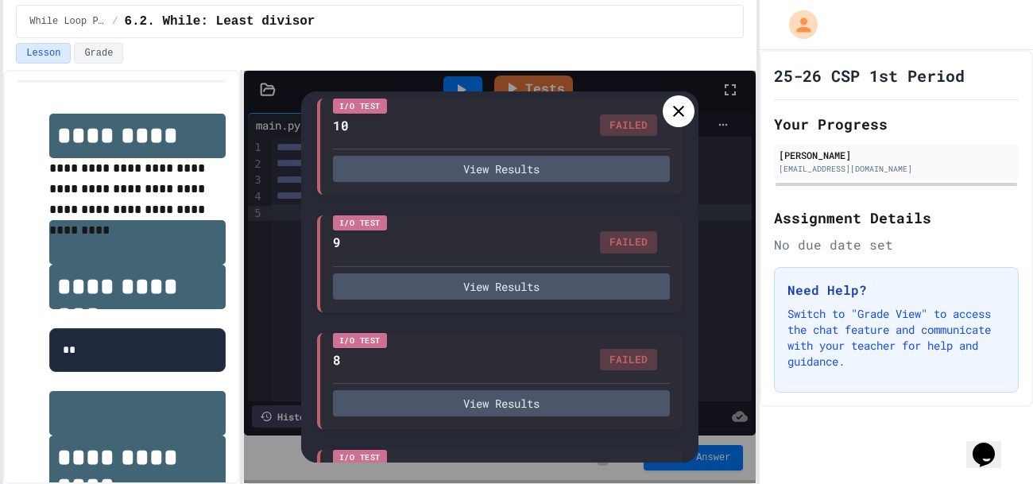
click at [690, 105] on div at bounding box center [679, 111] width 32 height 32
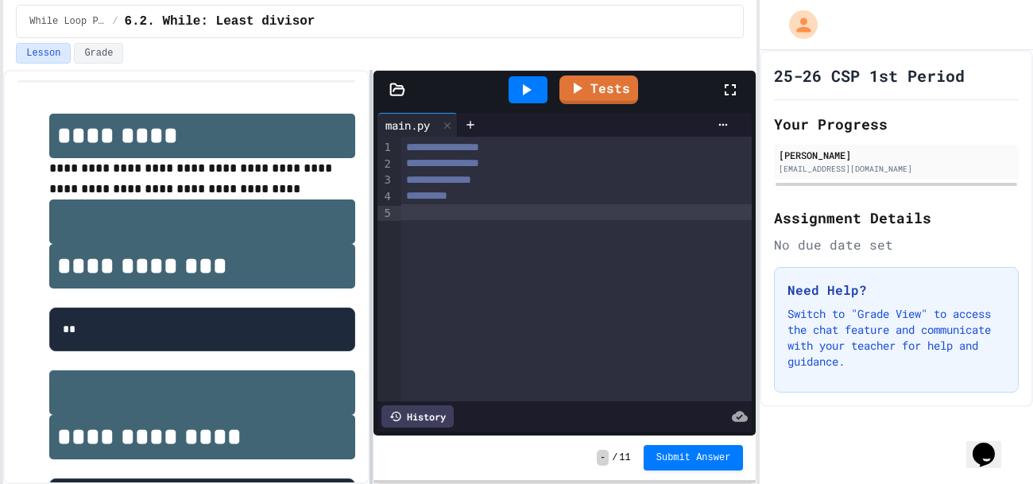
click at [382, 236] on div "**********" at bounding box center [379, 277] width 753 height 414
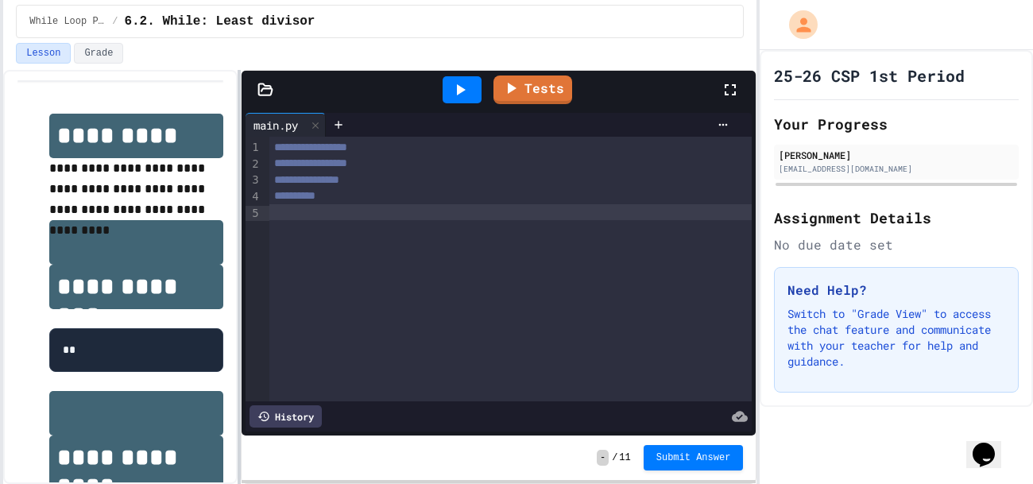
click at [238, 350] on div at bounding box center [239, 277] width 3 height 414
click at [751, 291] on div "**********" at bounding box center [510, 269] width 482 height 265
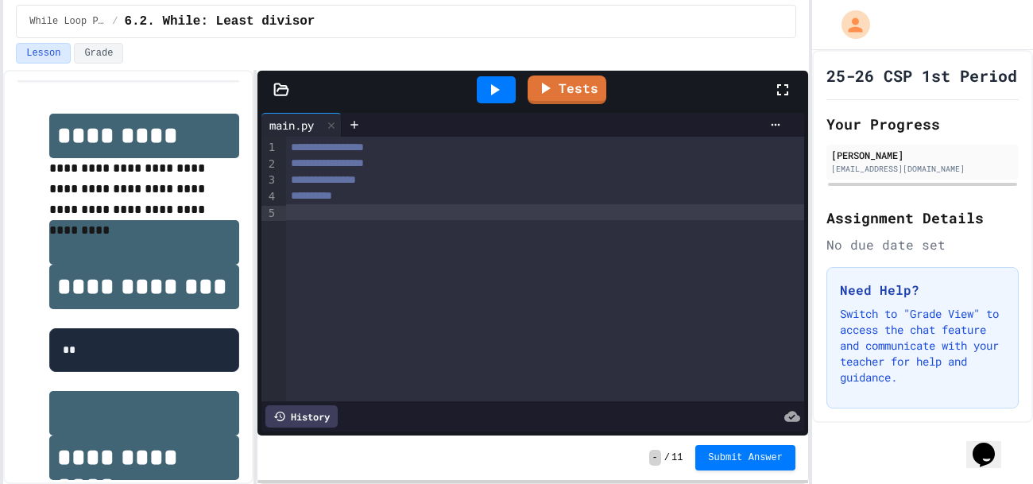
click at [807, 304] on div "**********" at bounding box center [516, 242] width 1033 height 484
